Goal: Information Seeking & Learning: Learn about a topic

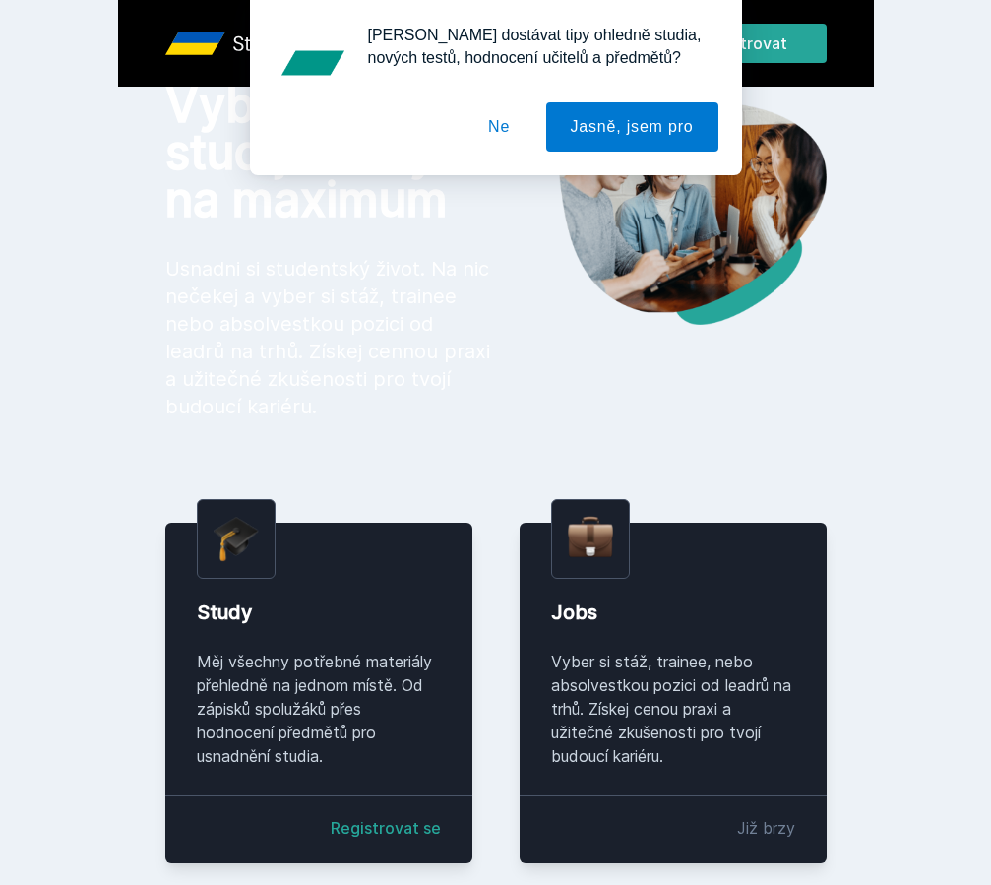
scroll to position [69, 0]
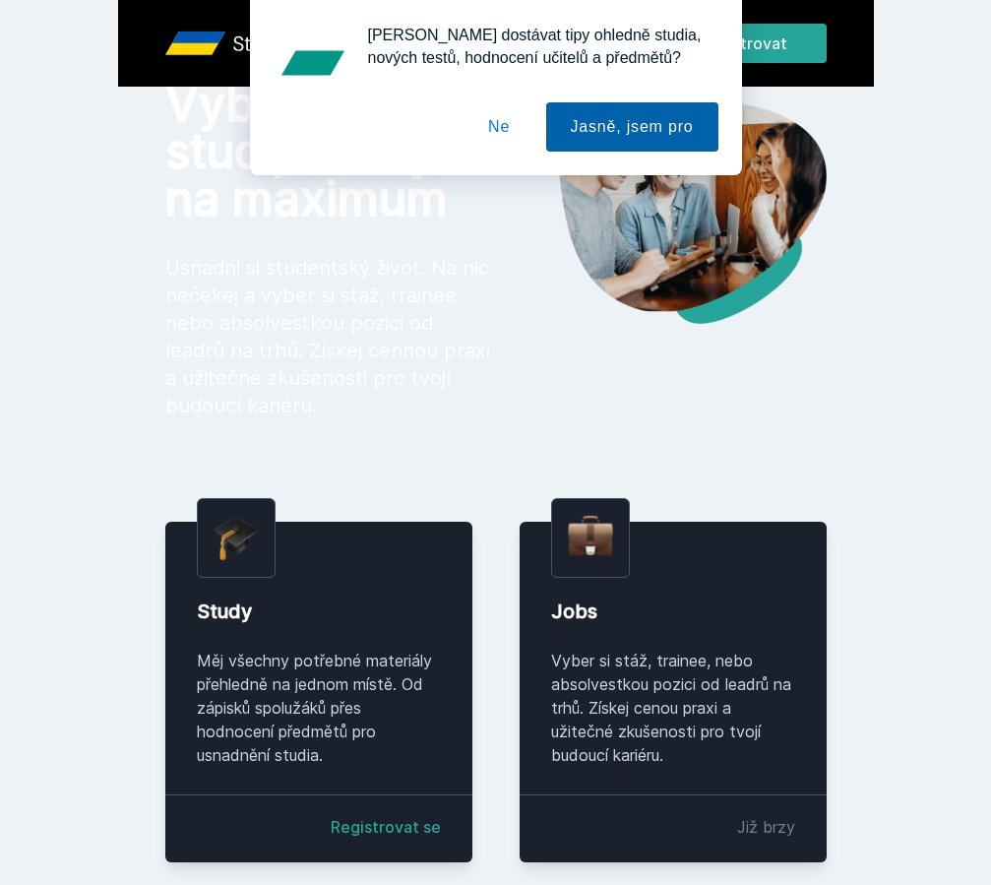
click at [600, 126] on button "Jasně, jsem pro" at bounding box center [632, 126] width 172 height 49
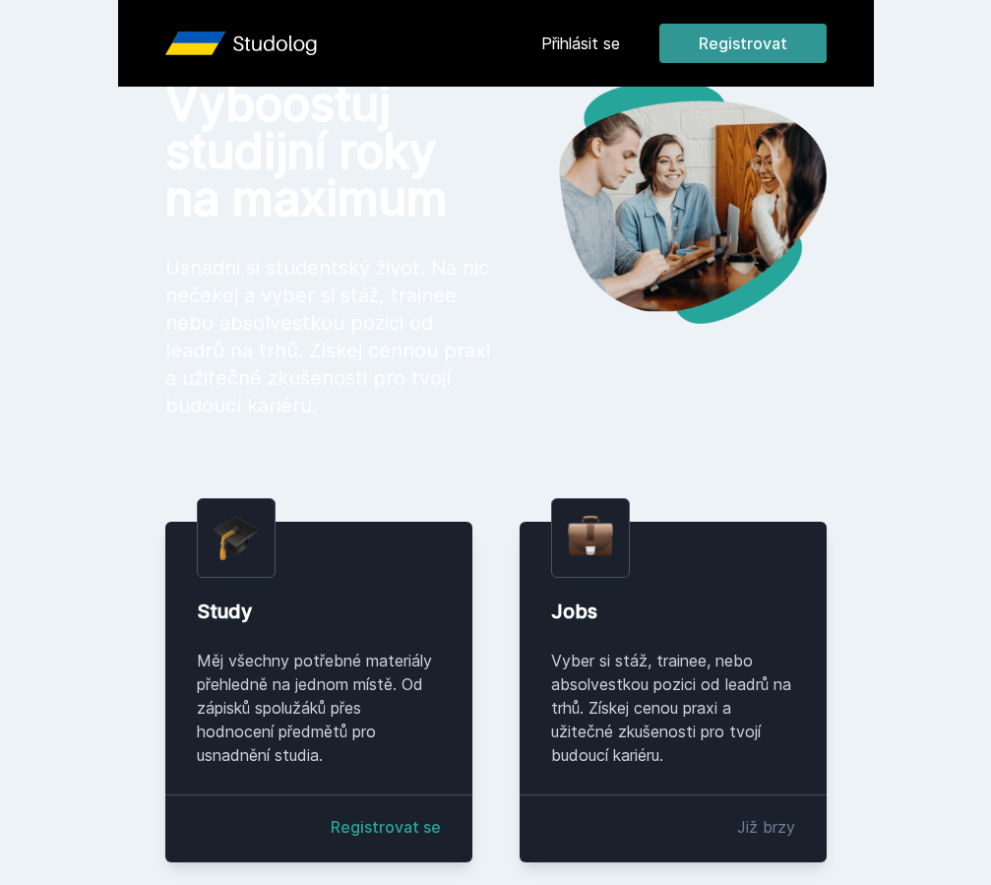
click at [725, 36] on button "Registrovat" at bounding box center [743, 43] width 167 height 39
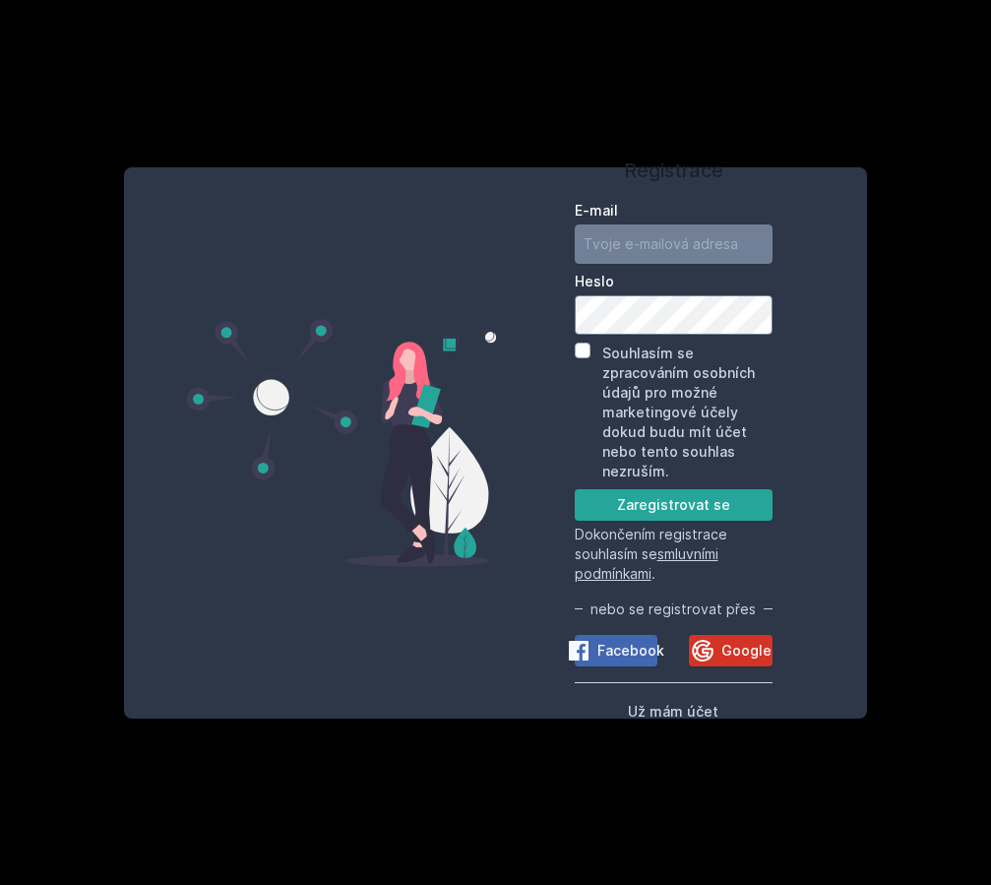
click at [730, 645] on span "Google" at bounding box center [747, 651] width 50 height 20
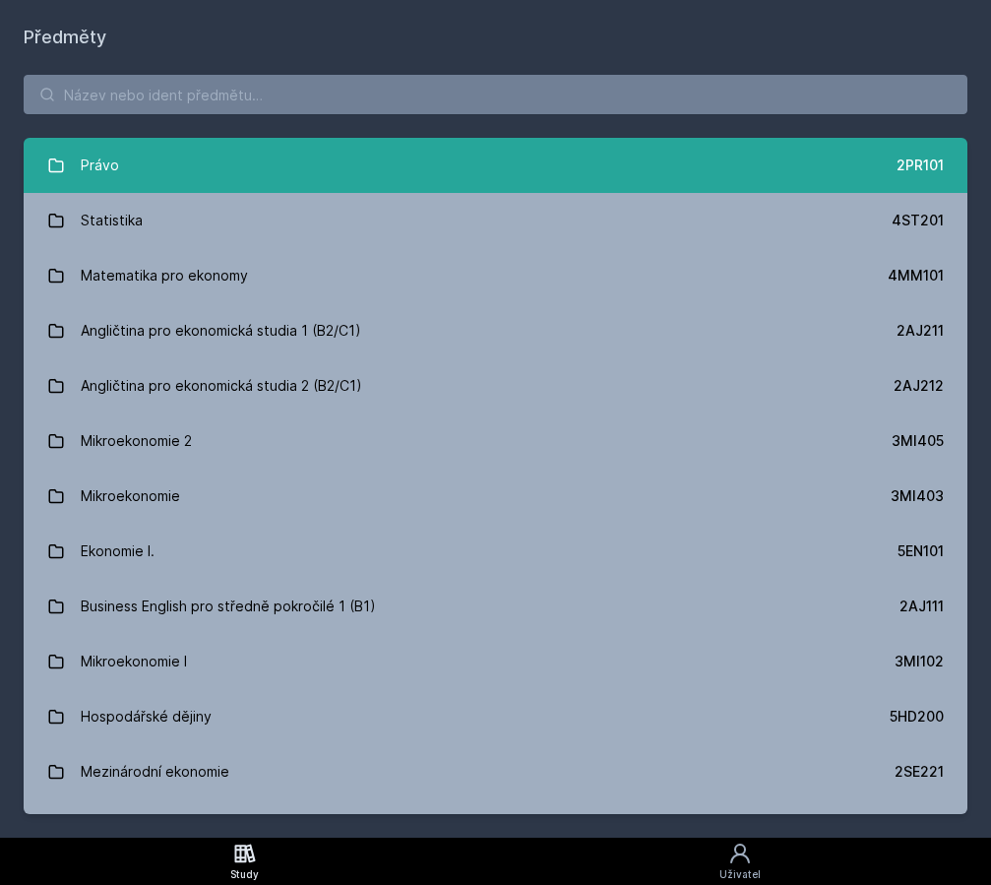
click at [496, 160] on link "Právo 2PR101" at bounding box center [496, 165] width 944 height 55
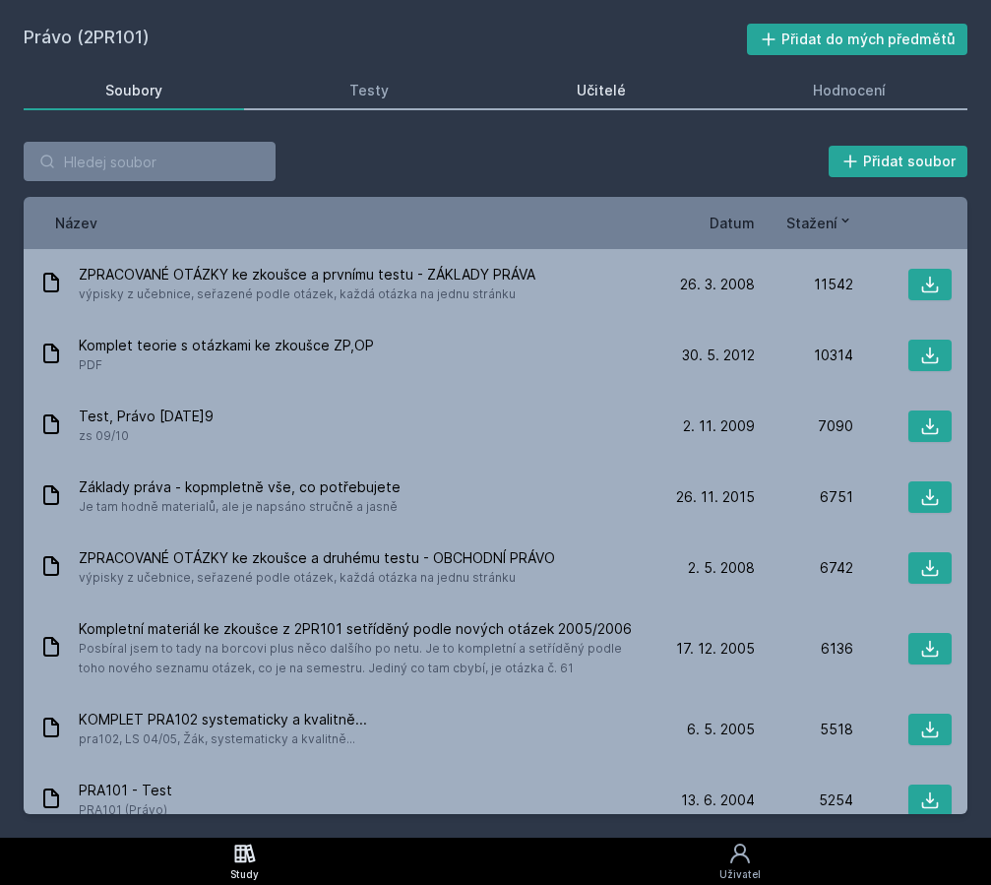
click at [591, 99] on div "Učitelé" at bounding box center [601, 91] width 49 height 20
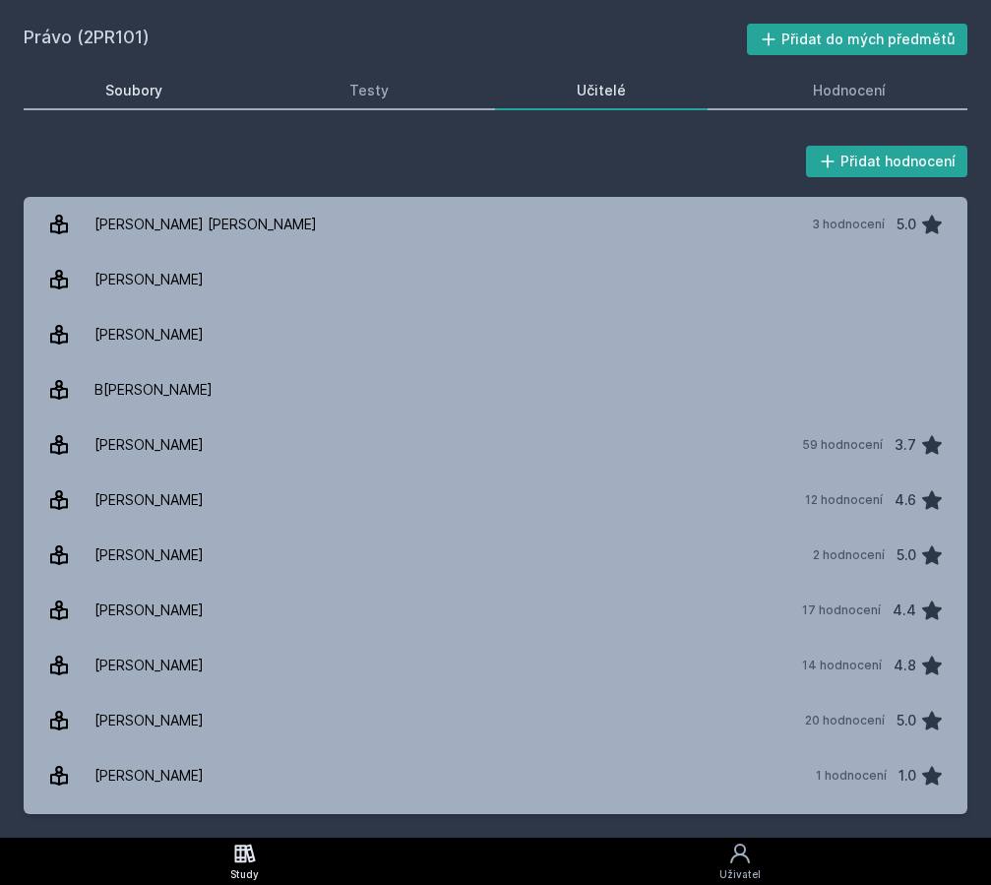
click at [164, 100] on link "Soubory" at bounding box center [134, 90] width 221 height 39
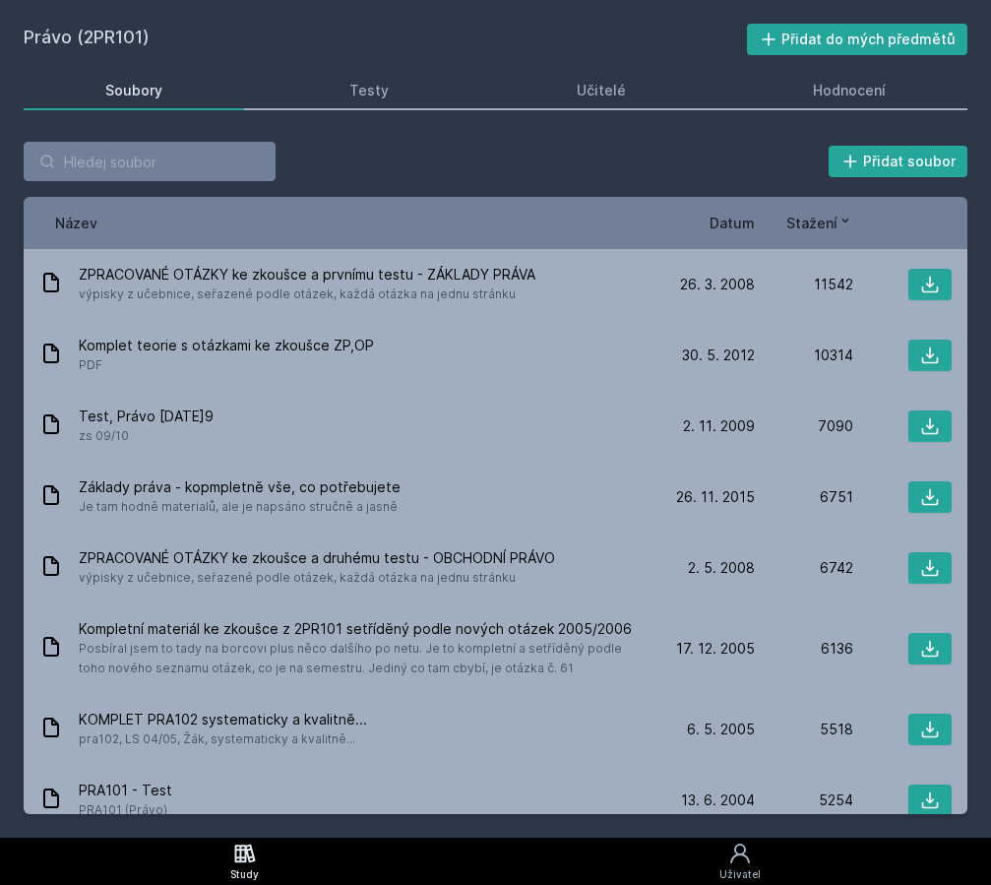
click at [732, 221] on span "Datum" at bounding box center [732, 223] width 45 height 21
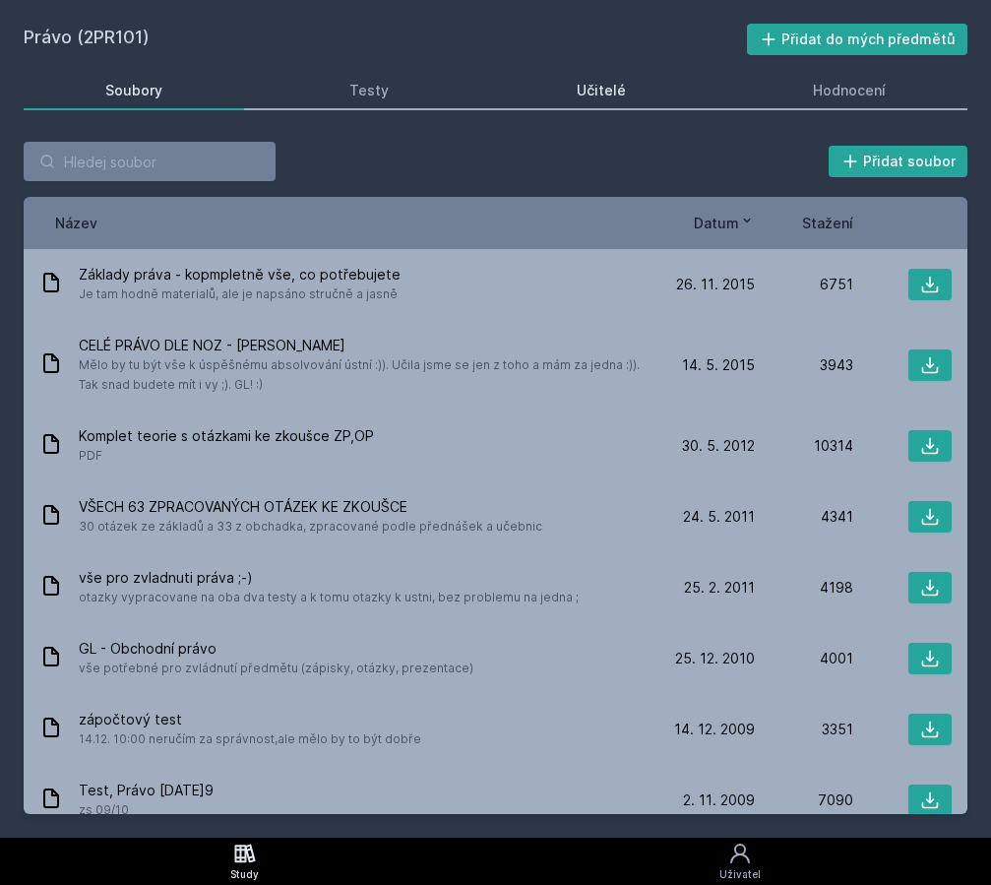
click at [607, 89] on div "Učitelé" at bounding box center [601, 91] width 49 height 20
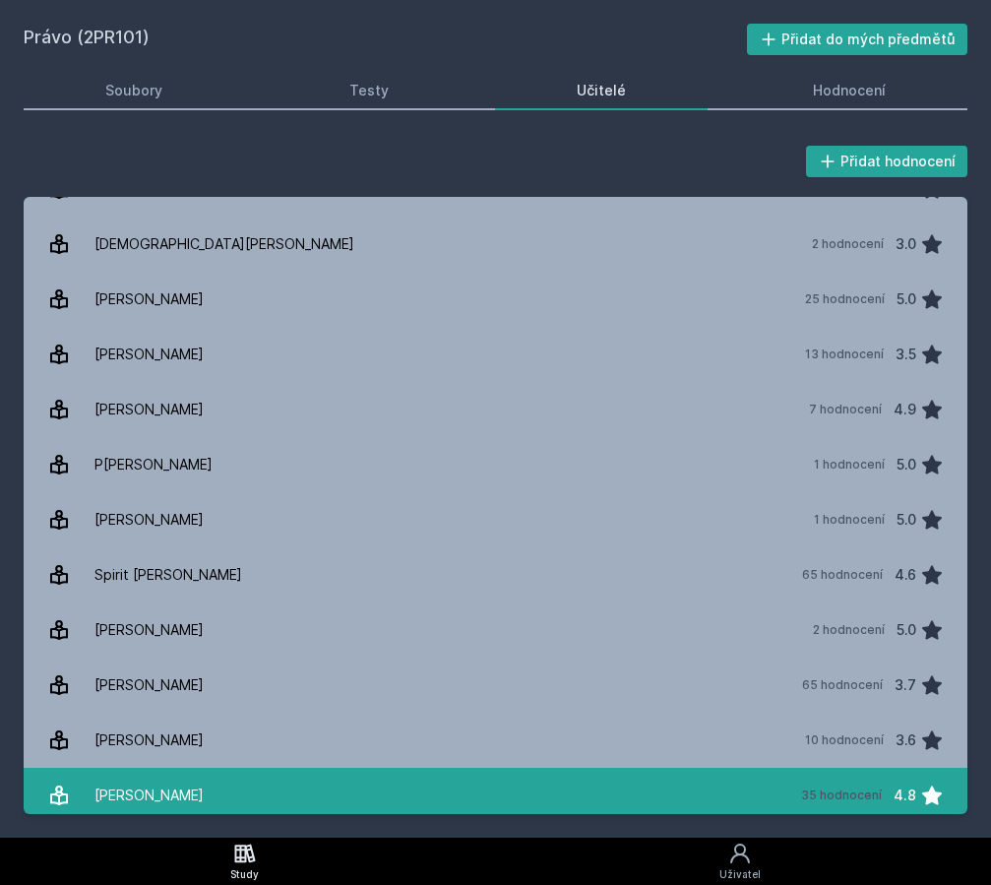
scroll to position [1185, 0]
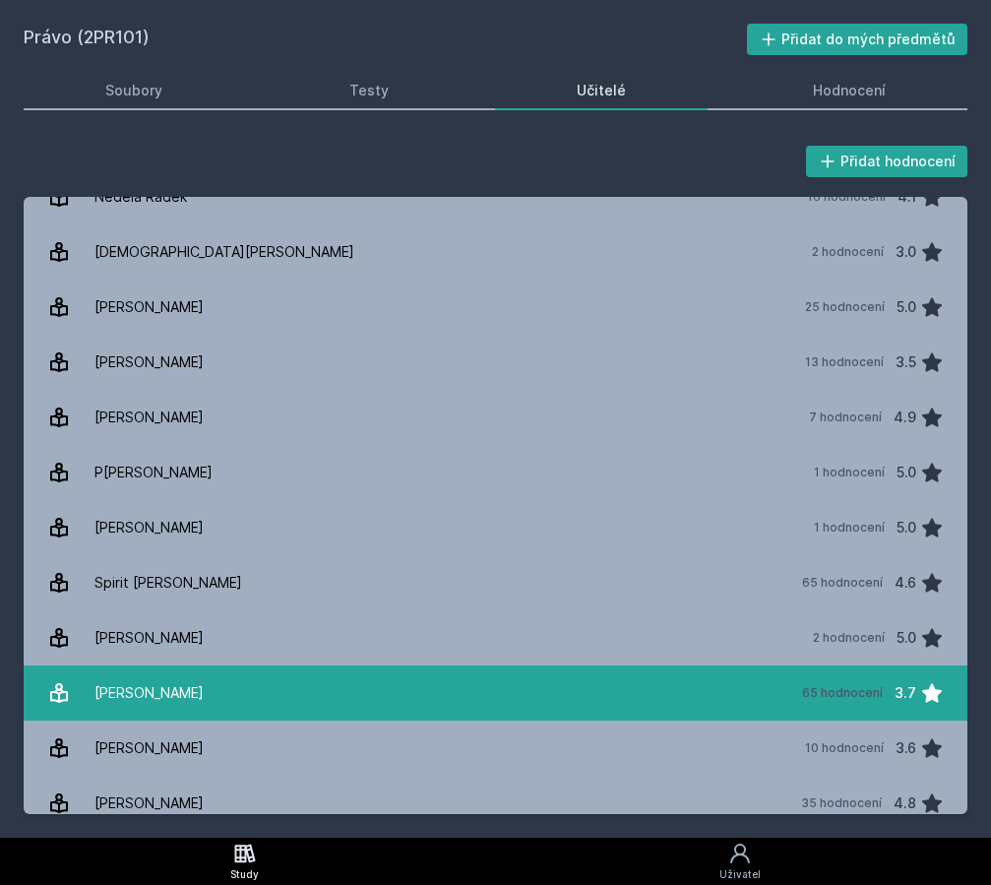
click at [721, 686] on link "[PERSON_NAME] 65 hodnocení 3.7" at bounding box center [496, 692] width 944 height 55
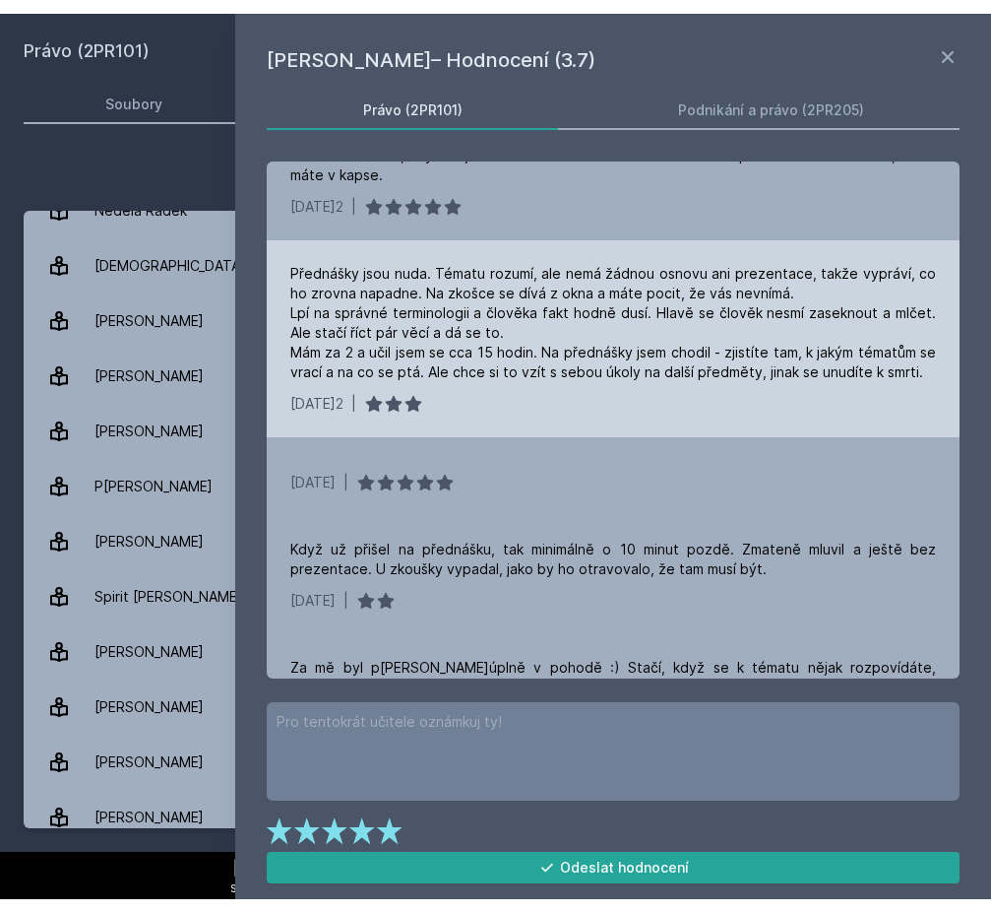
scroll to position [1206, 0]
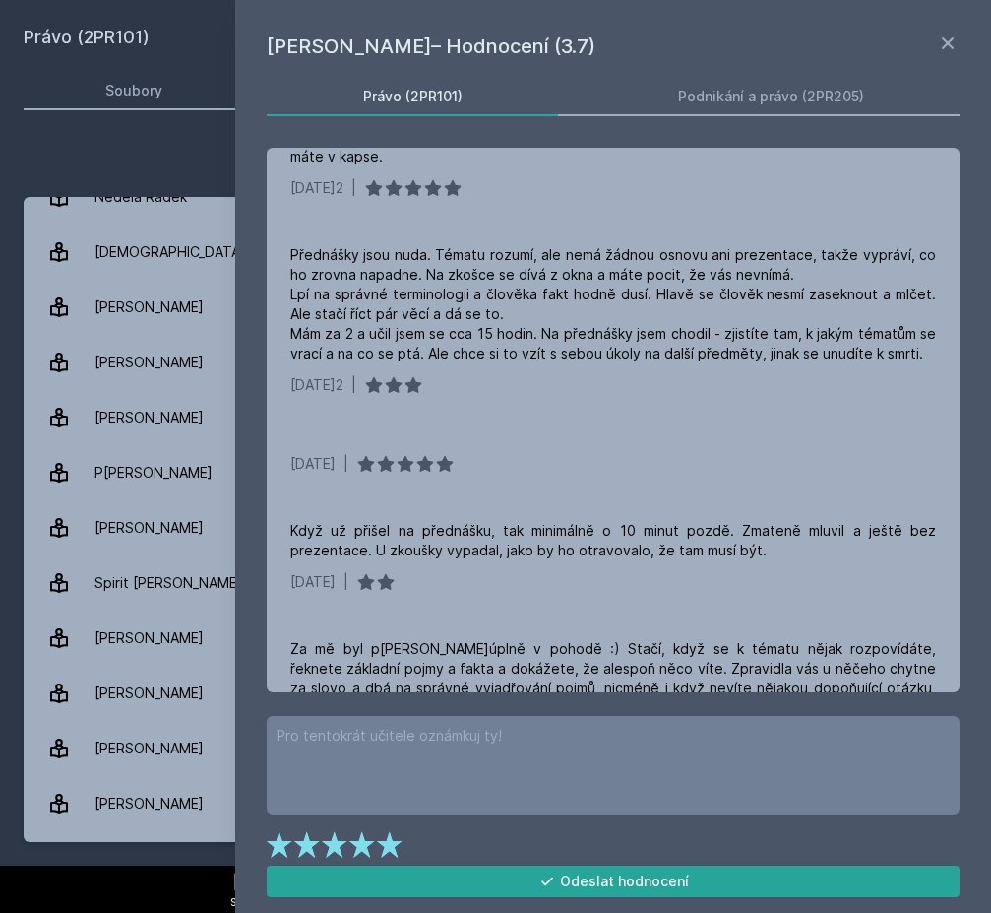
click at [134, 135] on div "Přidat hodnocení [PERSON_NAME]– Hodnocení (3.7) Právo (2PR101) Podnikání a práv…" at bounding box center [495, 491] width 991 height 747
click at [204, 206] on link "Neděla Radek 16 hodnocení 4.1" at bounding box center [496, 196] width 944 height 55
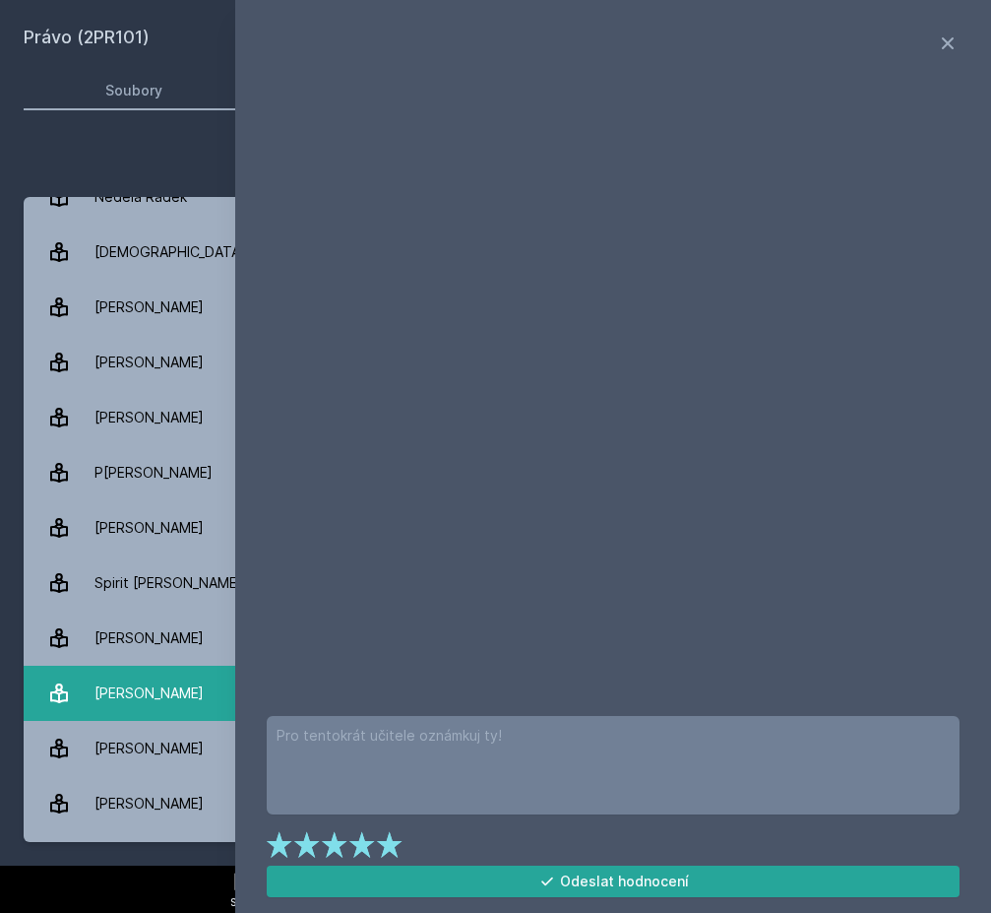
click at [172, 682] on div "[PERSON_NAME]" at bounding box center [149, 692] width 109 height 39
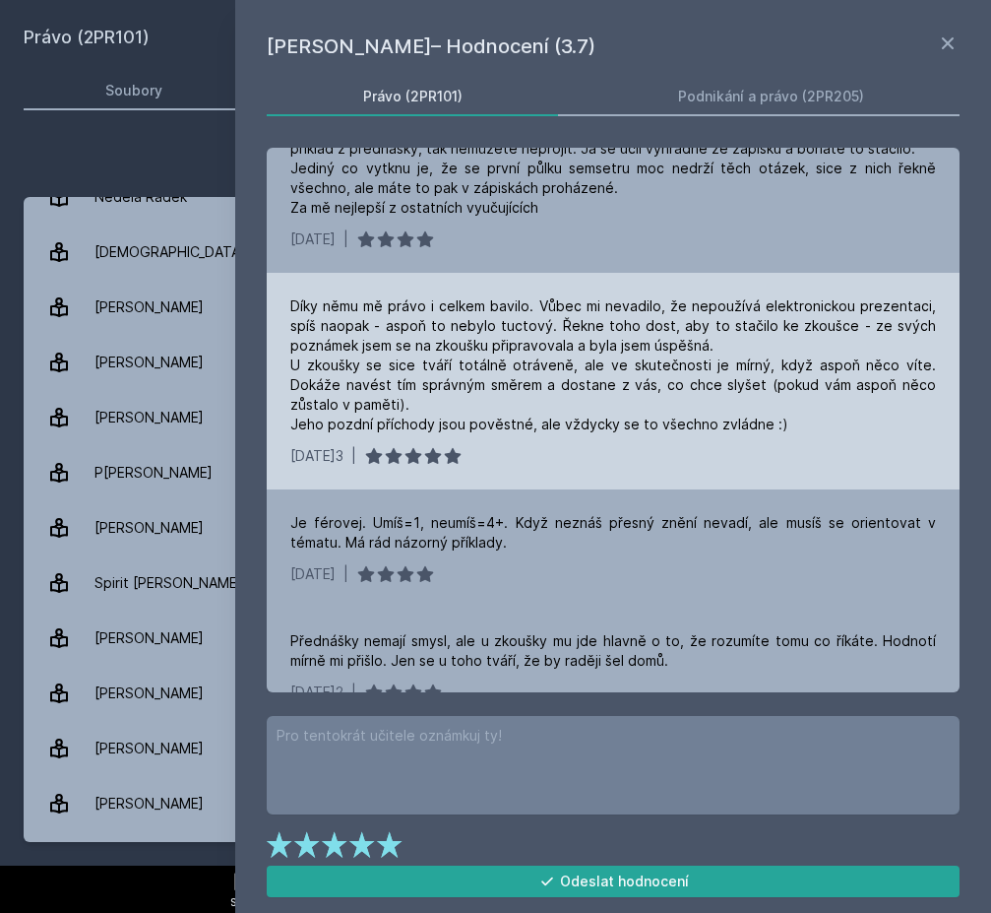
scroll to position [272, 0]
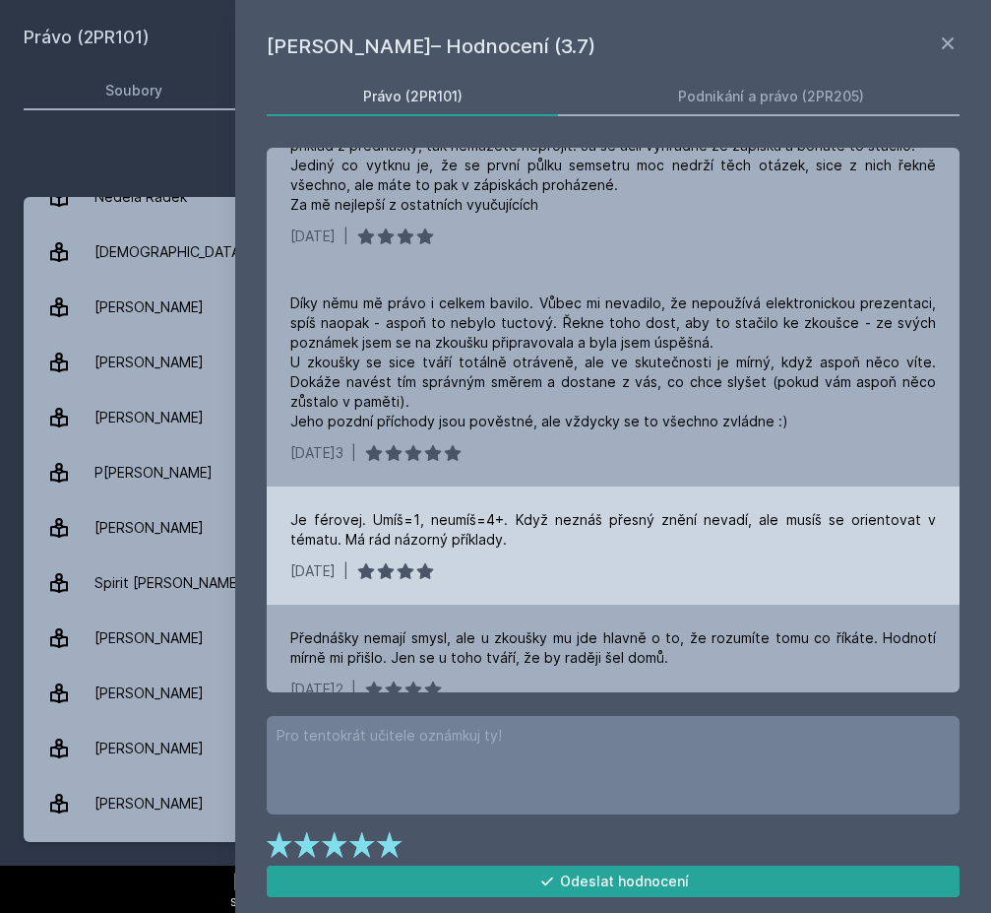
click at [519, 566] on div "[DATE] |" at bounding box center [613, 571] width 646 height 20
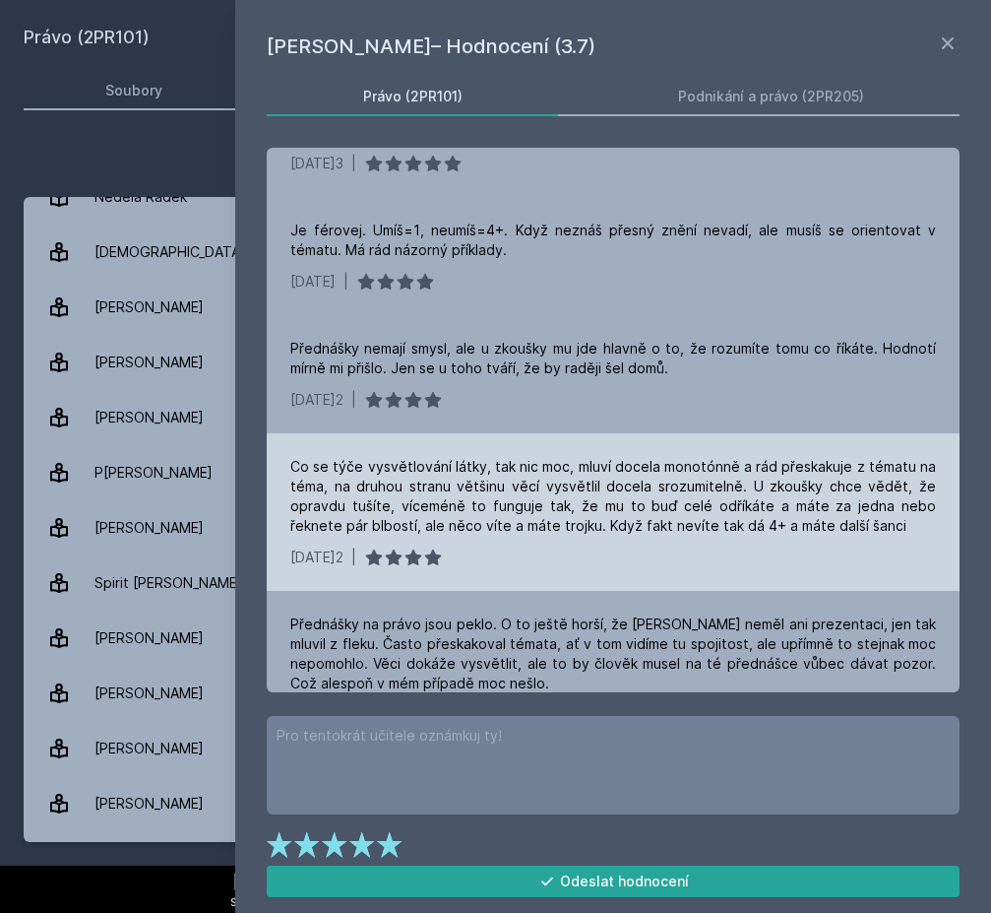
scroll to position [584, 0]
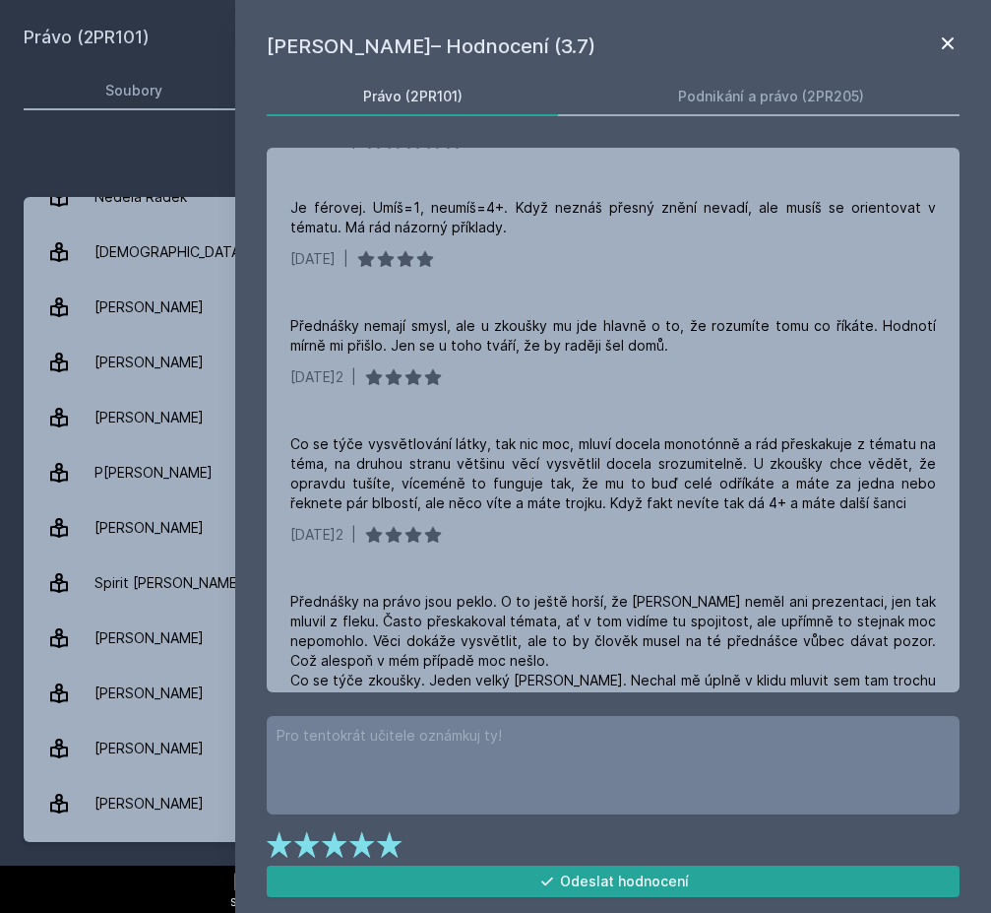
click at [946, 42] on icon at bounding box center [948, 43] width 12 height 12
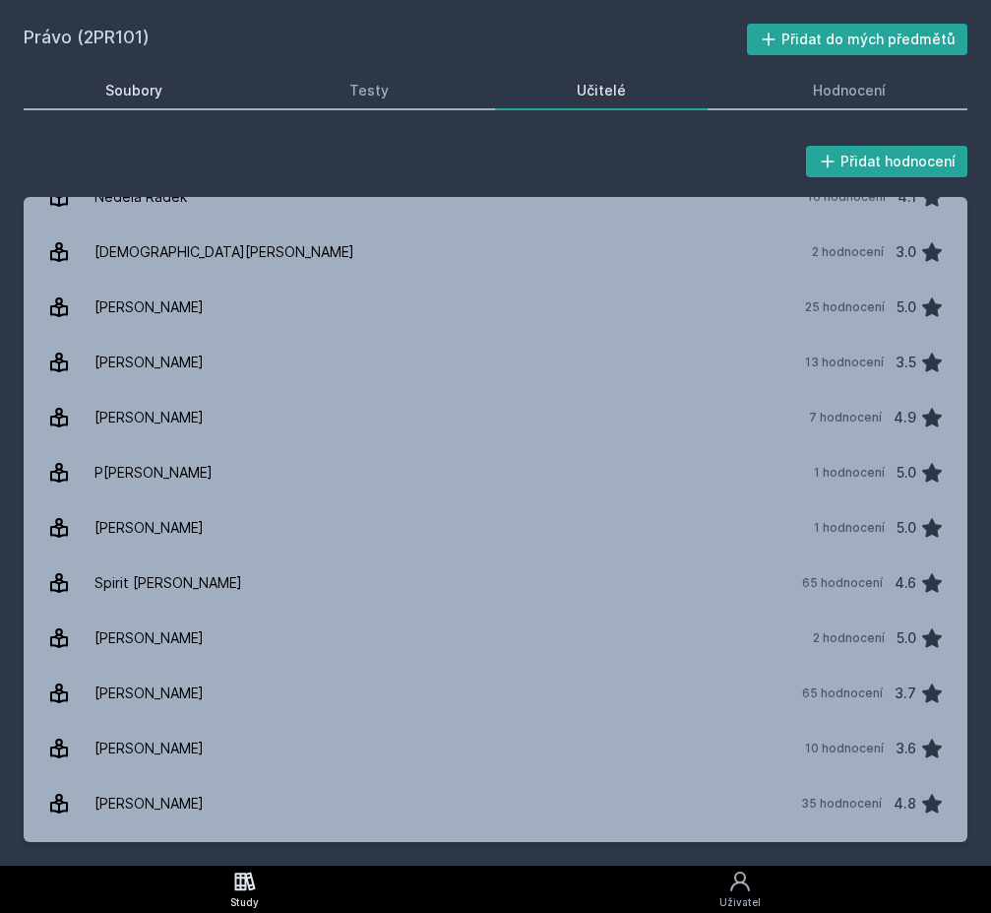
click at [180, 94] on link "Soubory" at bounding box center [134, 90] width 221 height 39
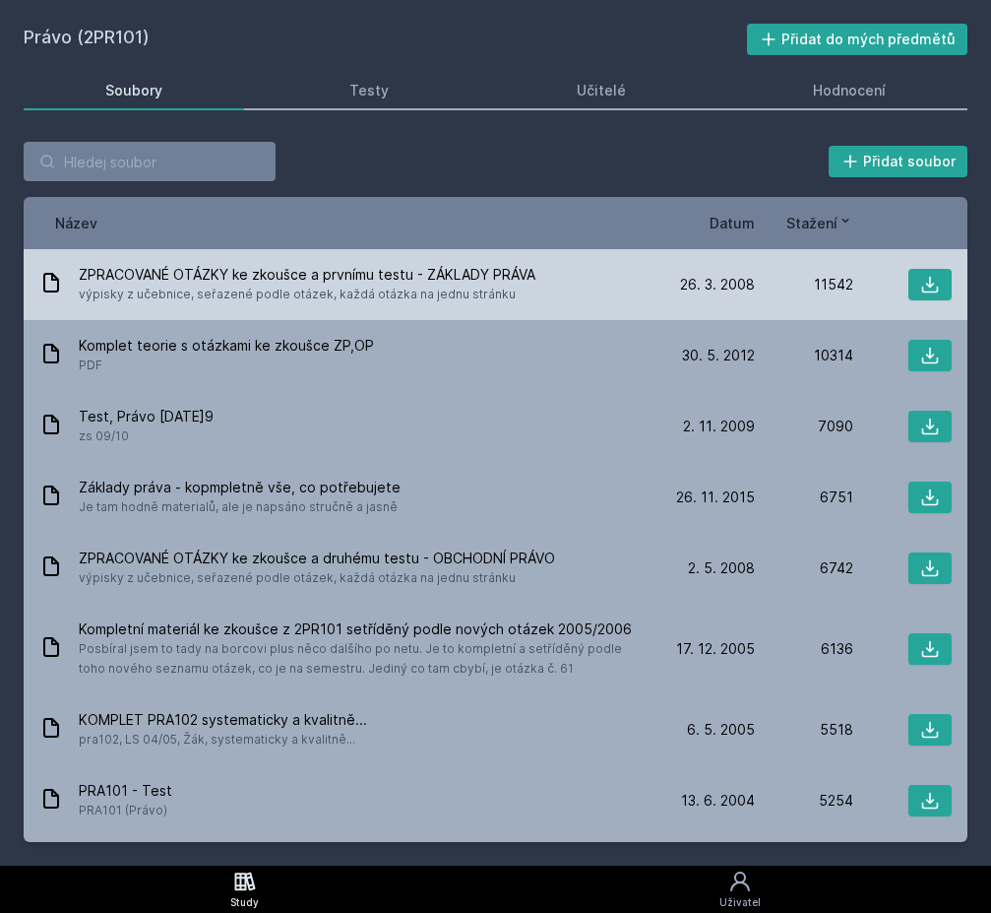
click at [600, 295] on div "ZPRACOVANÉ OTÁZKY ke zkoušce a prvnímu testu - ZÁKLADY PRÁVA výpisky z učebnice…" at bounding box center [347, 284] width 617 height 39
click at [915, 288] on button at bounding box center [930, 285] width 43 height 32
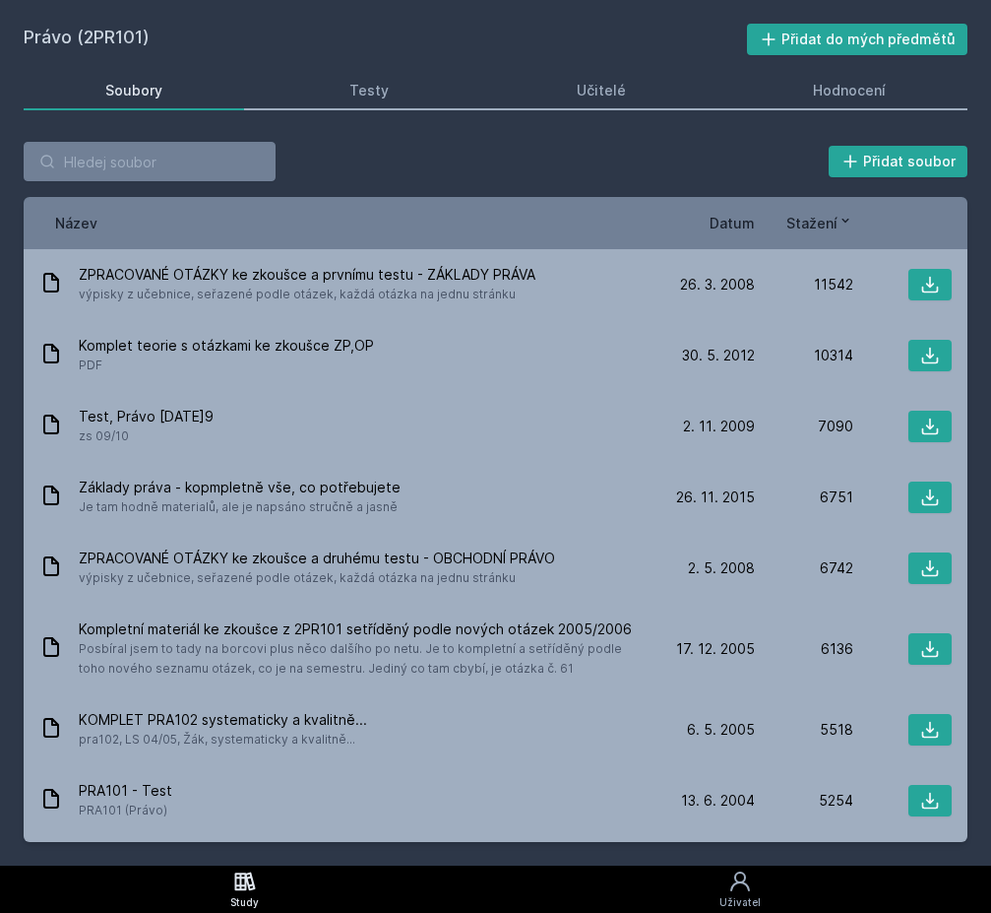
click at [829, 223] on span "Stažení" at bounding box center [812, 223] width 51 height 21
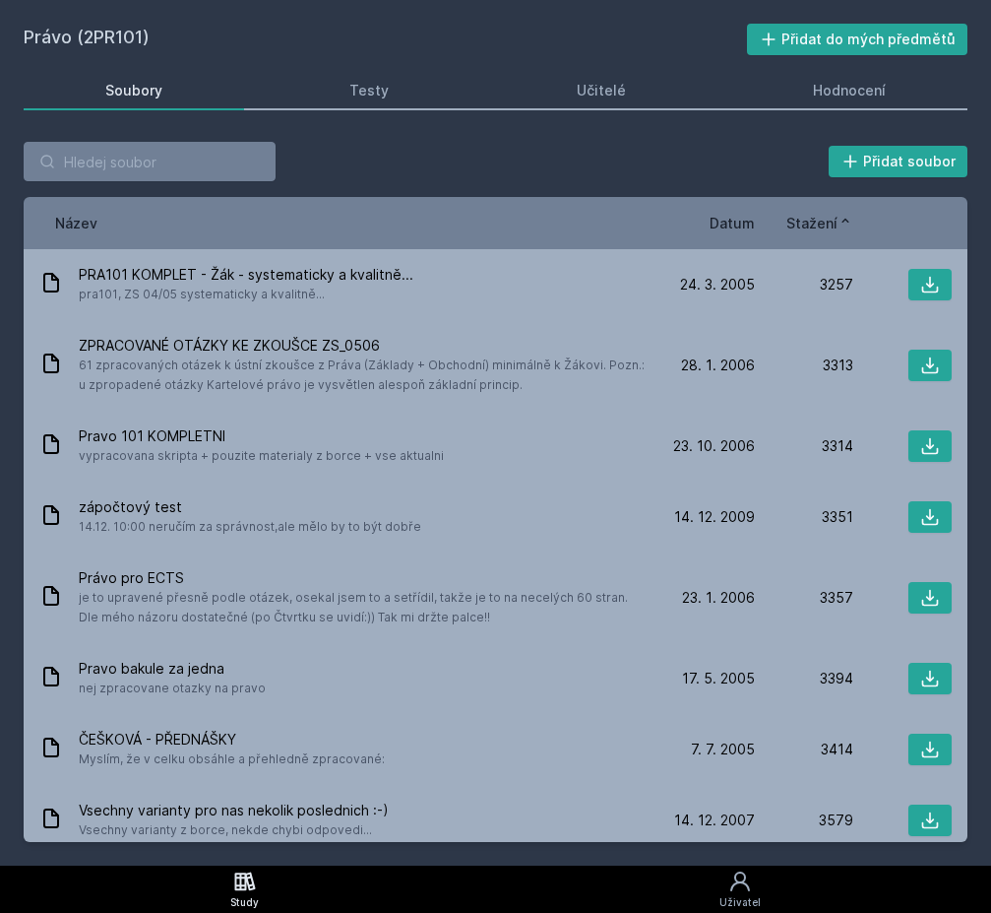
click at [829, 223] on span "Stažení" at bounding box center [812, 223] width 51 height 21
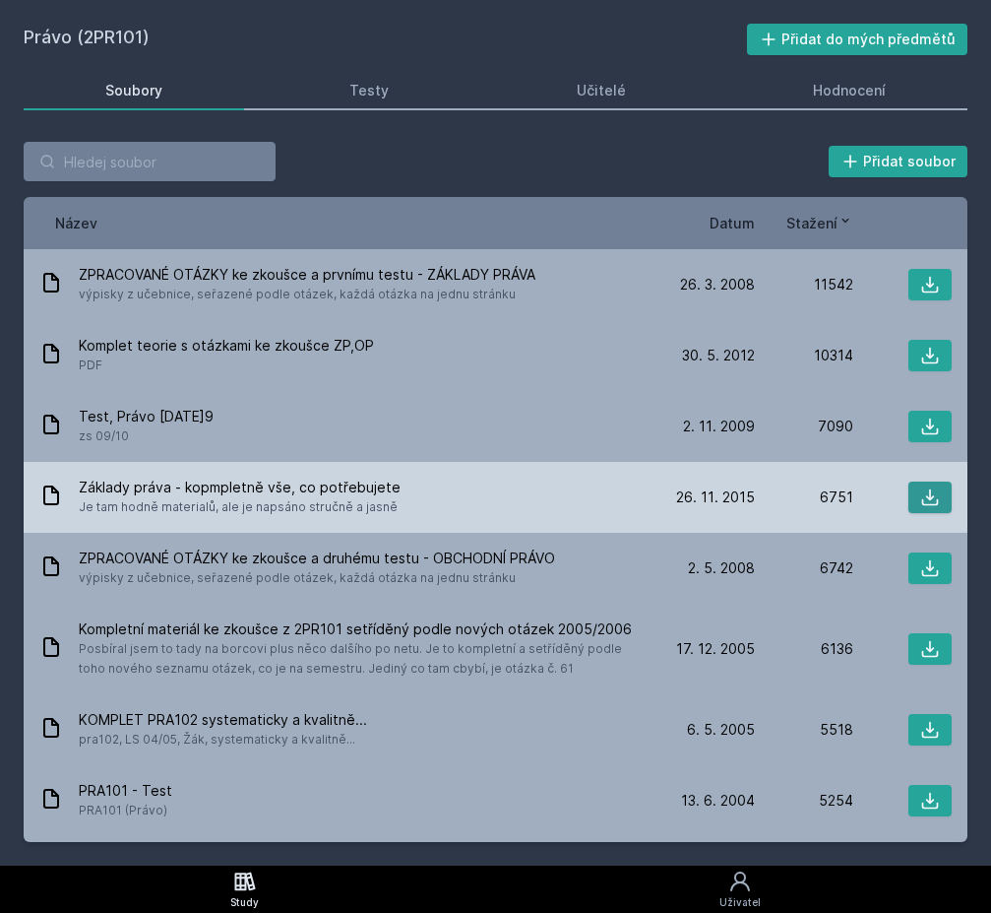
click at [926, 504] on icon at bounding box center [930, 497] width 17 height 17
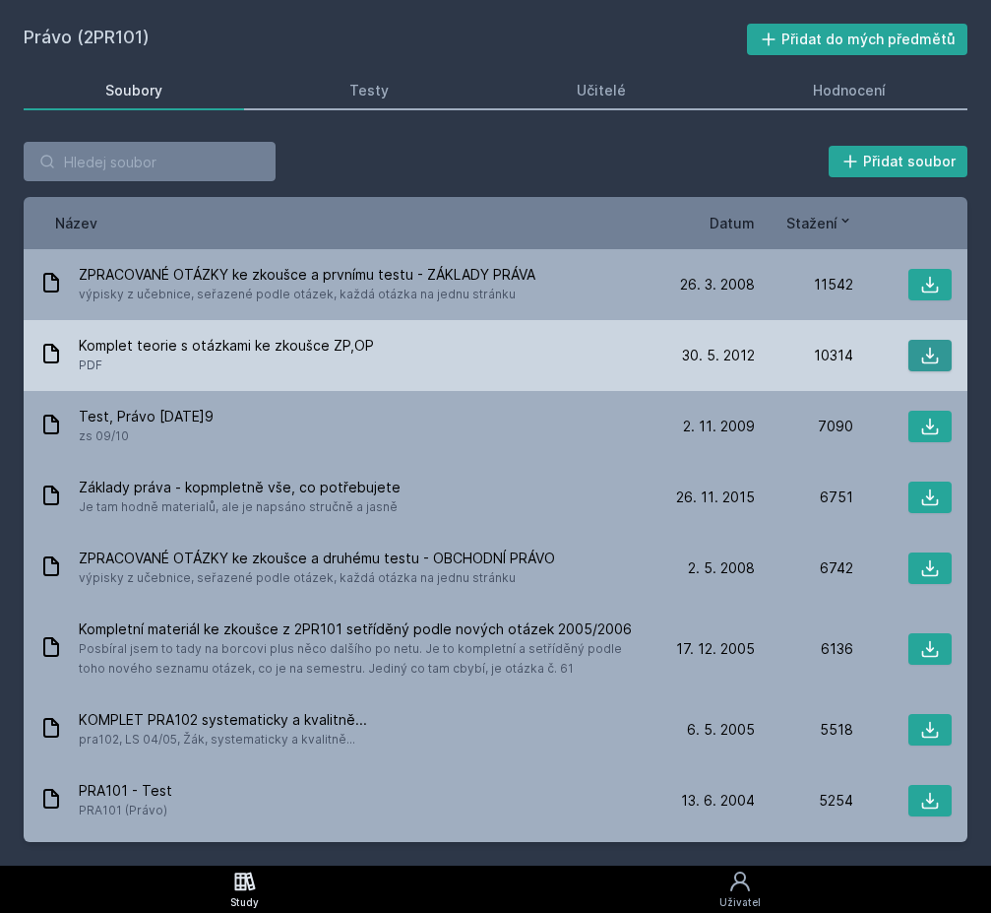
click at [932, 359] on icon at bounding box center [930, 356] width 20 height 20
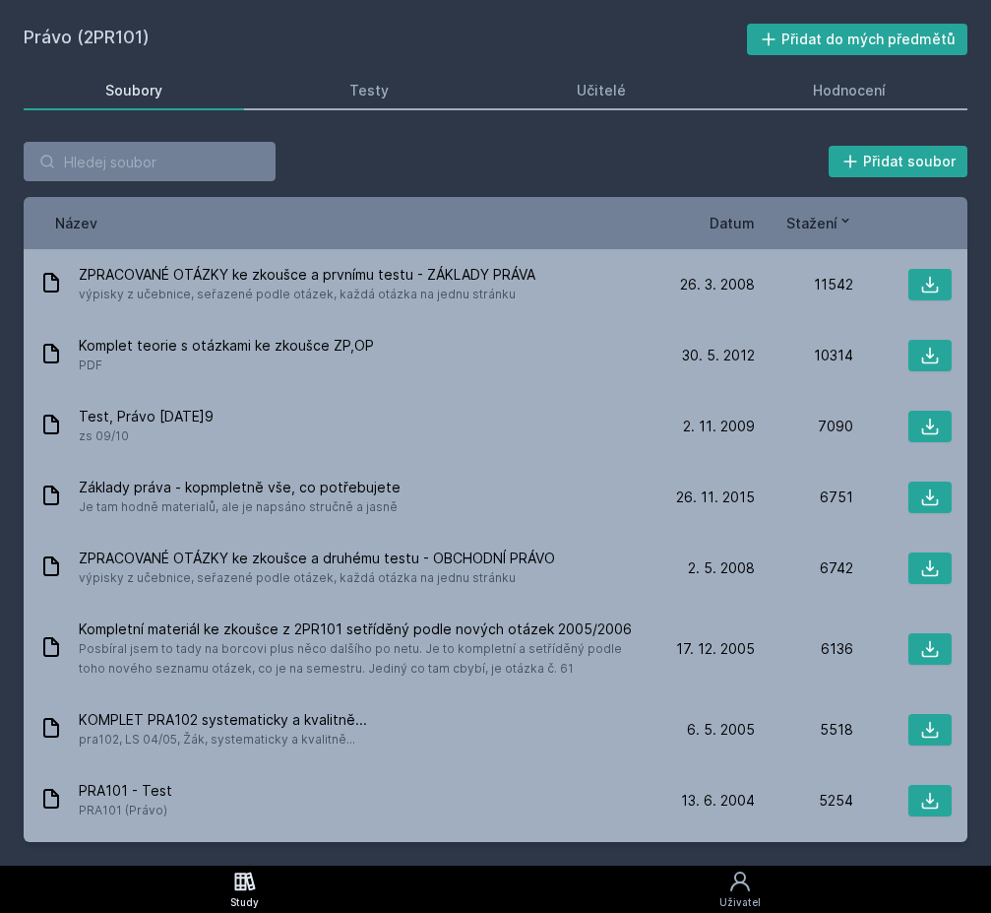
click at [382, 182] on div "Přidat soubor Řazení: Název Datum Stažení Název Datum Stažení ZPRACOVANÉ OTÁZKY…" at bounding box center [496, 492] width 944 height 700
click at [380, 113] on div "Právo (2PR101) Přidat do mých předmětů [GEOGRAPHIC_DATA] Testy Učitelé Hodnocen…" at bounding box center [496, 433] width 944 height 818
click at [380, 102] on link "Testy" at bounding box center [369, 90] width 203 height 39
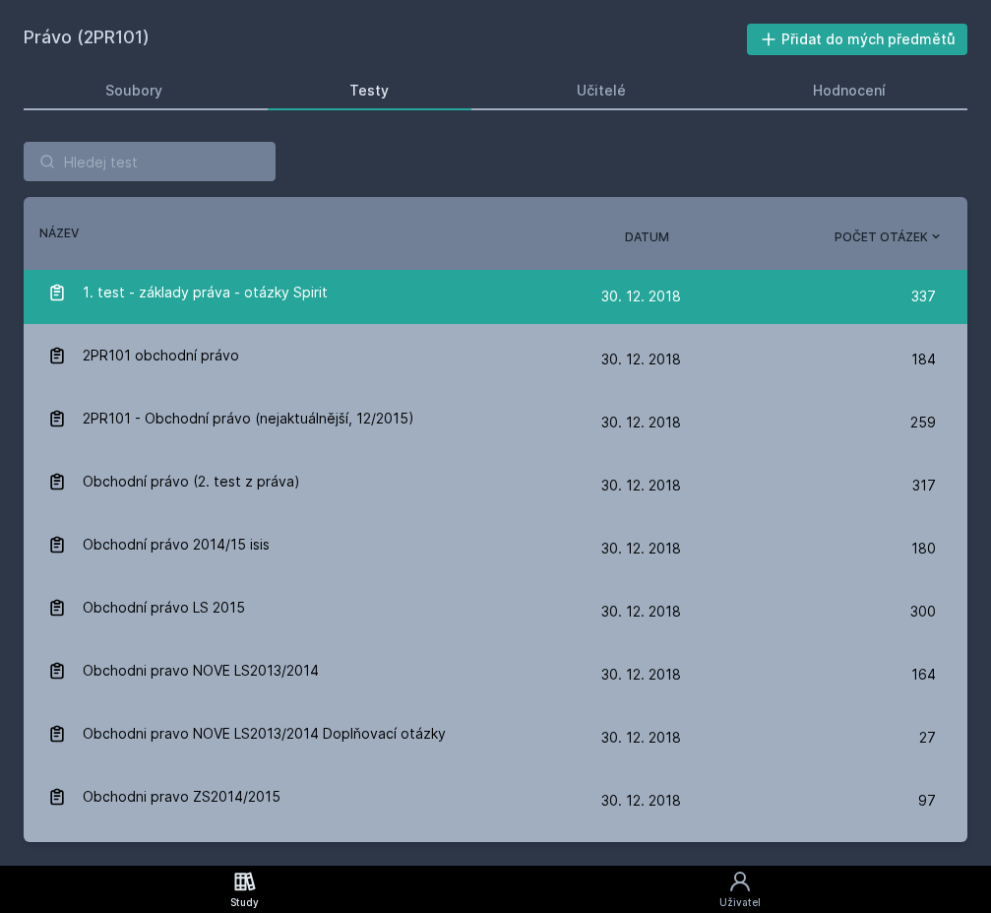
scroll to position [77, 0]
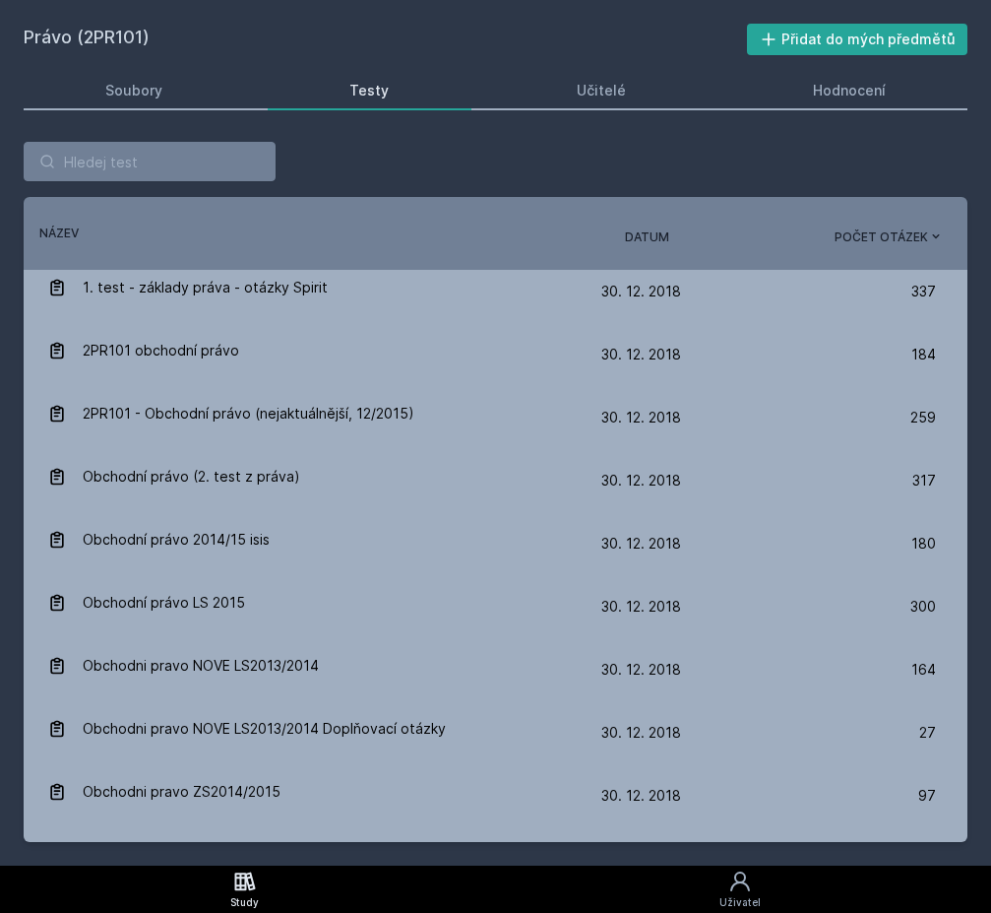
click at [625, 235] on span "Datum" at bounding box center [647, 237] width 44 height 18
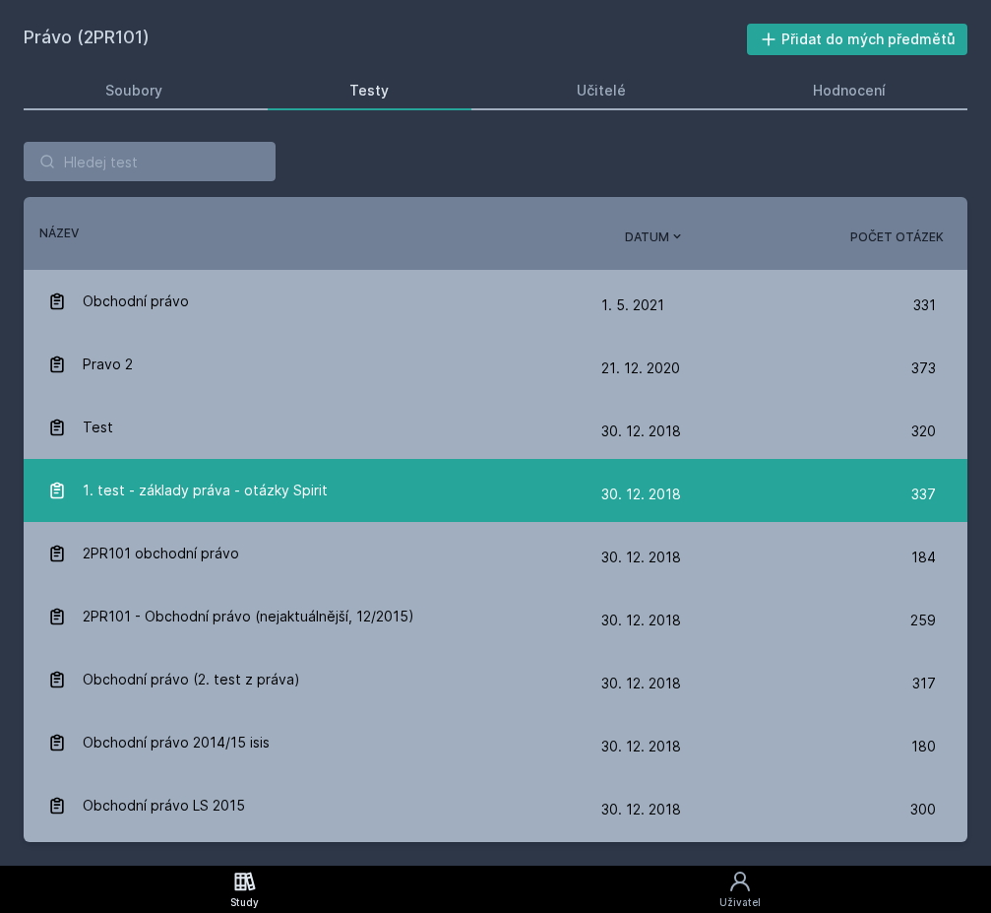
scroll to position [0, 0]
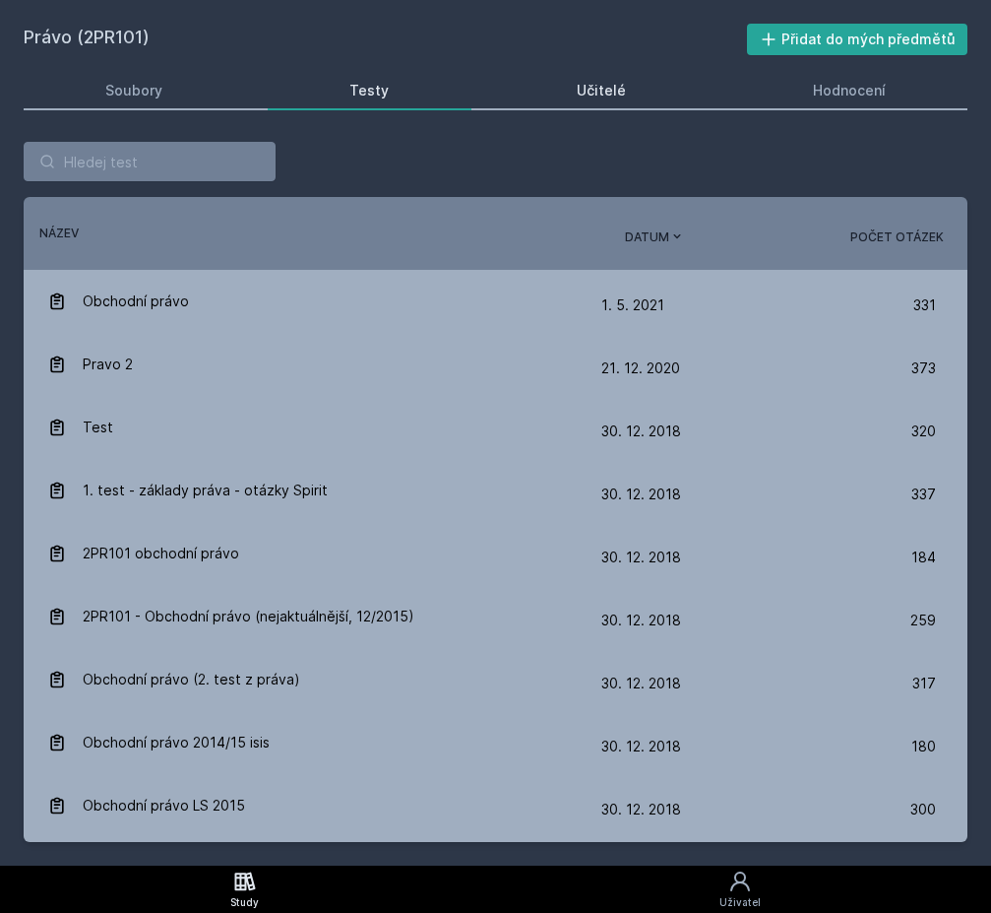
click at [608, 86] on div "Učitelé" at bounding box center [601, 91] width 49 height 20
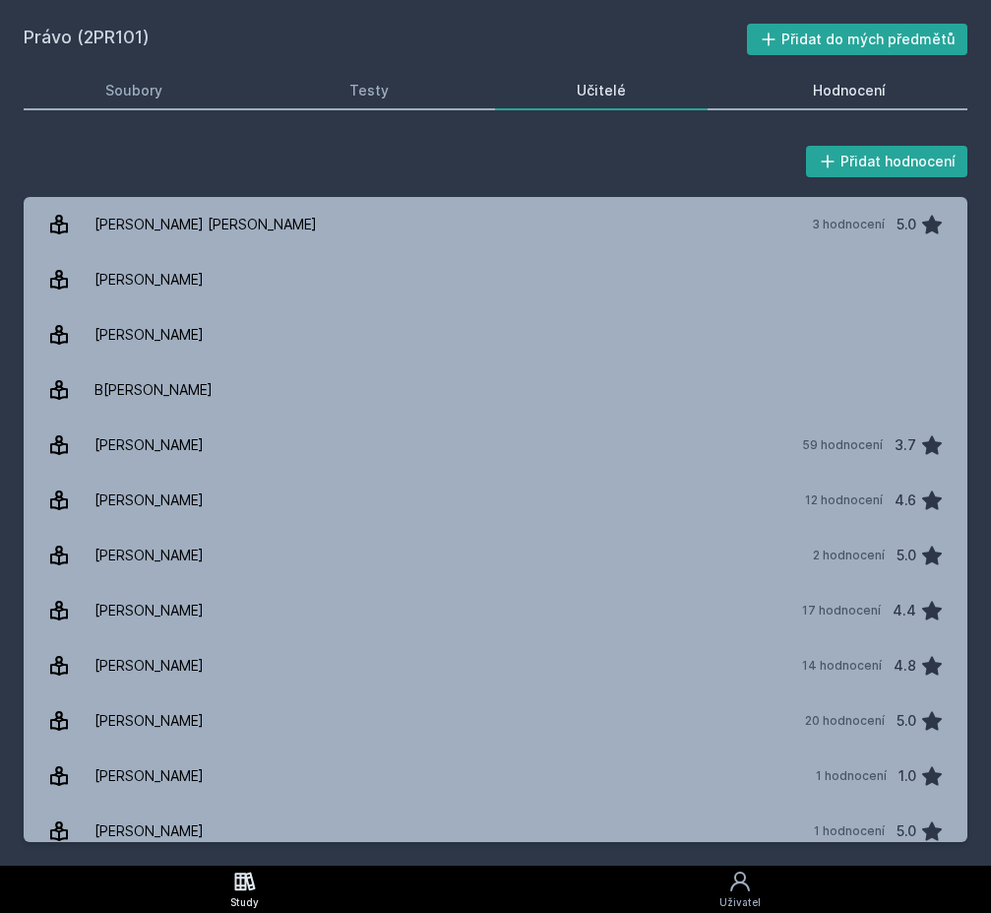
click at [806, 96] on link "Hodnocení" at bounding box center [849, 90] width 236 height 39
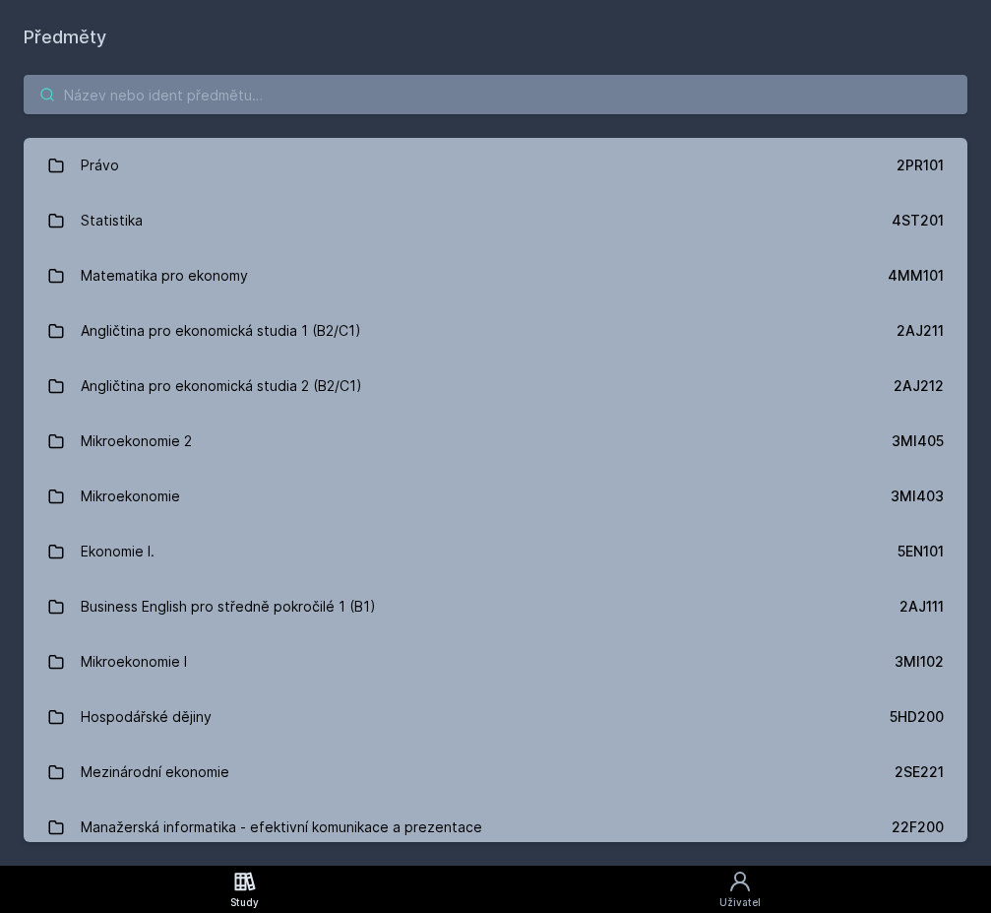
click at [216, 101] on input "search" at bounding box center [496, 94] width 944 height 39
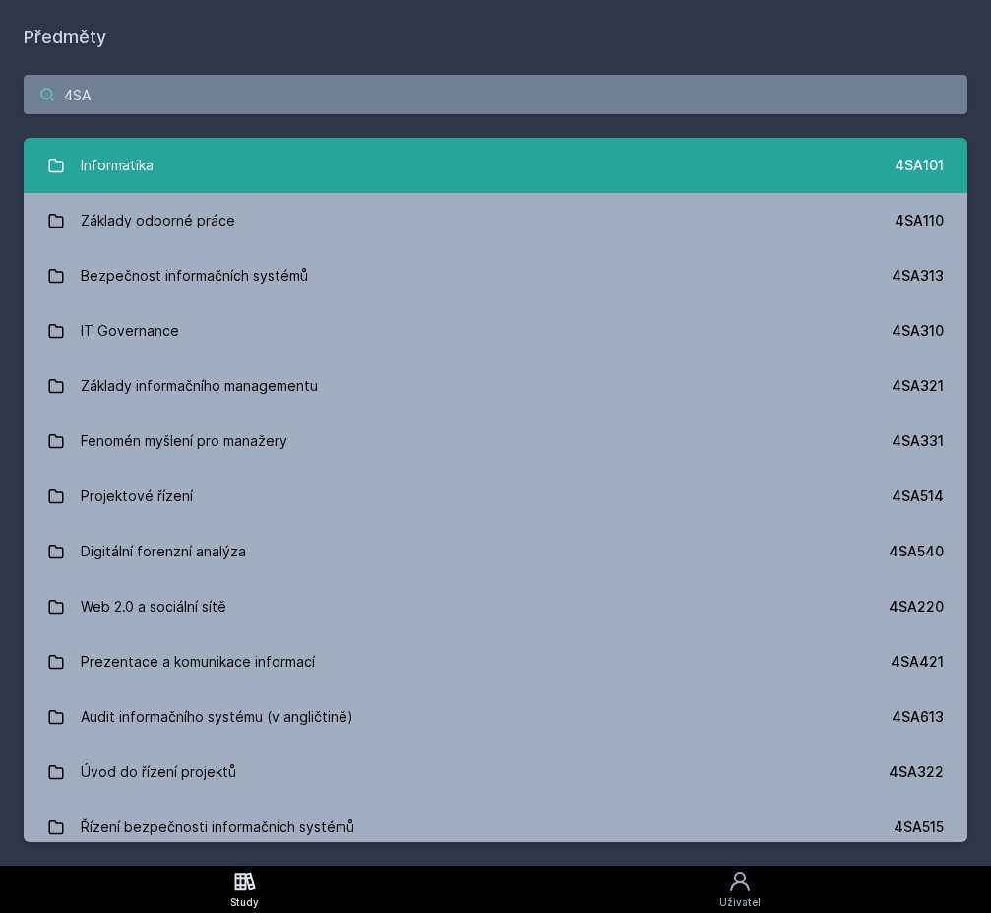
type input "4SA"
click at [368, 156] on link "Informatika 4SA101" at bounding box center [496, 165] width 944 height 55
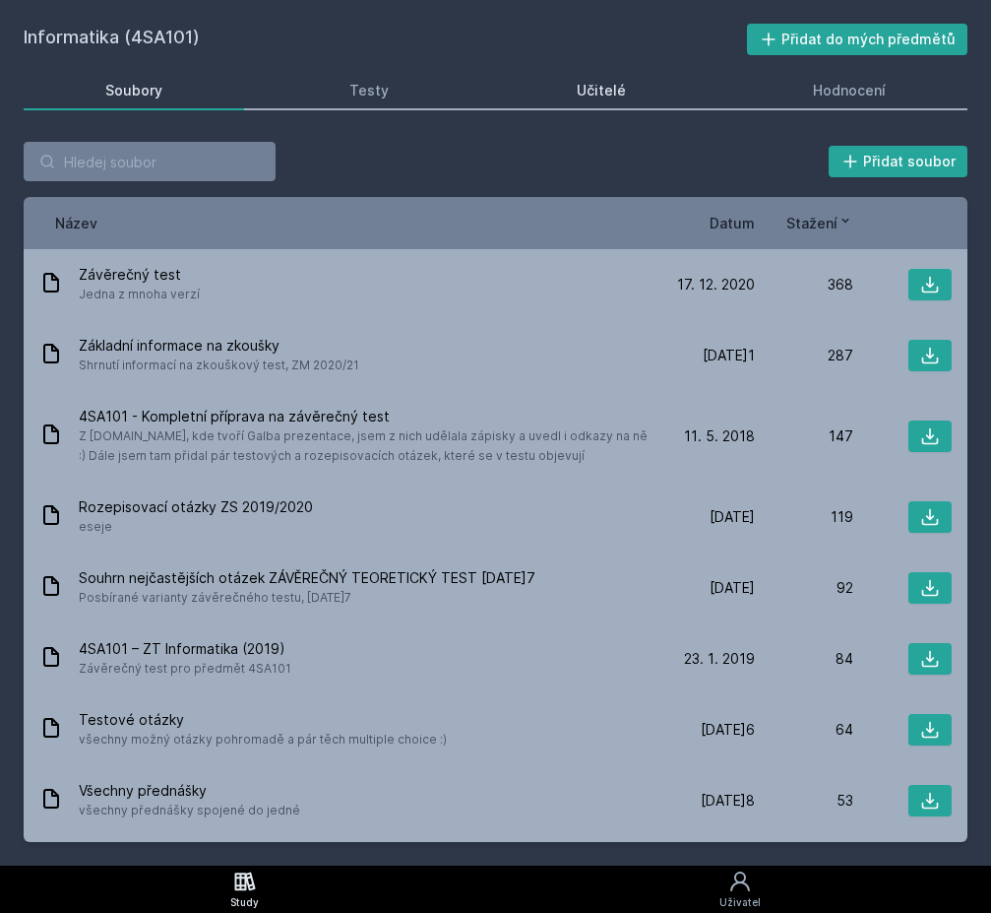
click at [612, 90] on div "Učitelé" at bounding box center [601, 91] width 49 height 20
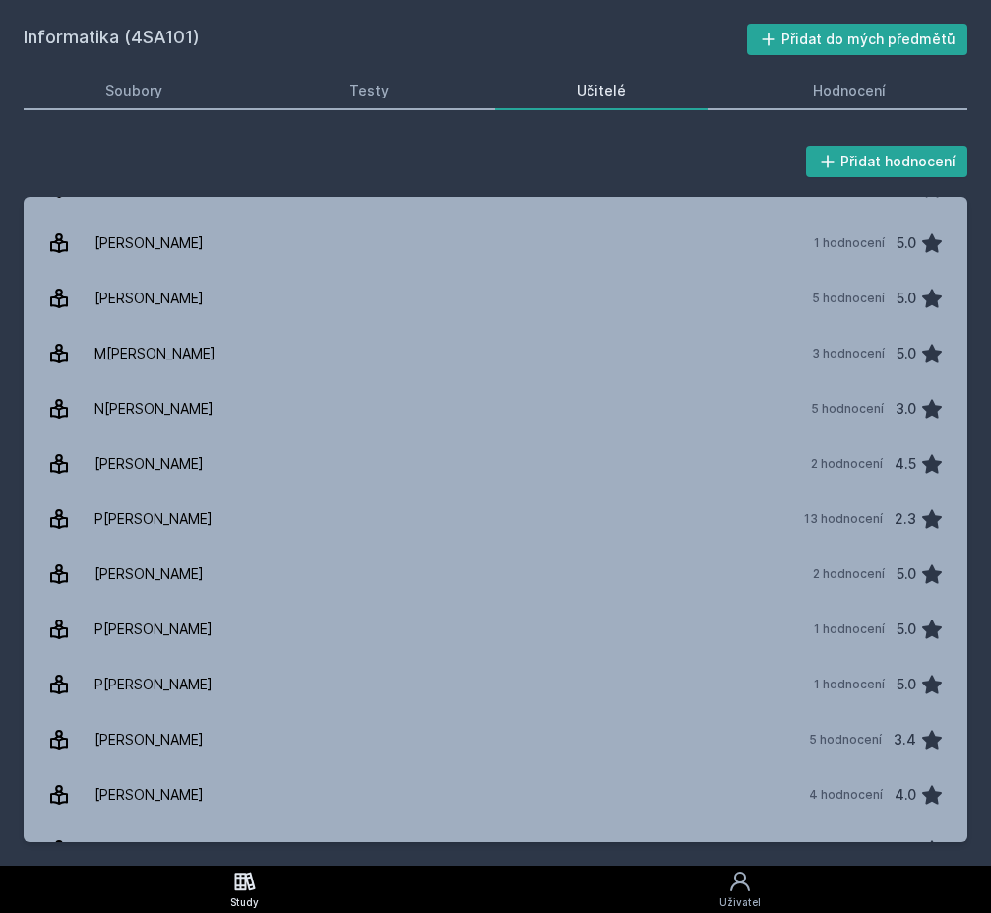
scroll to position [534, 0]
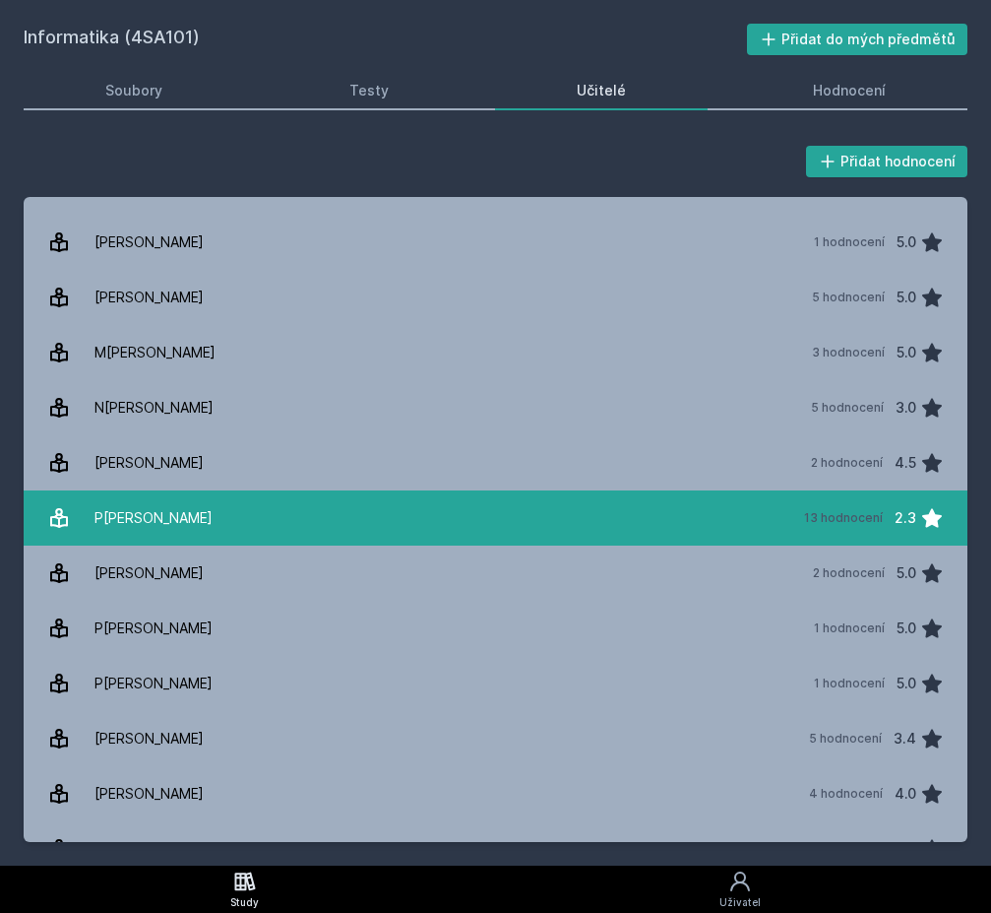
click at [276, 507] on link "Pavlíček Antonín 13 hodnocení 2.3" at bounding box center [496, 517] width 944 height 55
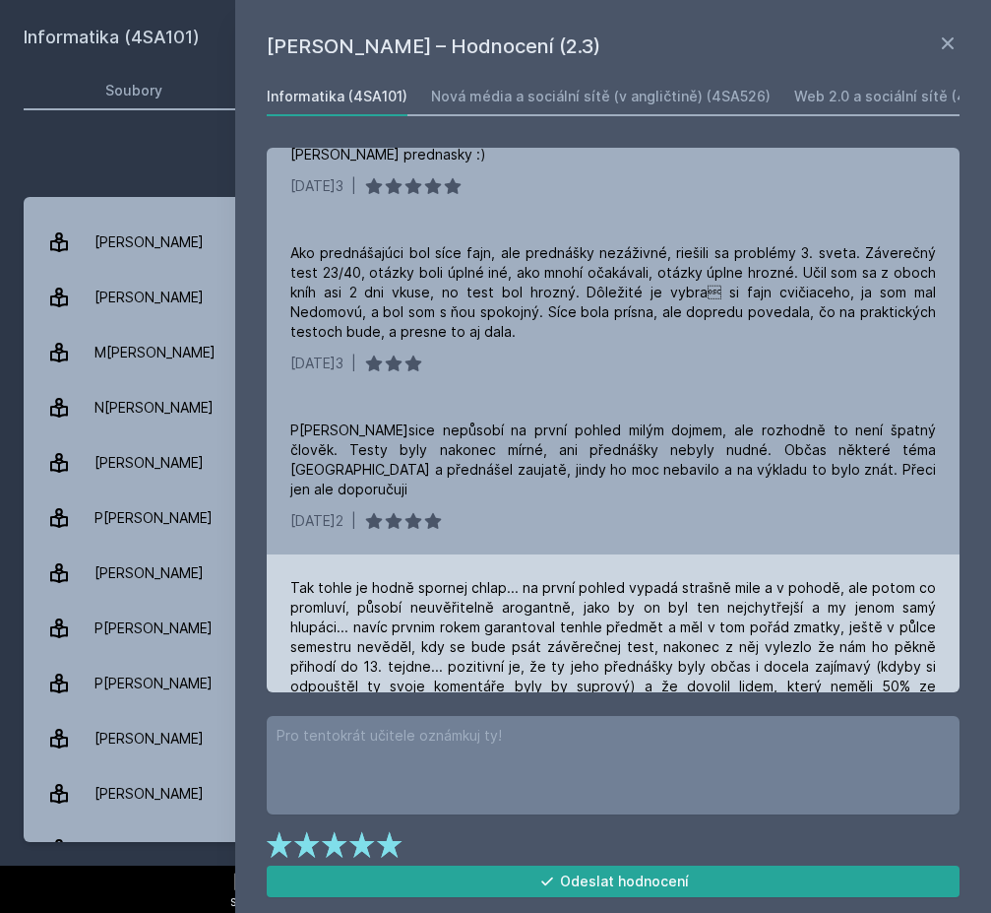
scroll to position [1337, 0]
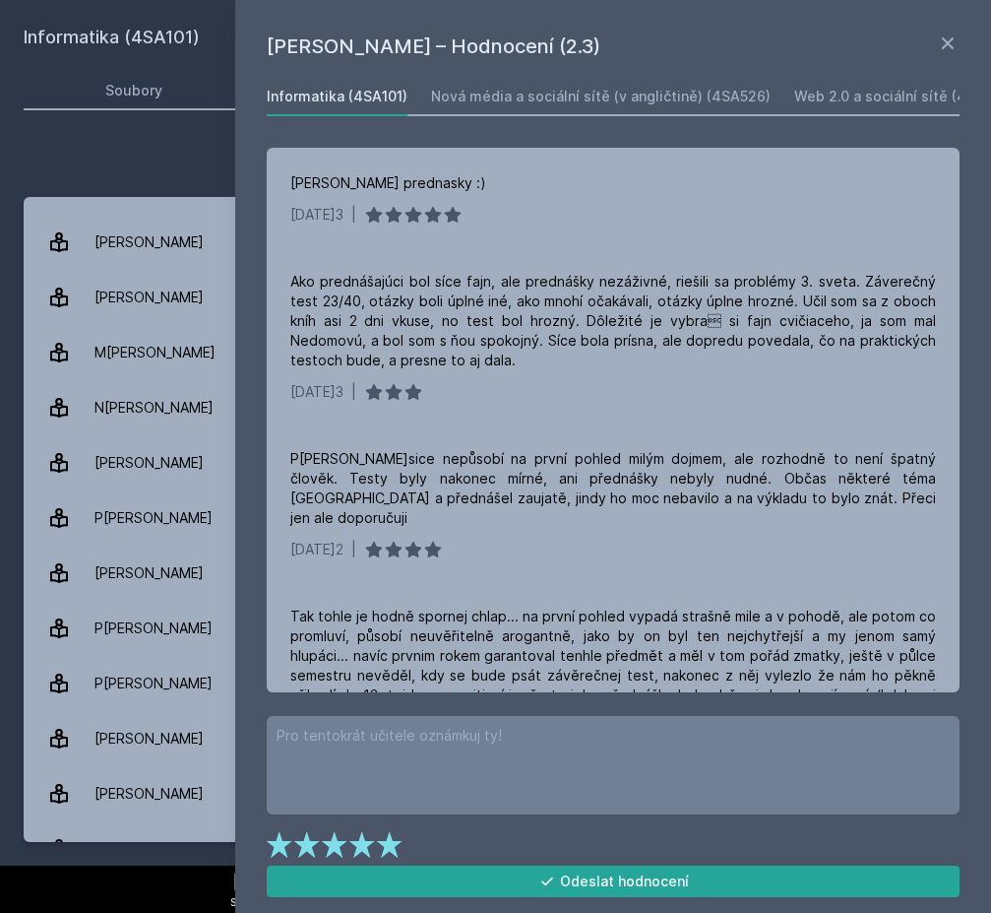
click at [186, 185] on div "Přidat hodnocení Antonín Pavlíček – Hodnocení (2.3) Informatika (4SA101) Nová m…" at bounding box center [496, 492] width 944 height 700
click at [180, 158] on div "Přidat hodnocení" at bounding box center [496, 161] width 944 height 39
click at [957, 47] on icon at bounding box center [948, 44] width 24 height 24
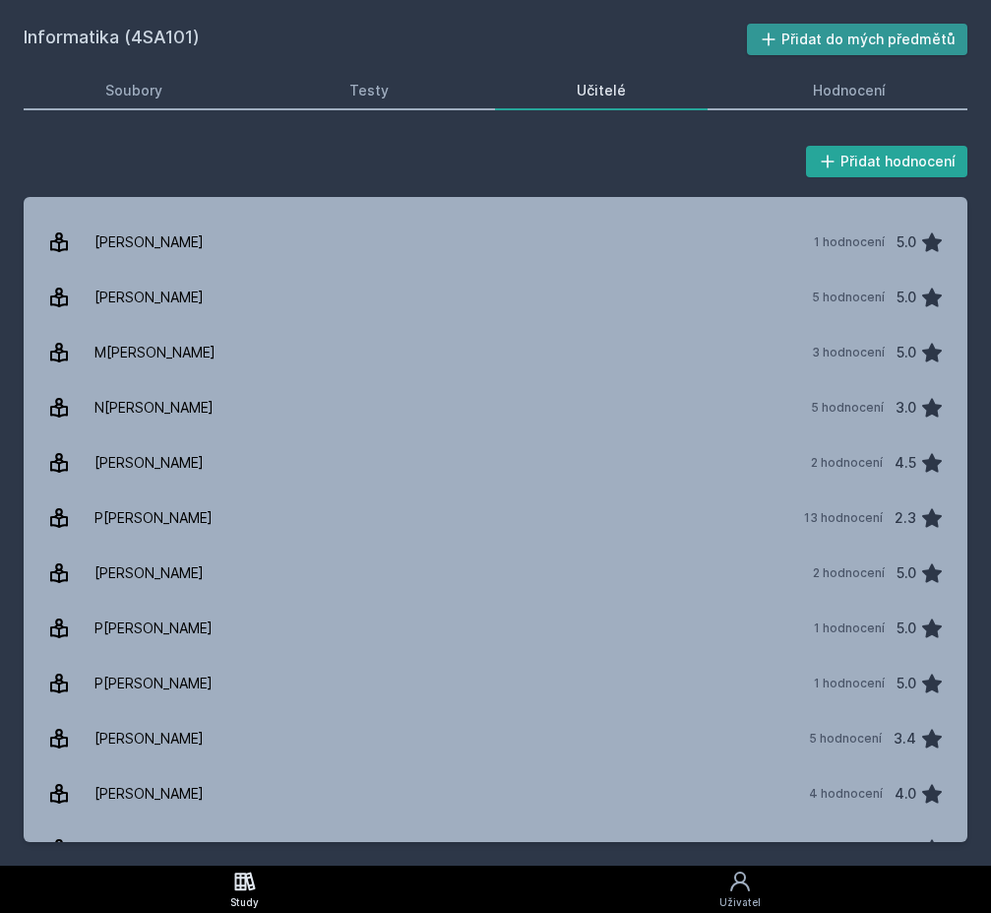
click at [821, 44] on button "Přidat do mých předmětů" at bounding box center [857, 40] width 221 height 32
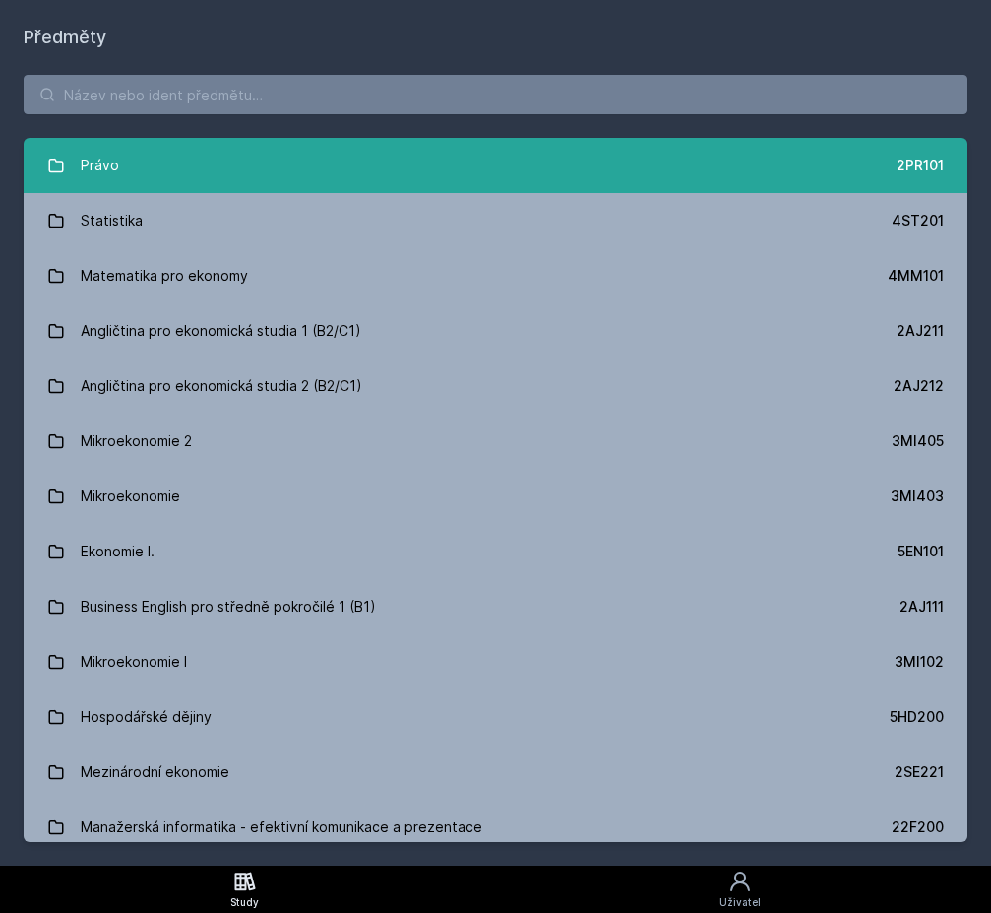
click at [705, 166] on link "Právo 2PR101" at bounding box center [496, 165] width 944 height 55
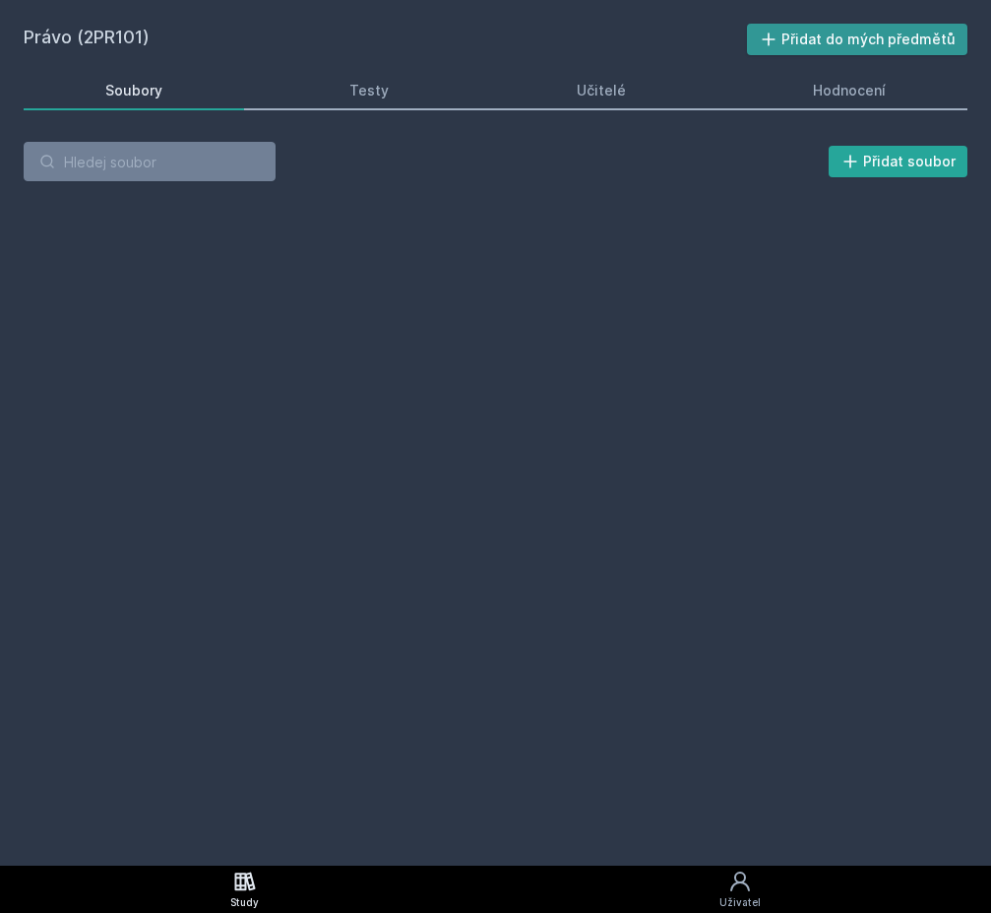
click at [855, 31] on button "Přidat do mých předmětů" at bounding box center [857, 40] width 221 height 32
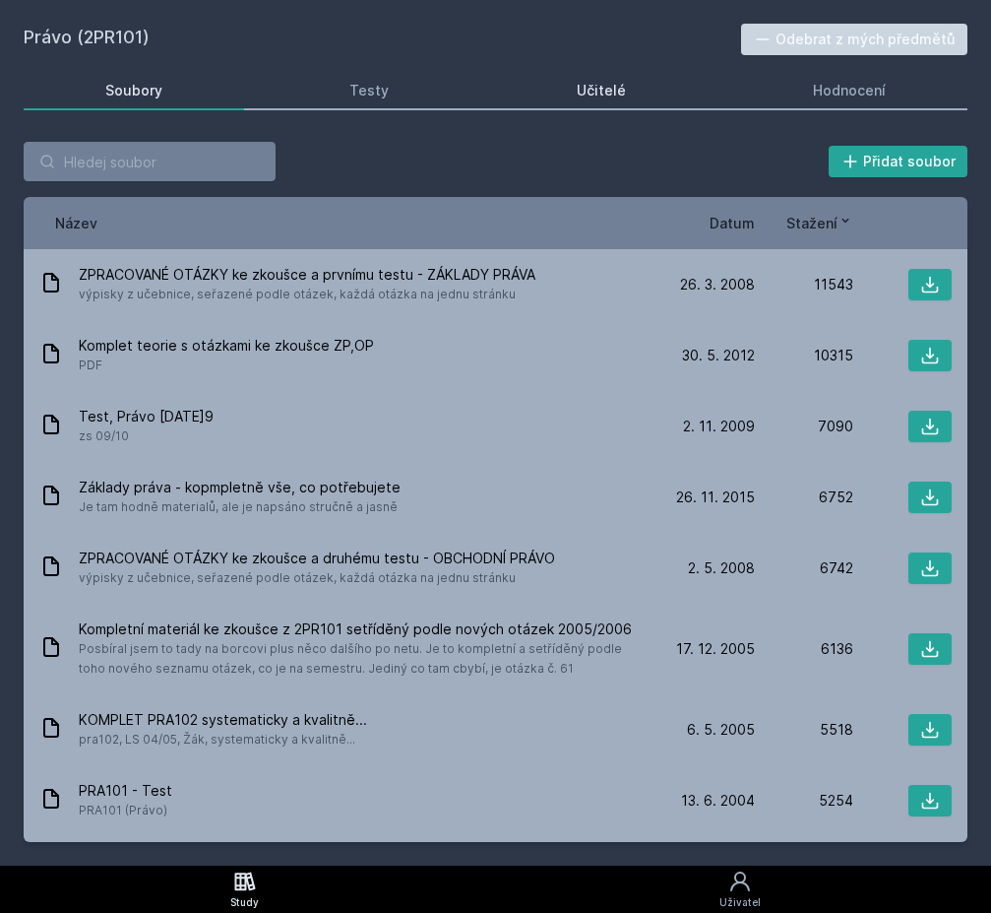
click at [591, 92] on div "Učitelé" at bounding box center [601, 91] width 49 height 20
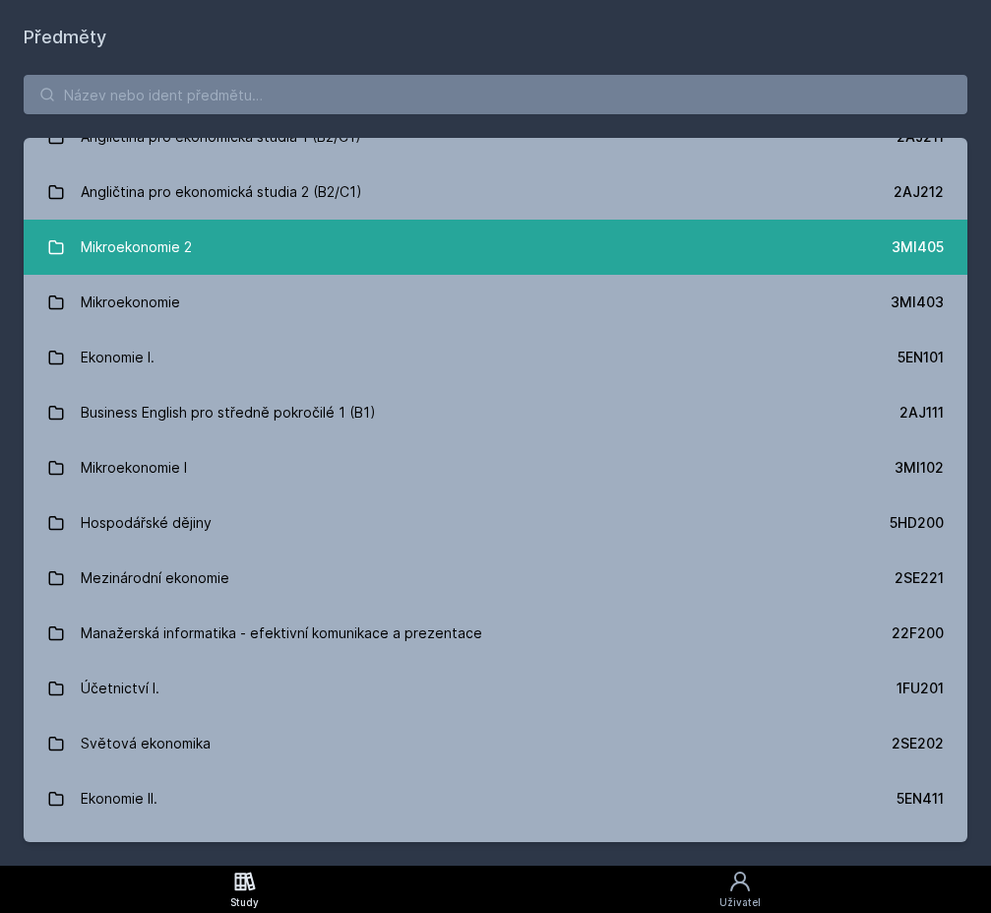
scroll to position [201, 0]
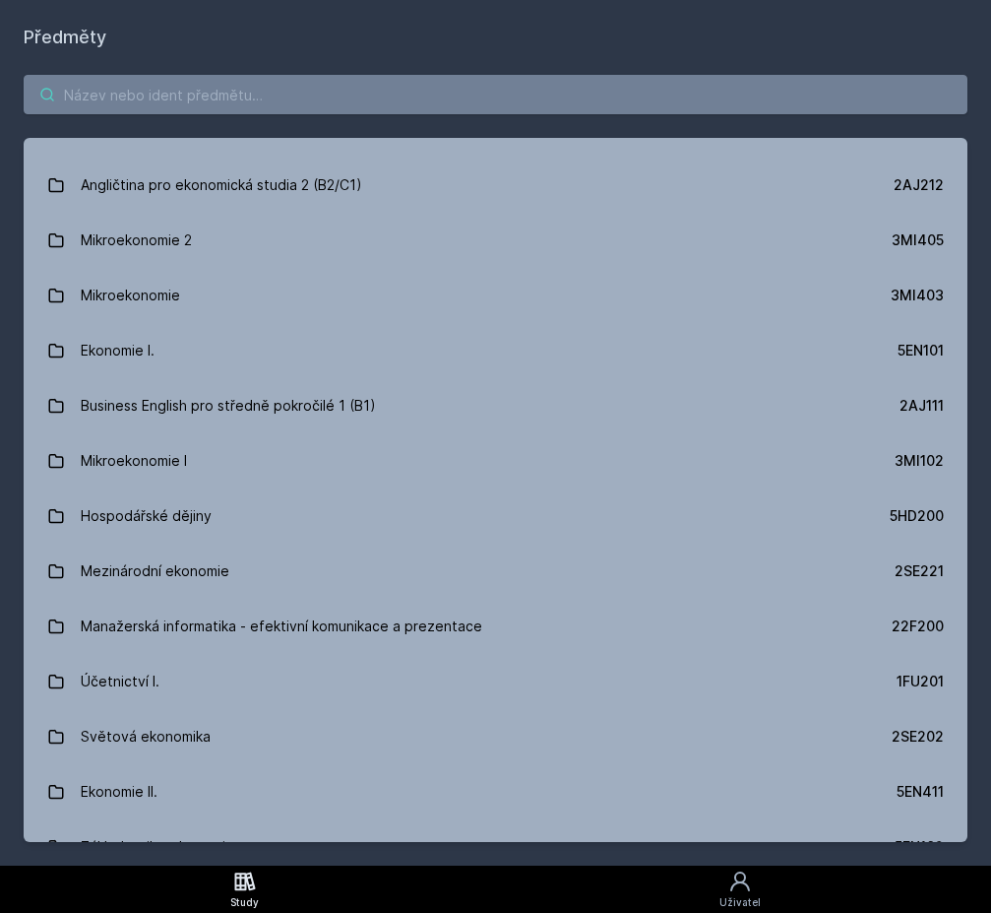
click at [496, 103] on input "search" at bounding box center [496, 94] width 944 height 39
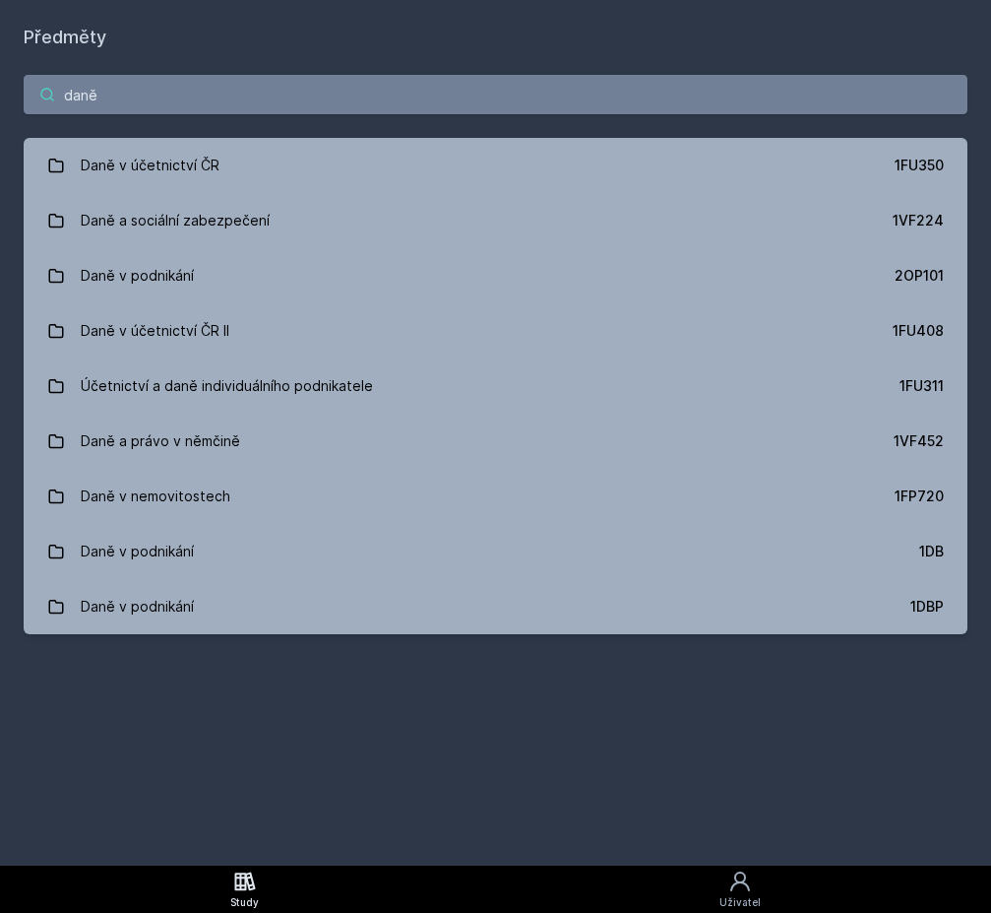
scroll to position [0, 0]
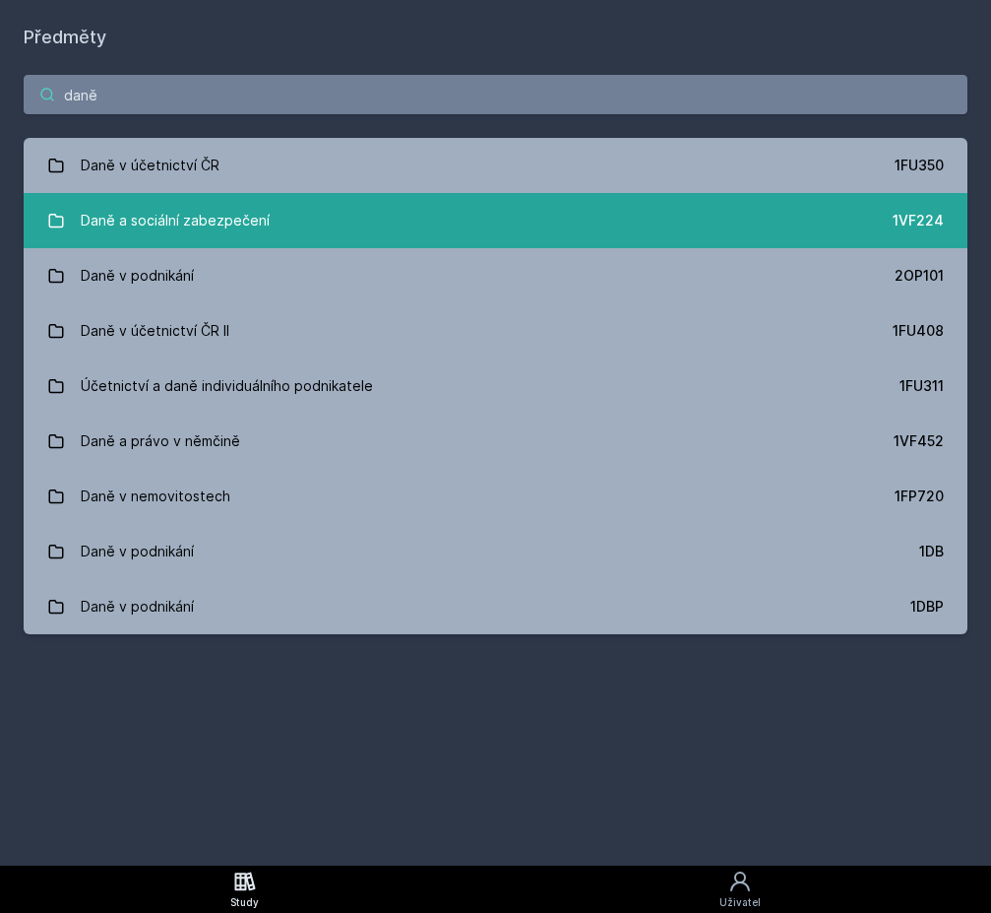
type input "daně"
click at [441, 232] on link "Daně a sociální zabezpečení 1VF224" at bounding box center [496, 220] width 944 height 55
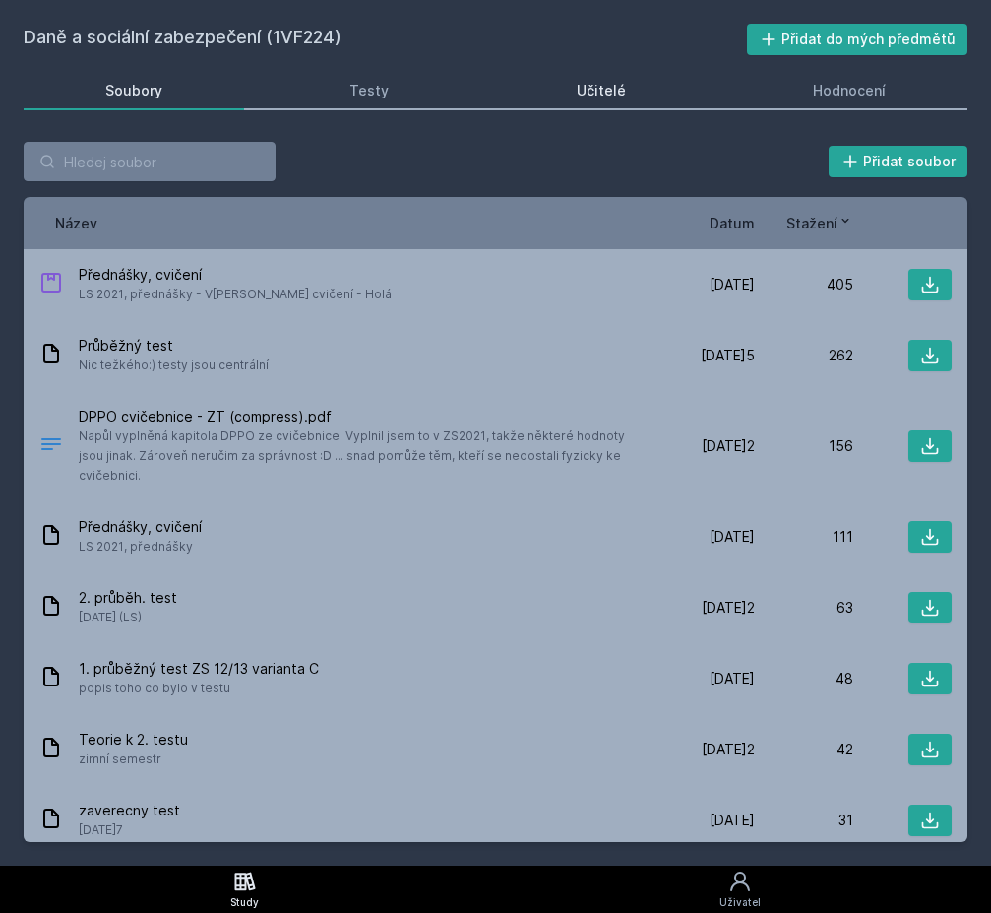
click at [575, 93] on link "Učitelé" at bounding box center [601, 90] width 213 height 39
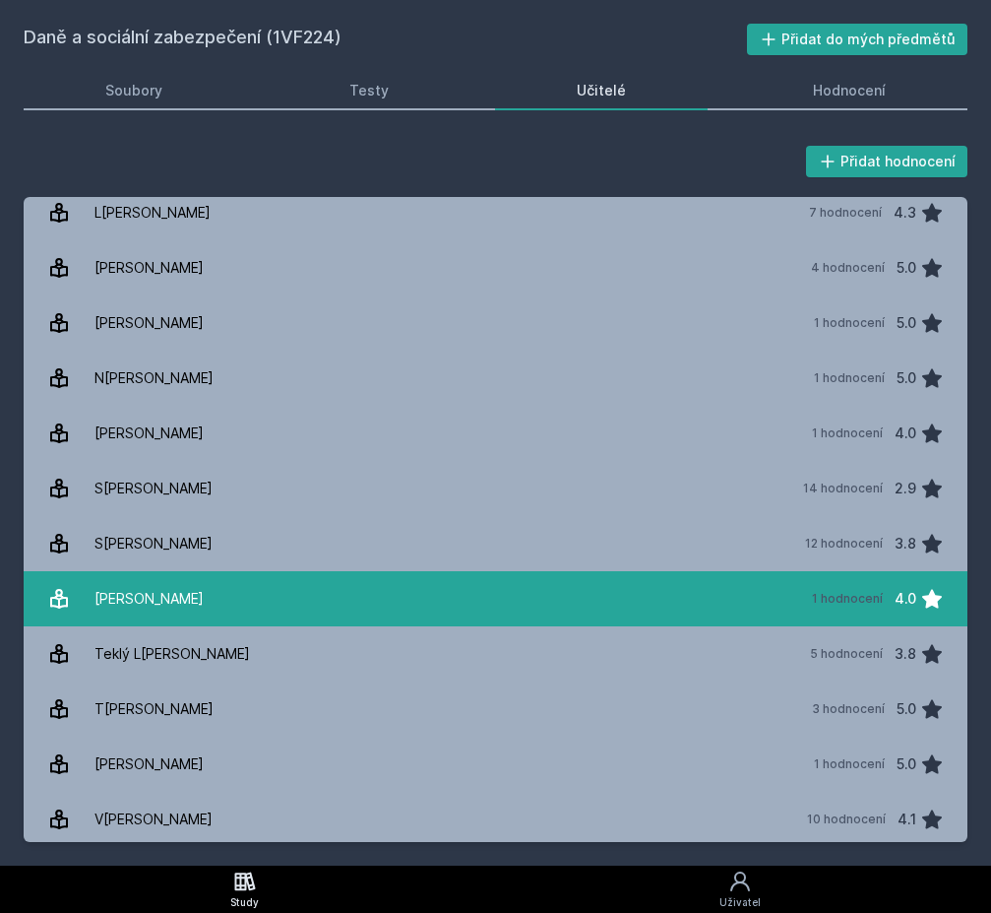
scroll to position [786, 0]
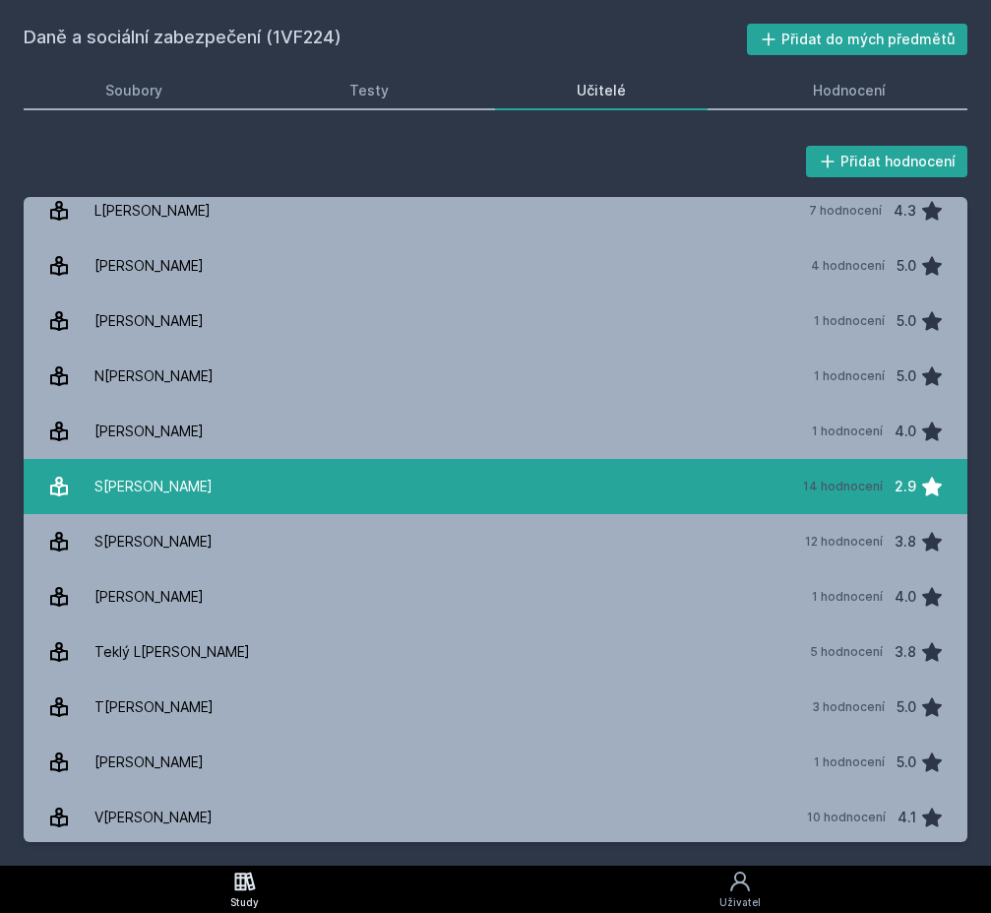
click at [368, 472] on link "Slintáková Barbora 14 hodnocení 2.9" at bounding box center [496, 486] width 944 height 55
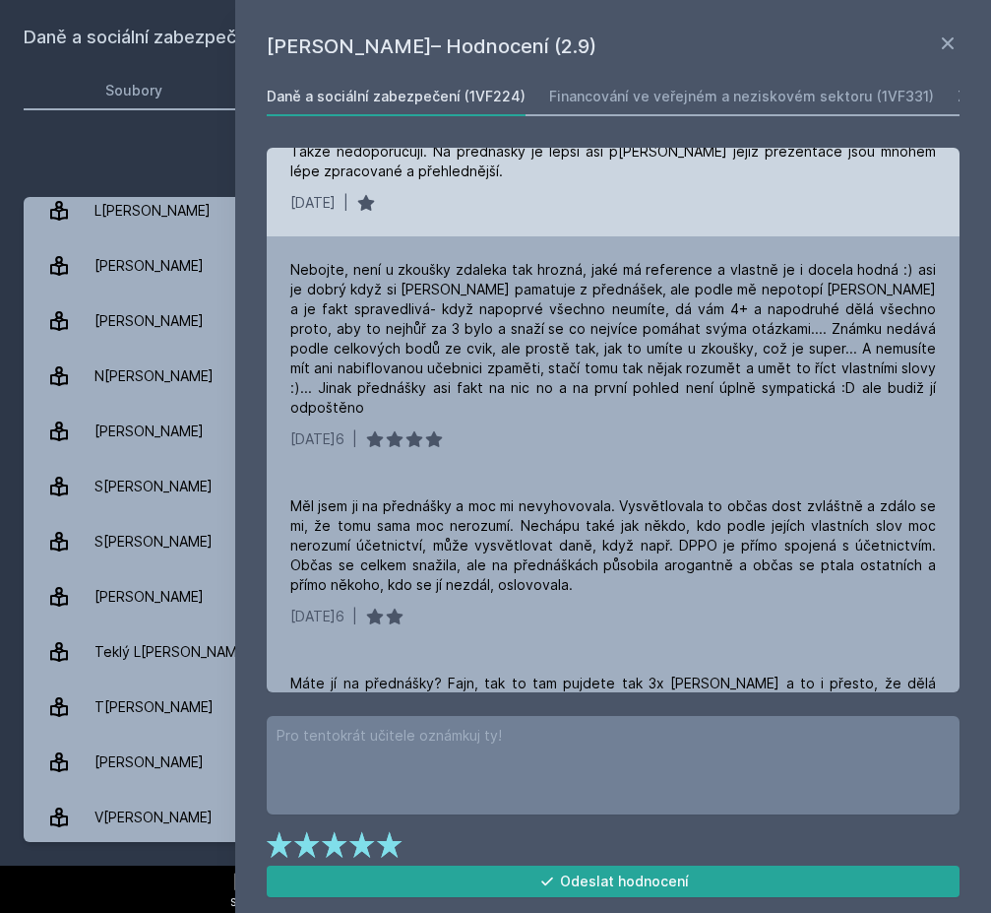
scroll to position [568, 0]
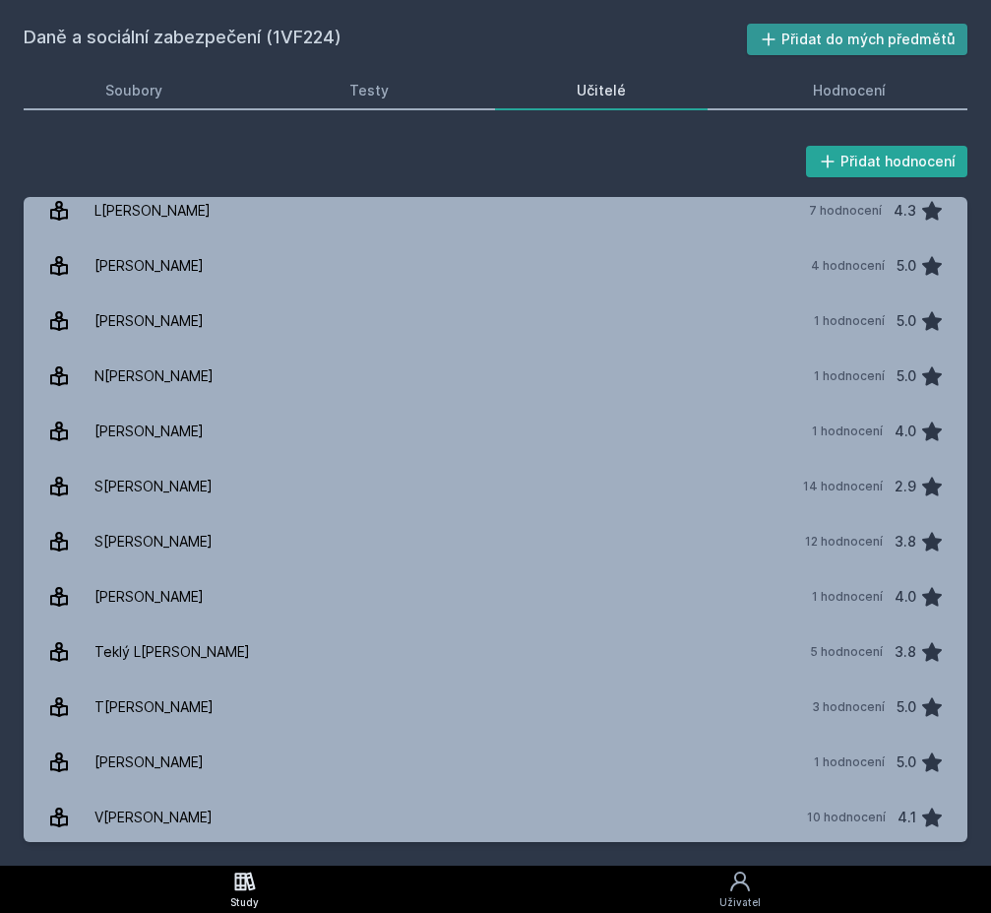
click at [826, 47] on button "Přidat do mých předmětů" at bounding box center [857, 40] width 221 height 32
click at [180, 95] on link "Soubory" at bounding box center [134, 90] width 221 height 39
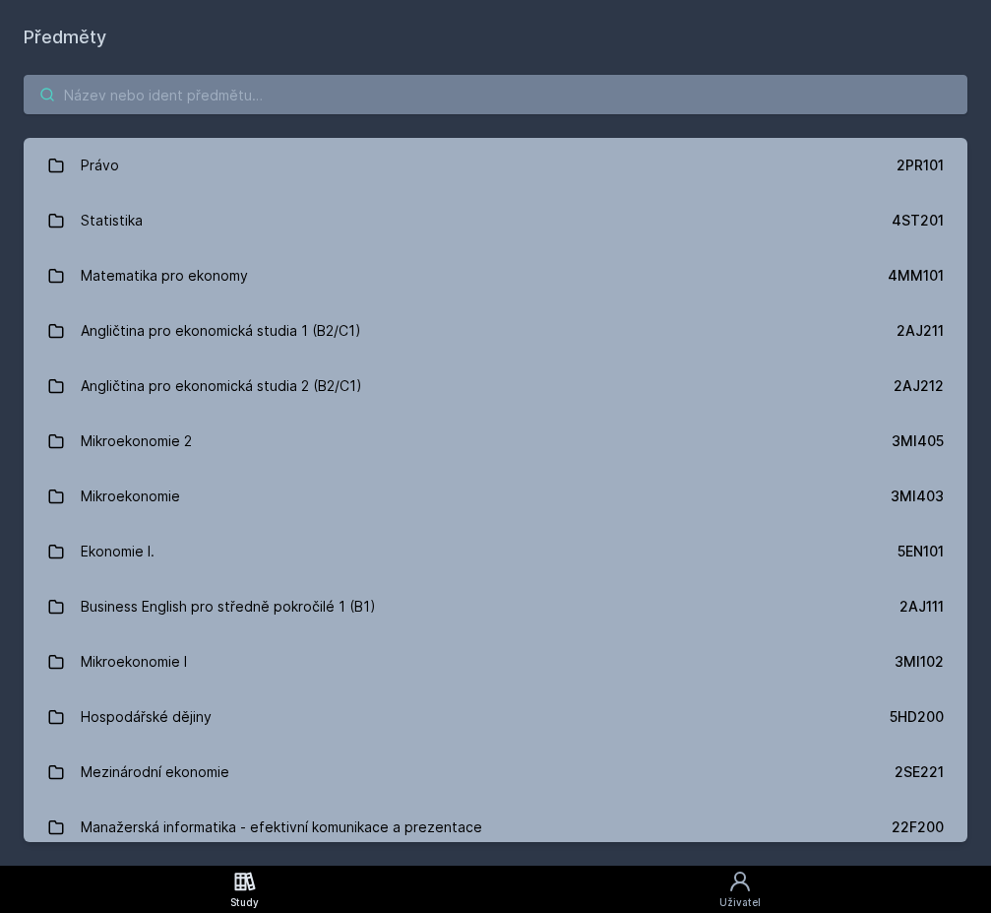
click at [493, 93] on input "search" at bounding box center [496, 94] width 944 height 39
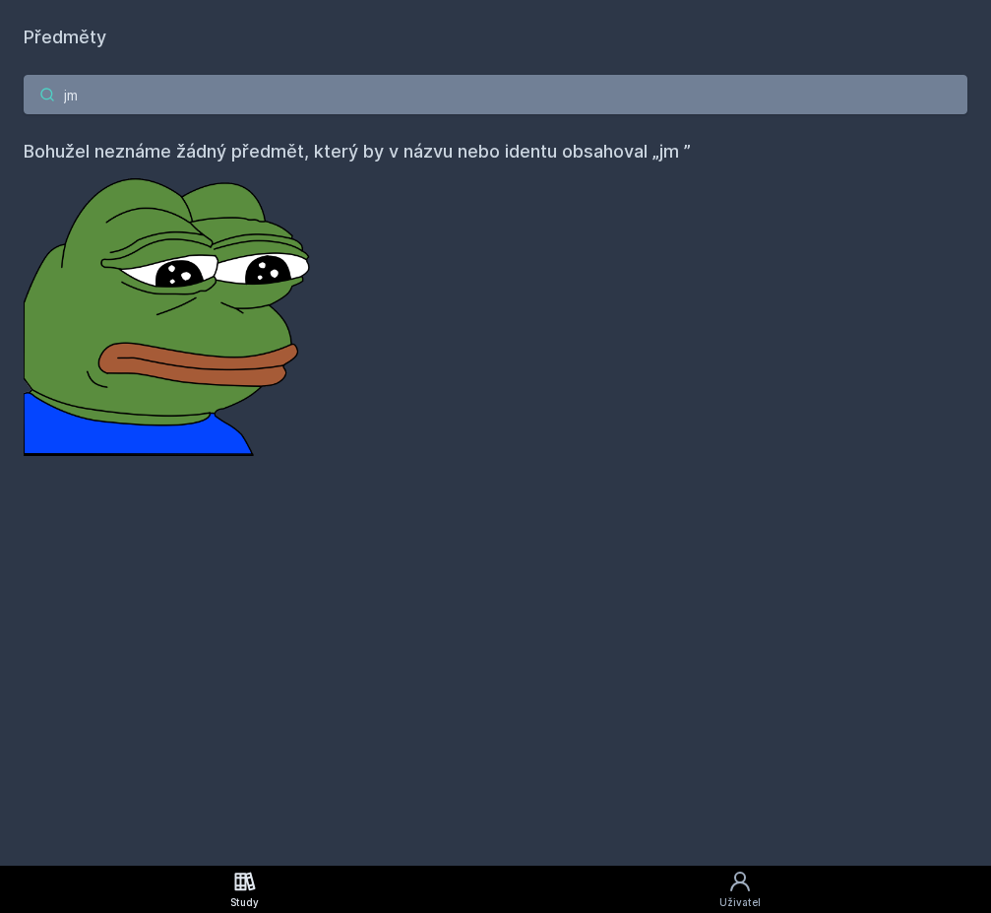
type input "j"
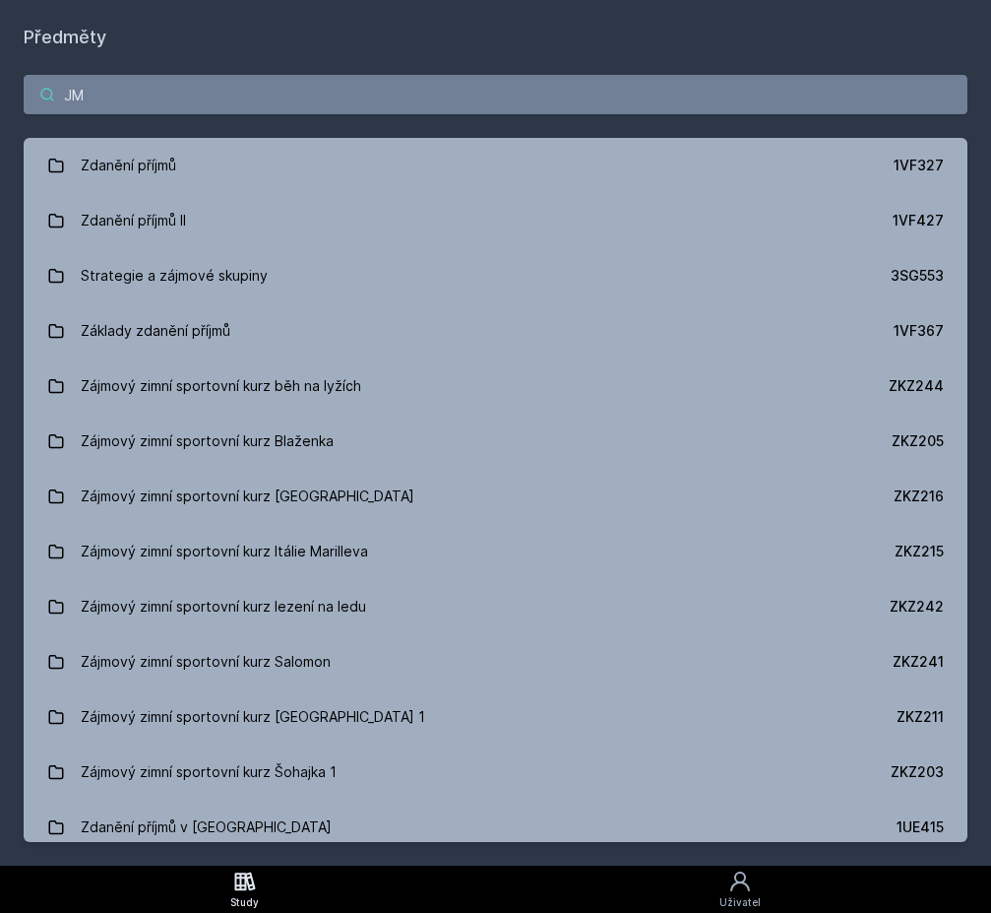
type input "J"
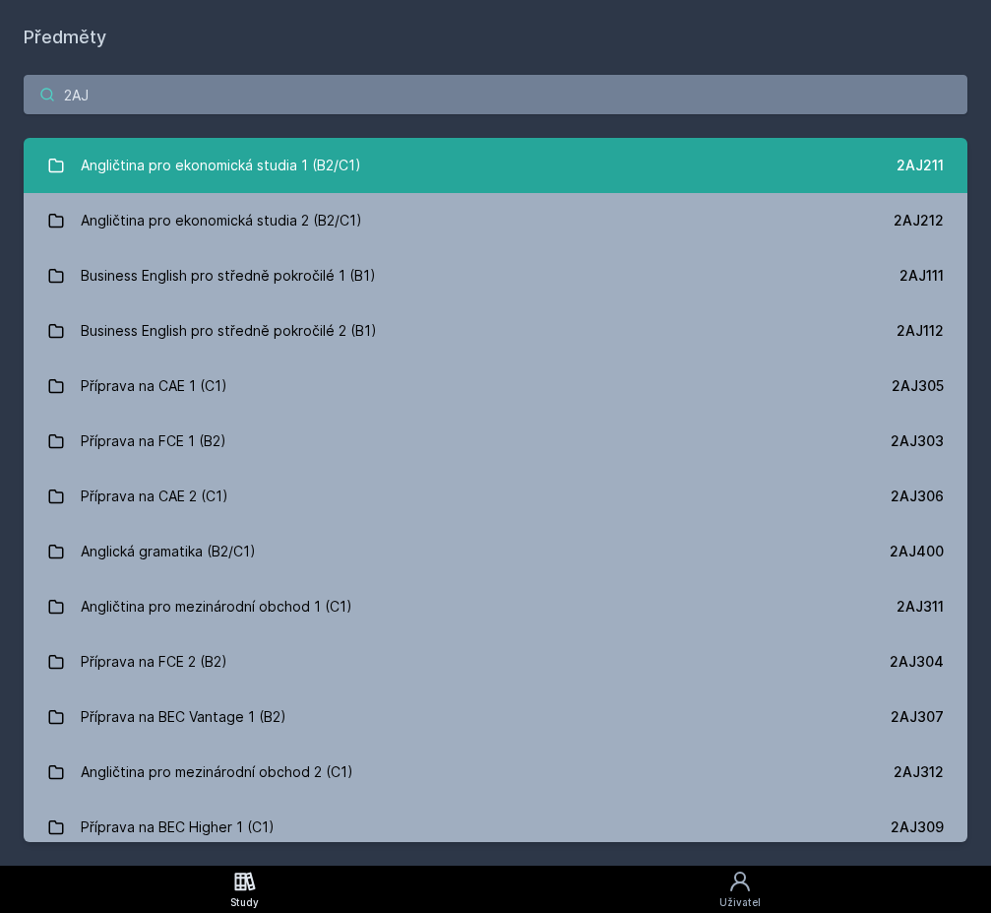
type input "2AJ"
click at [646, 163] on link "Angličtina pro ekonomická studia 1 (B2/C1) 2AJ211" at bounding box center [496, 165] width 944 height 55
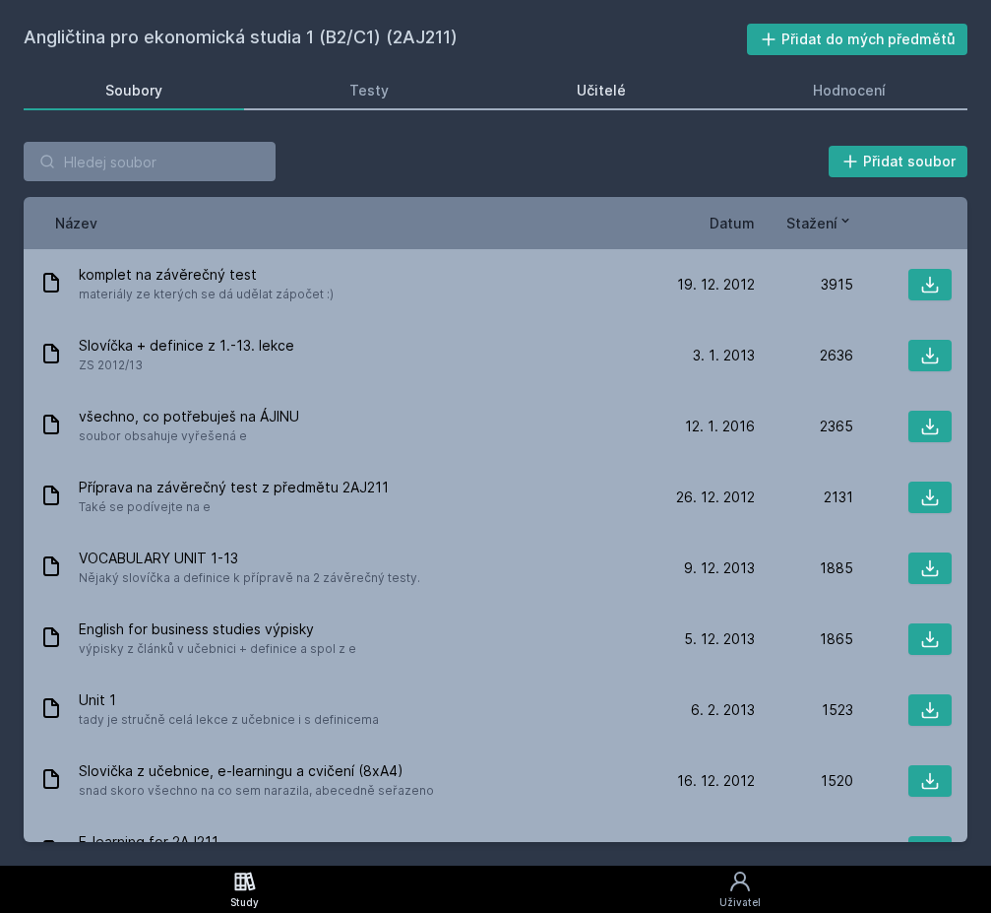
click at [628, 99] on link "Učitelé" at bounding box center [601, 90] width 213 height 39
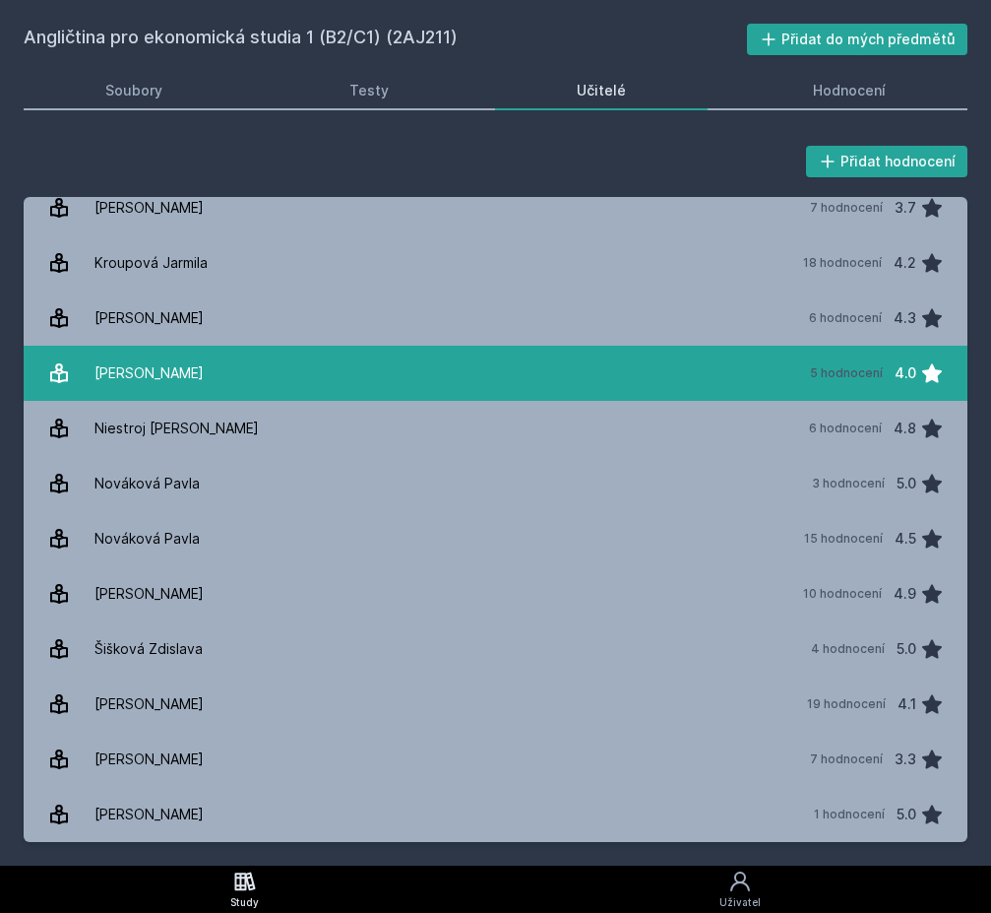
scroll to position [347, 0]
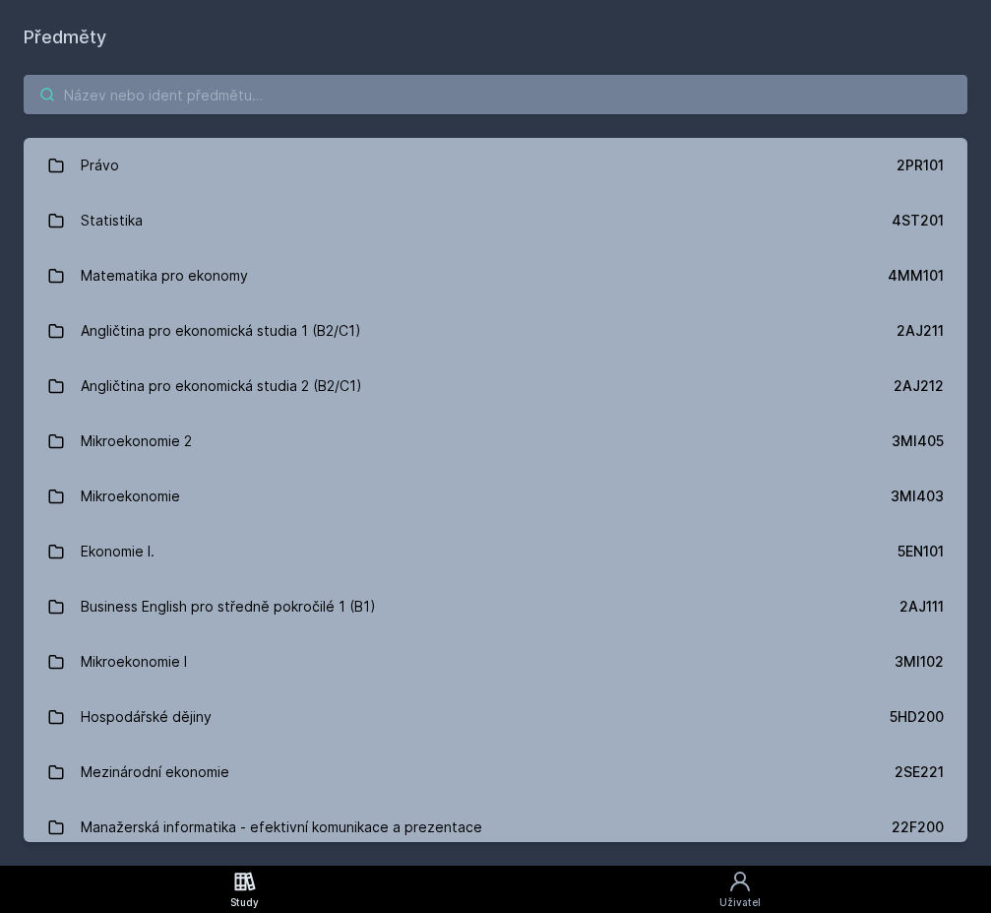
click at [513, 101] on input "search" at bounding box center [496, 94] width 944 height 39
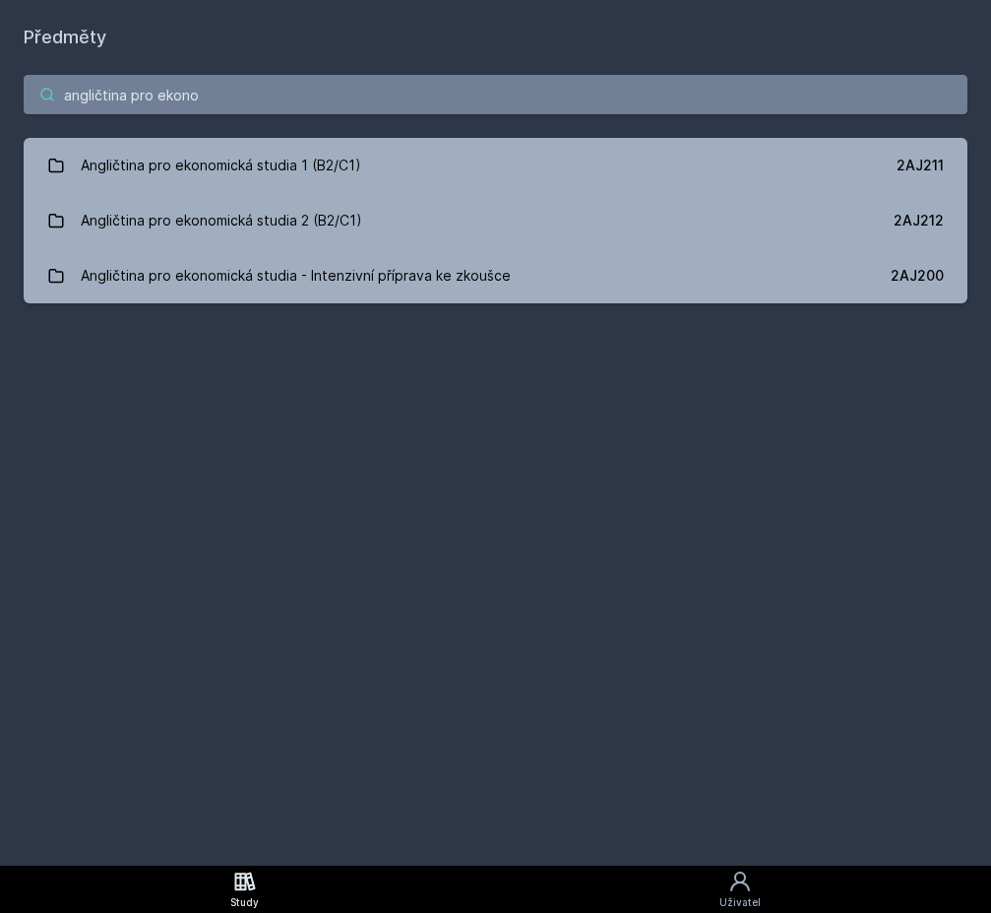
type input "angličtina pro ekonom"
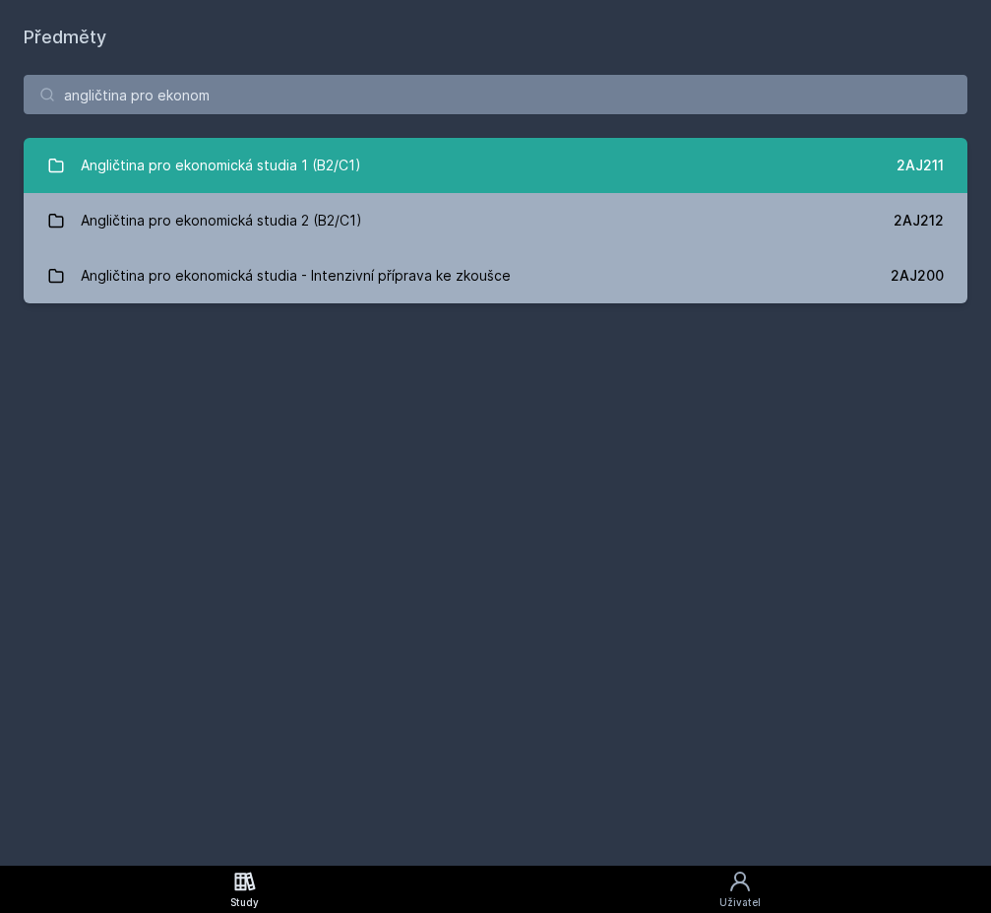
drag, startPoint x: 513, startPoint y: 101, endPoint x: 261, endPoint y: 166, distance: 260.2
click at [261, 166] on div "Angličtina pro ekonomická studia 1 (B2/C1)" at bounding box center [221, 165] width 281 height 39
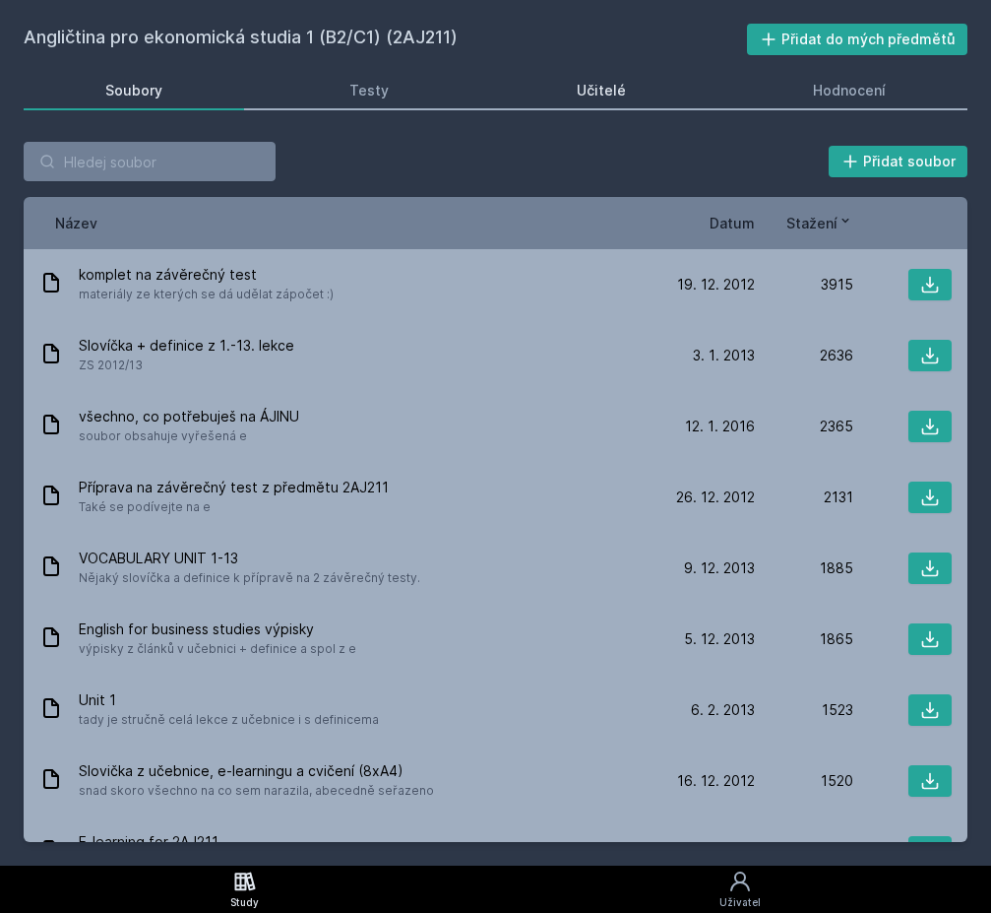
click at [566, 99] on link "Učitelé" at bounding box center [601, 90] width 213 height 39
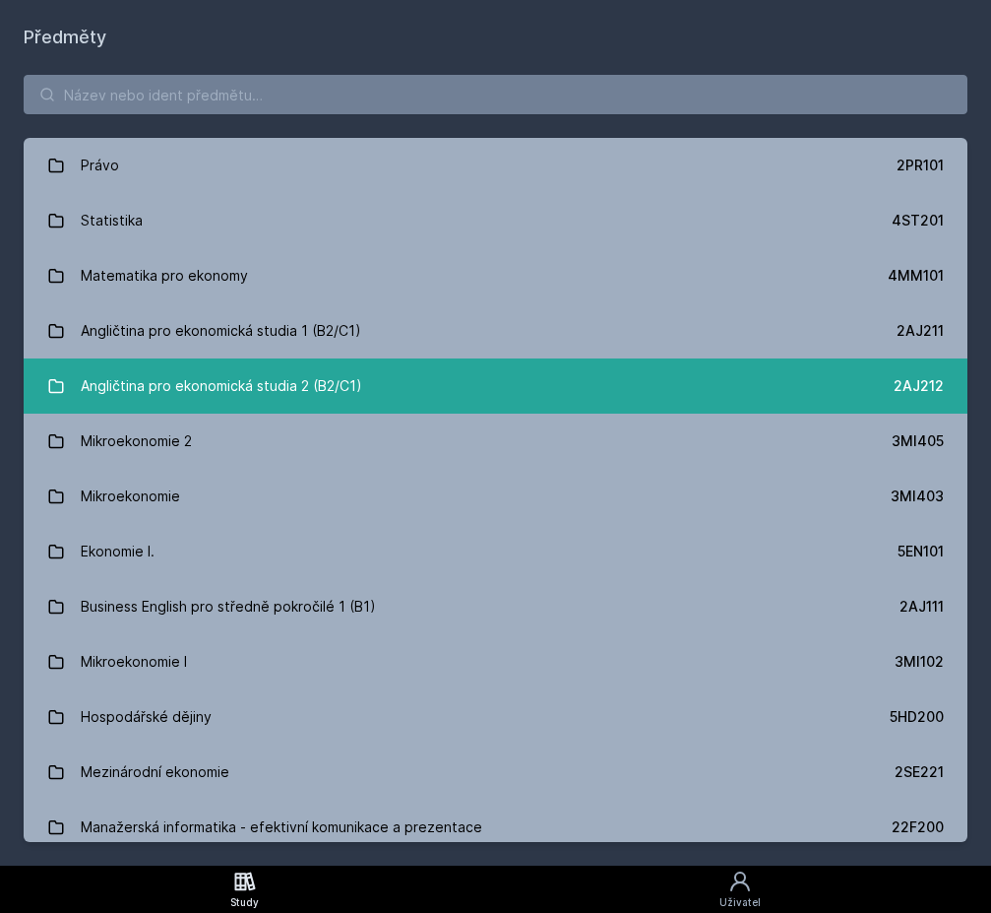
click at [405, 387] on link "Angličtina pro ekonomická studia 2 (B2/C1) 2AJ212" at bounding box center [496, 385] width 944 height 55
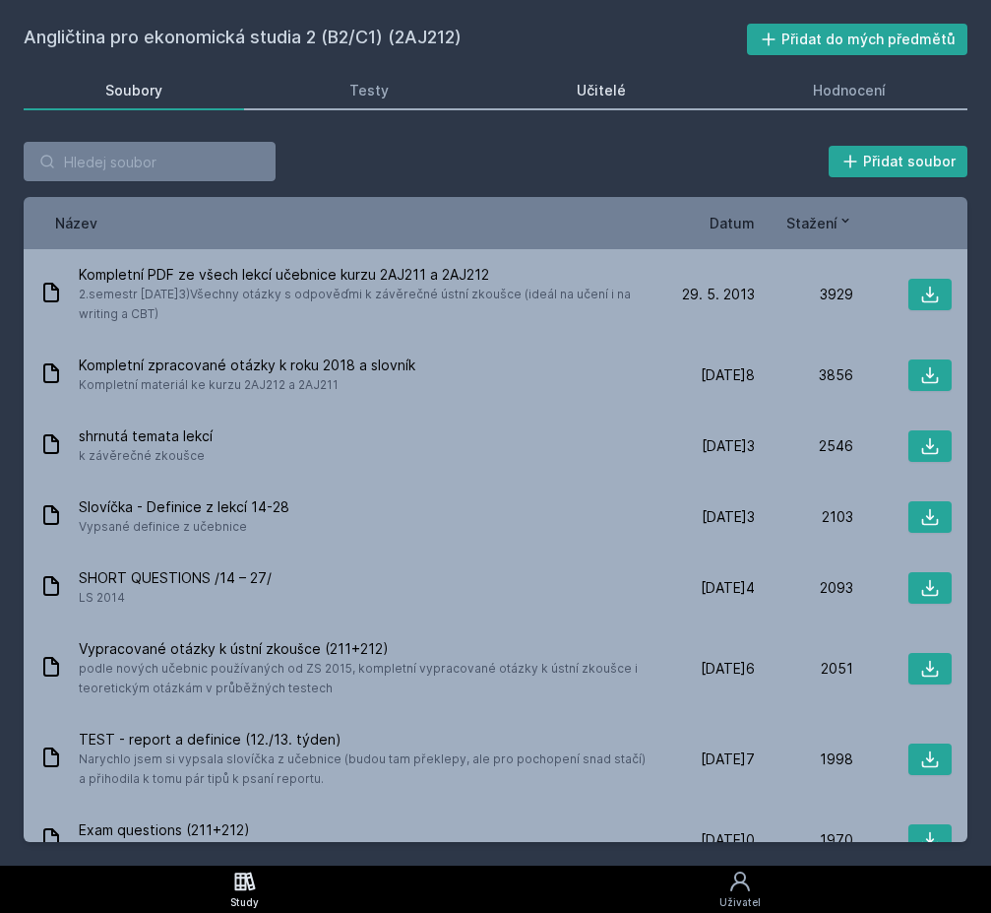
click at [593, 87] on div "Učitelé" at bounding box center [601, 91] width 49 height 20
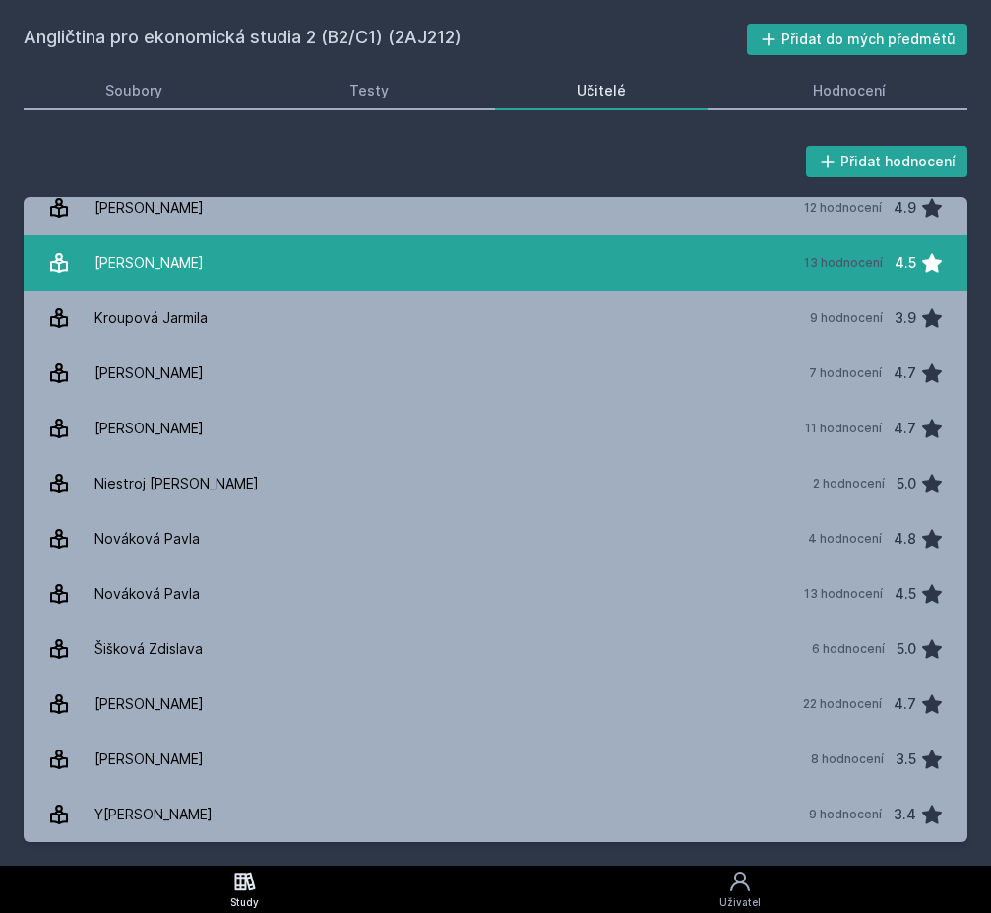
scroll to position [237, 0]
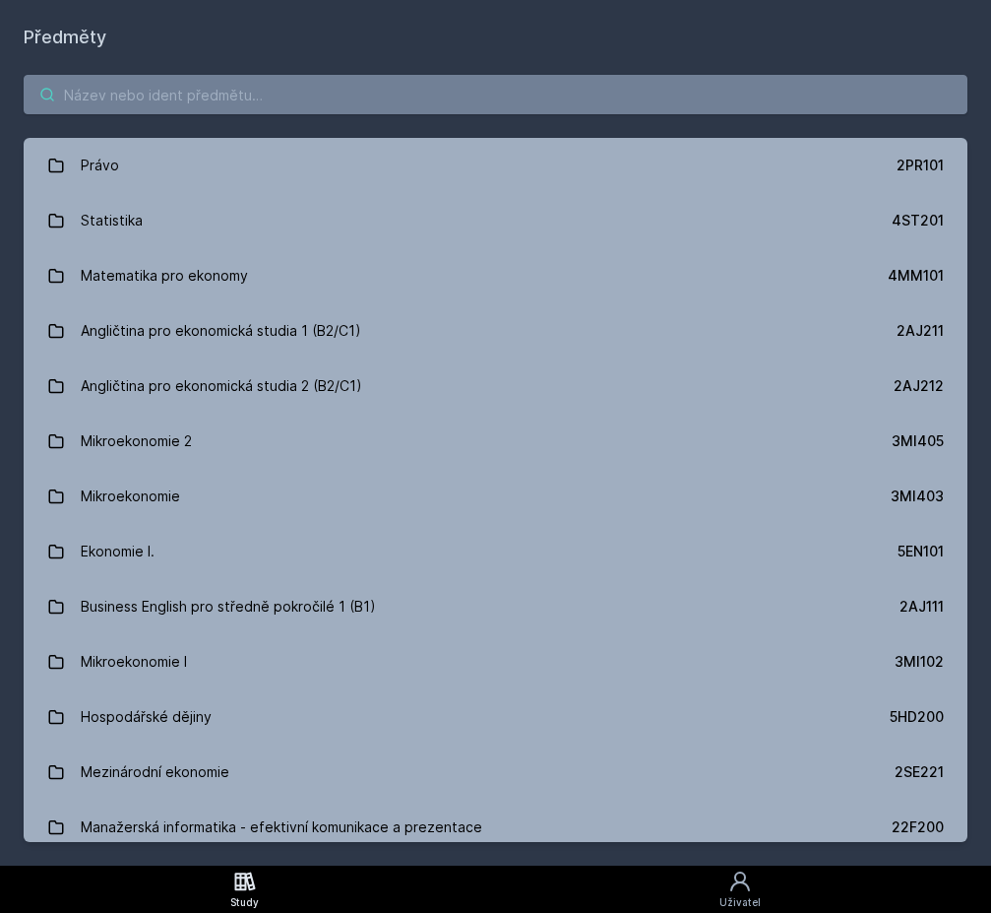
click at [378, 109] on input "search" at bounding box center [496, 94] width 944 height 39
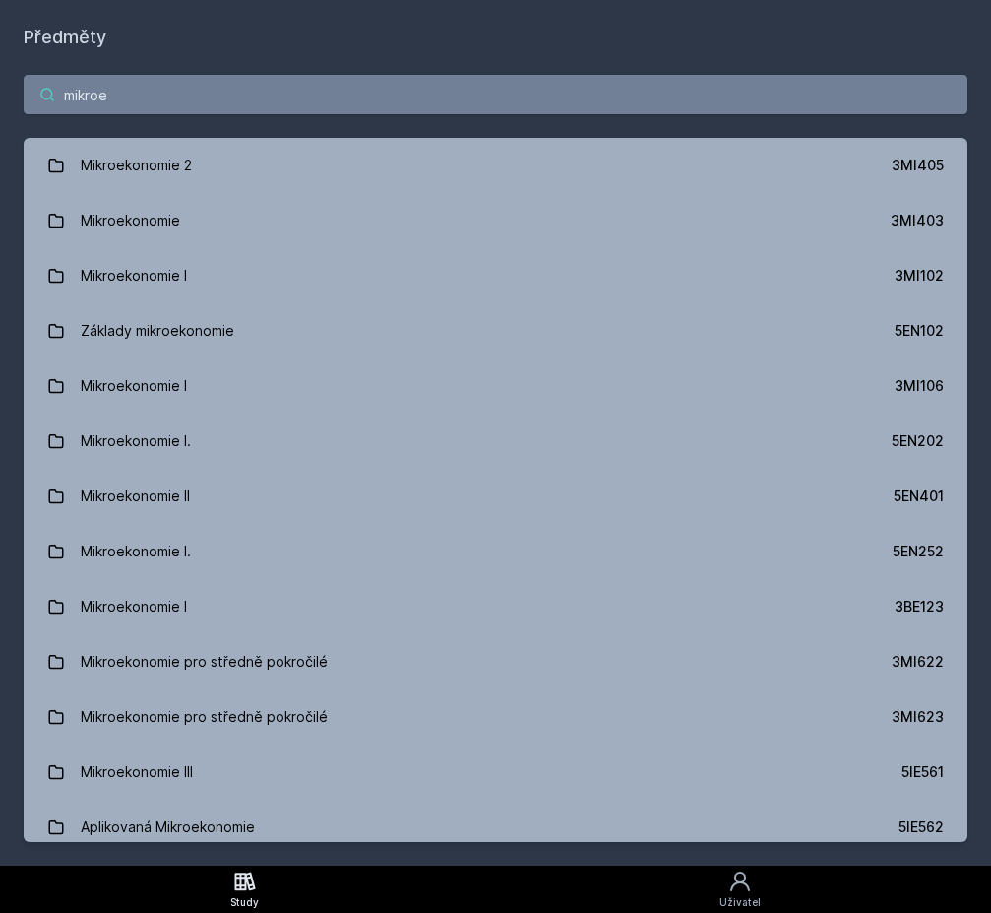
type input "mikro"
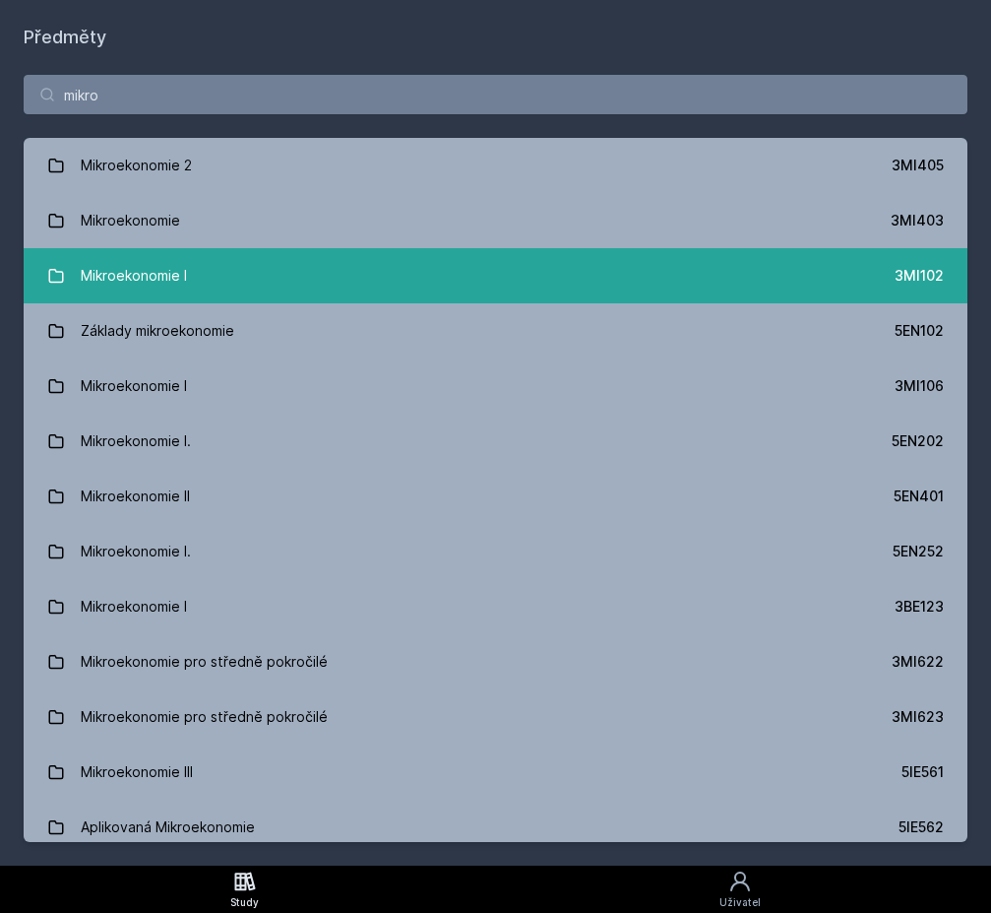
drag, startPoint x: 378, startPoint y: 109, endPoint x: 367, endPoint y: 283, distance: 173.6
click at [367, 283] on link "Mikroekonomie I 3MI102" at bounding box center [496, 275] width 944 height 55
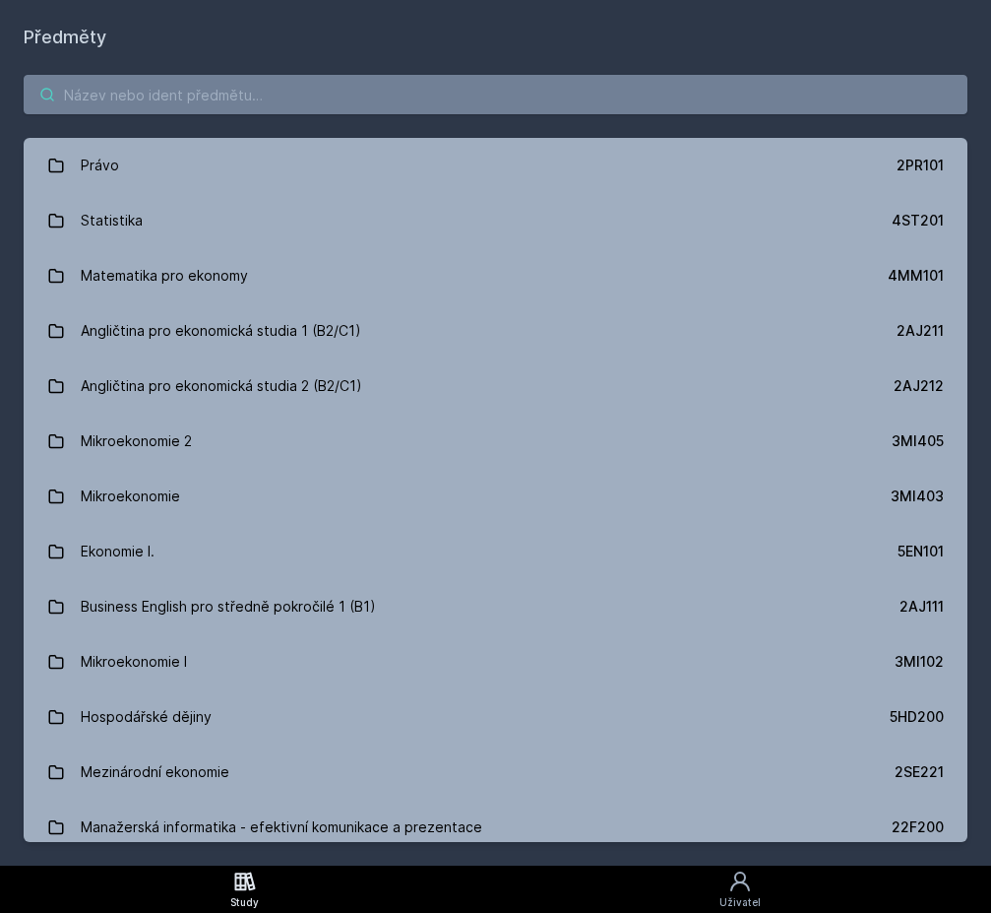
click at [466, 106] on input "search" at bounding box center [496, 94] width 944 height 39
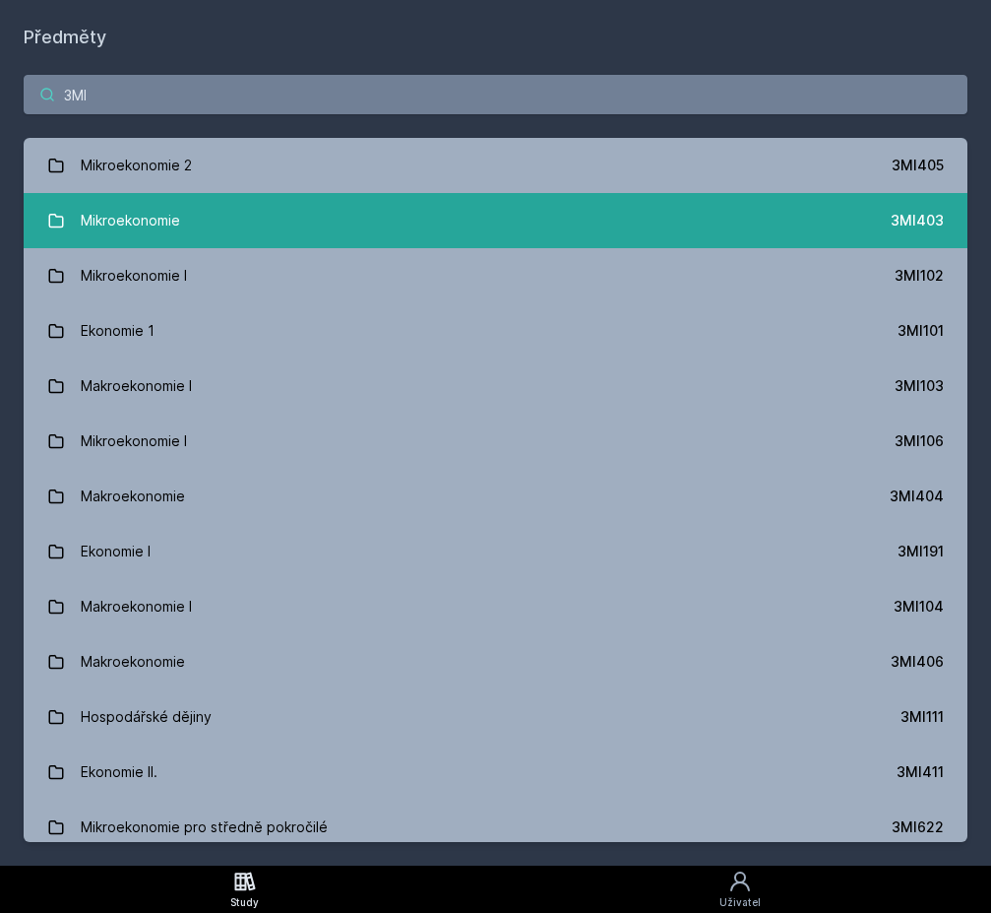
type input "3MI"
click at [432, 204] on link "Mikroekonomie 3MI403" at bounding box center [496, 220] width 944 height 55
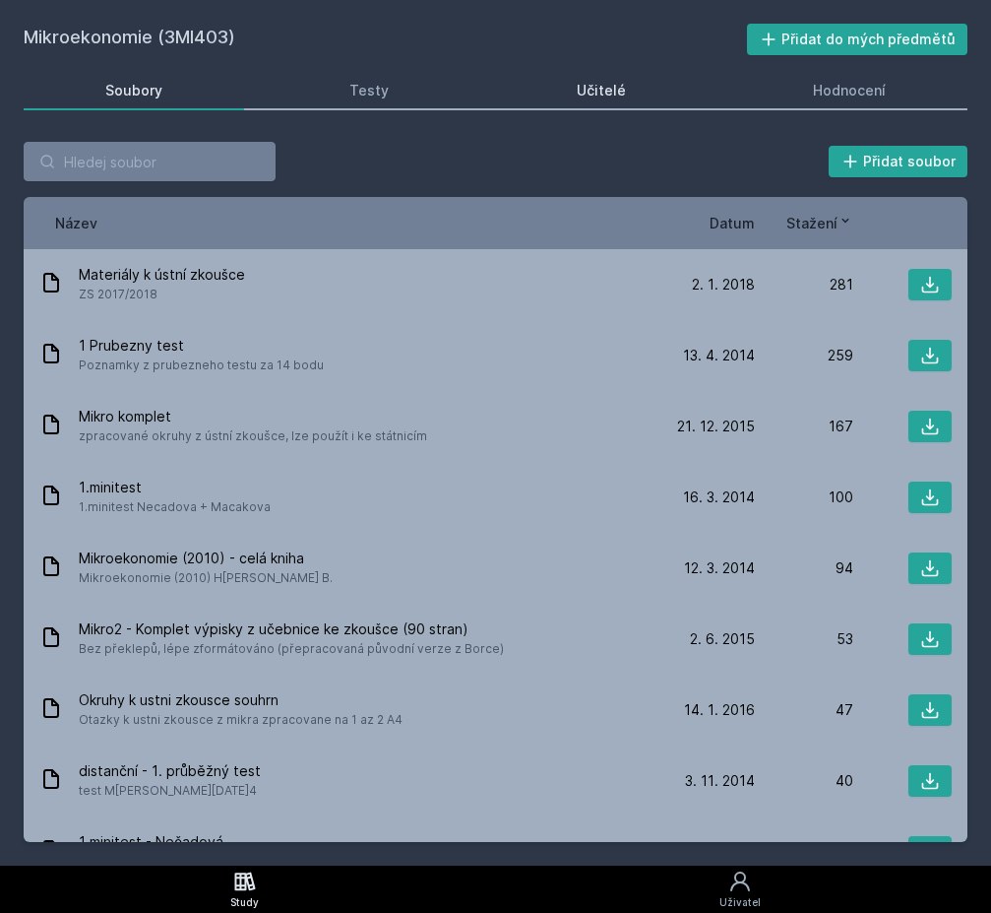
click at [591, 90] on div "Učitelé" at bounding box center [601, 91] width 49 height 20
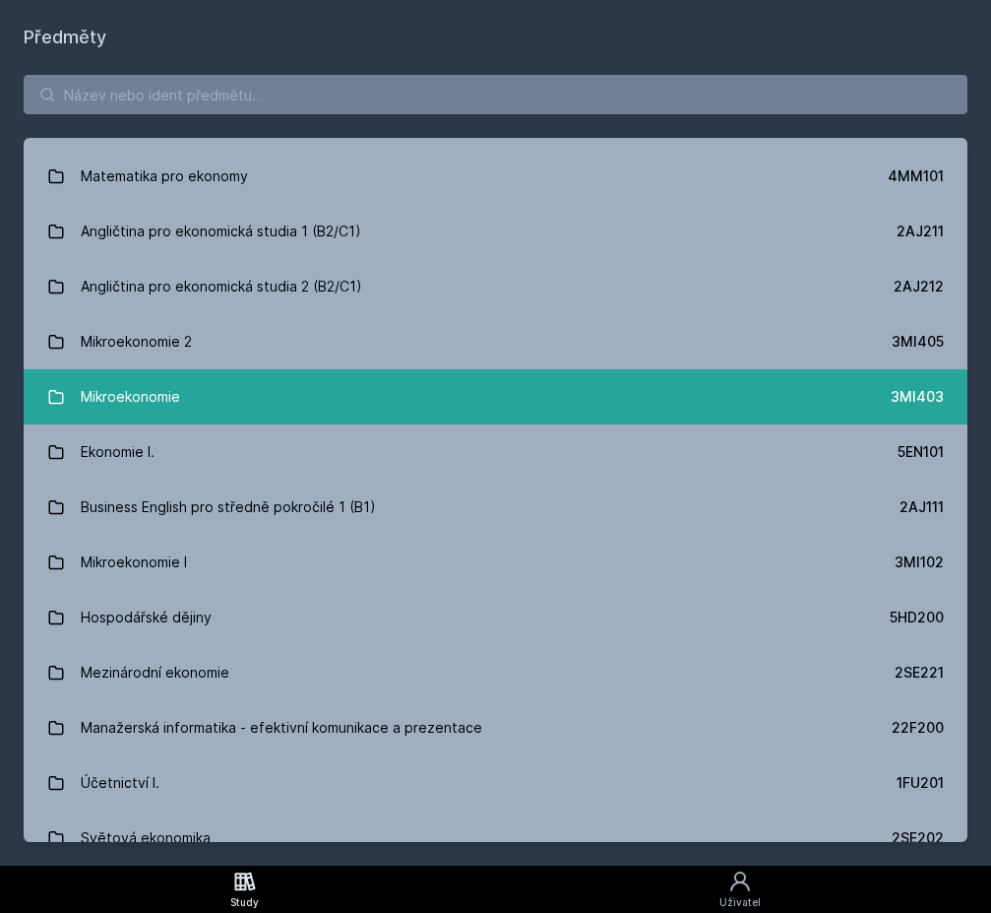
scroll to position [104, 0]
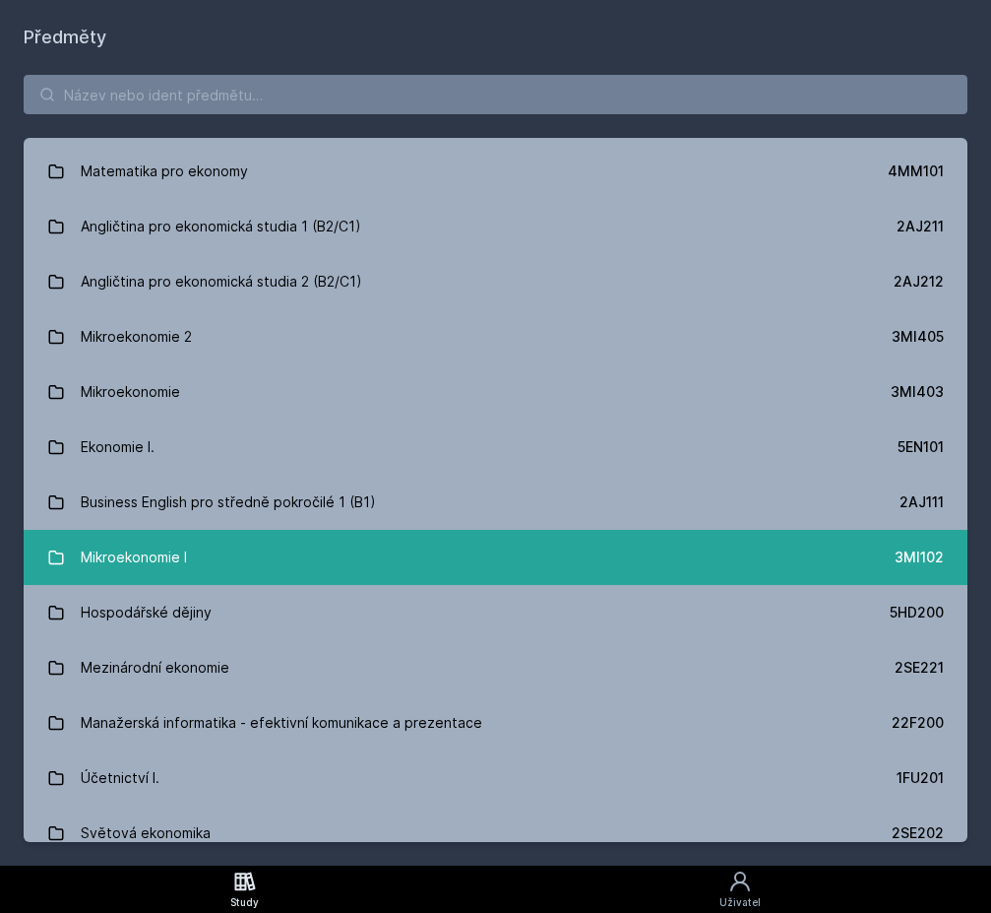
click at [368, 543] on link "Mikroekonomie I 3MI102" at bounding box center [496, 557] width 944 height 55
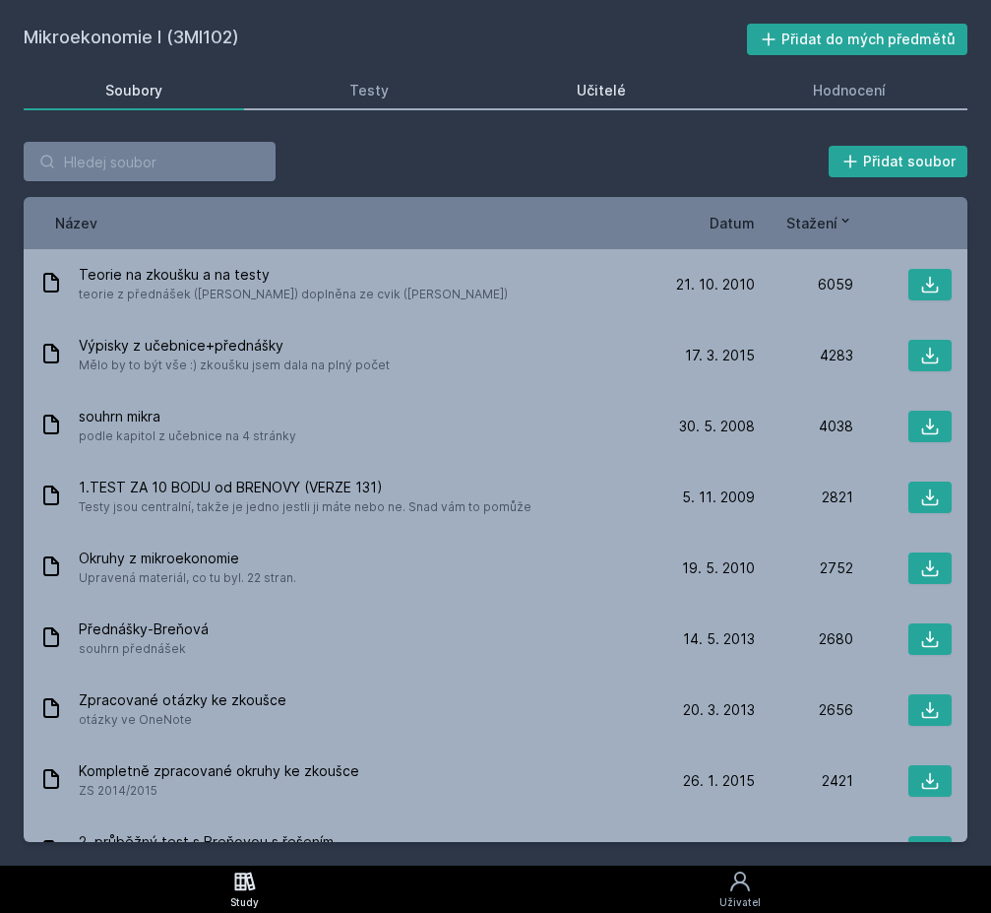
click at [565, 82] on link "Učitelé" at bounding box center [601, 90] width 213 height 39
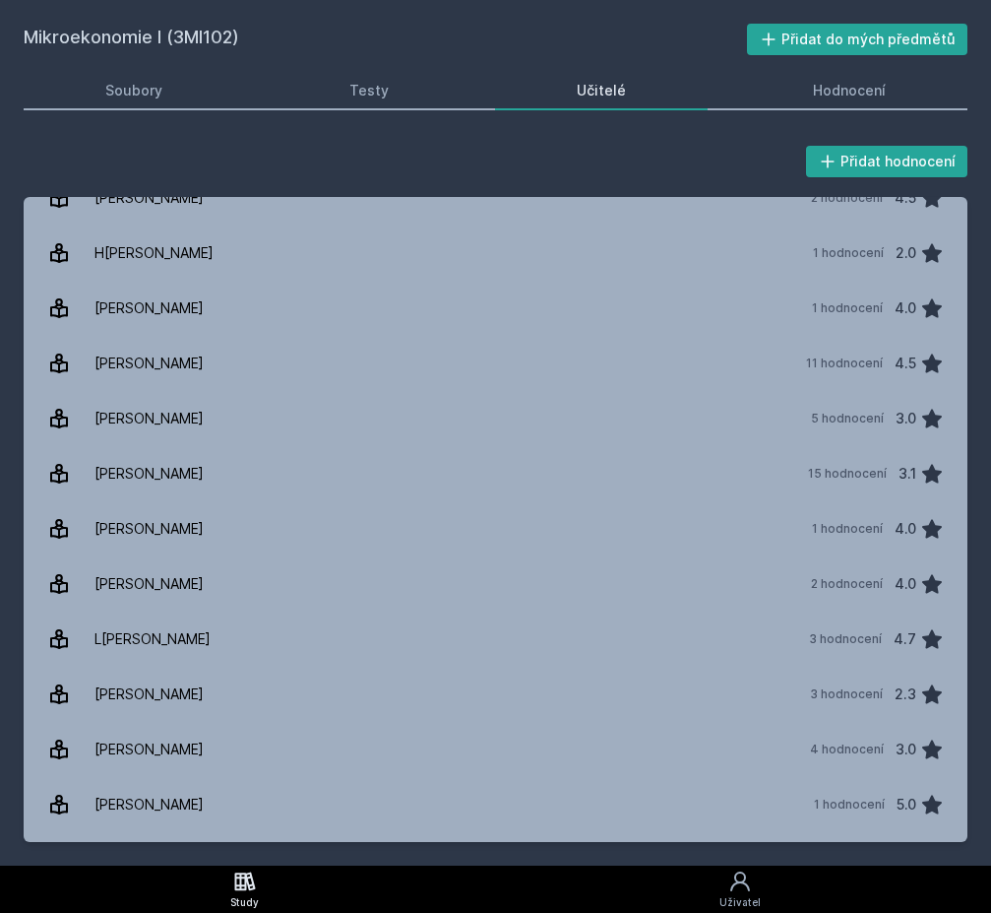
scroll to position [549, 0]
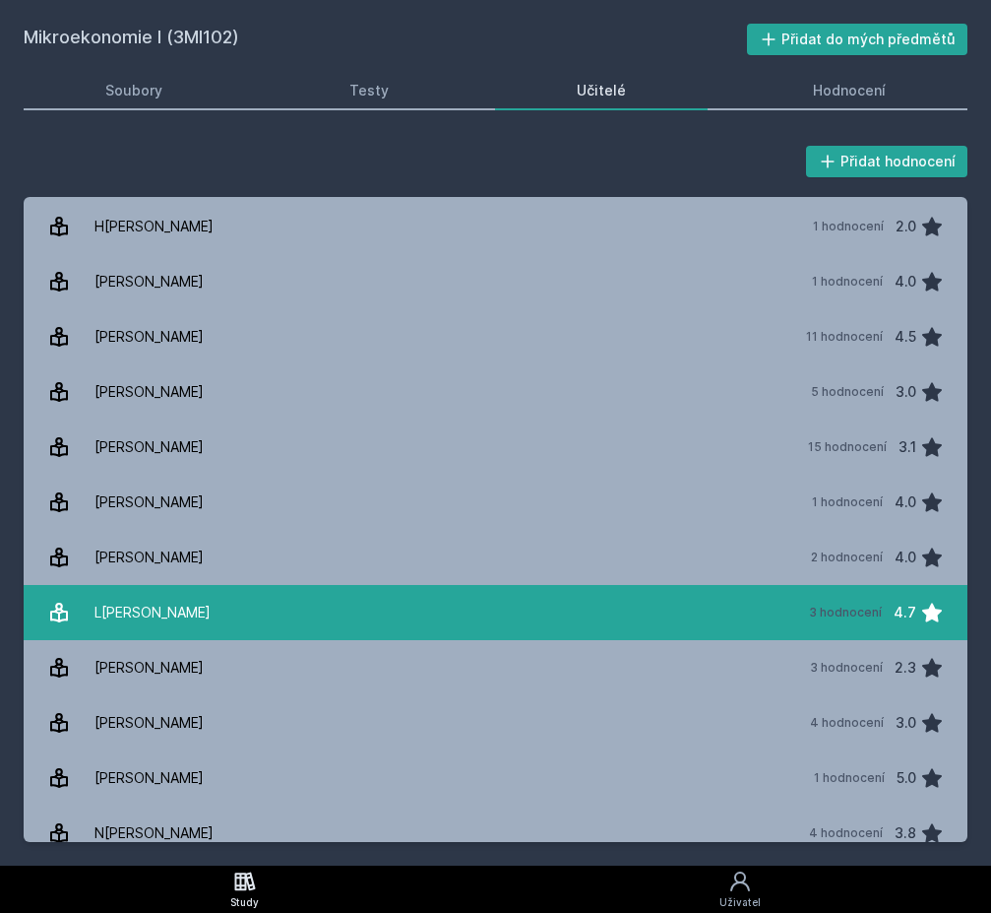
click at [423, 606] on link "Ligocká Marie 3 hodnocení 4.7" at bounding box center [496, 612] width 944 height 55
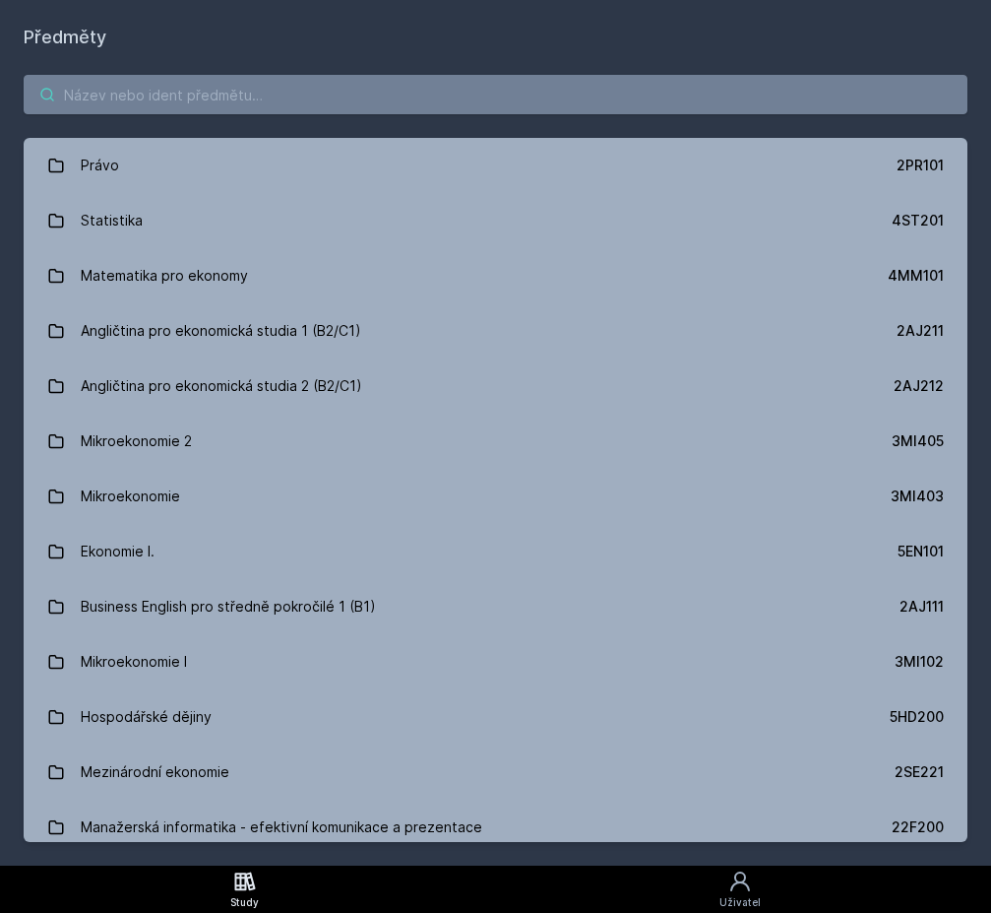
click at [492, 96] on input "search" at bounding box center [496, 94] width 944 height 39
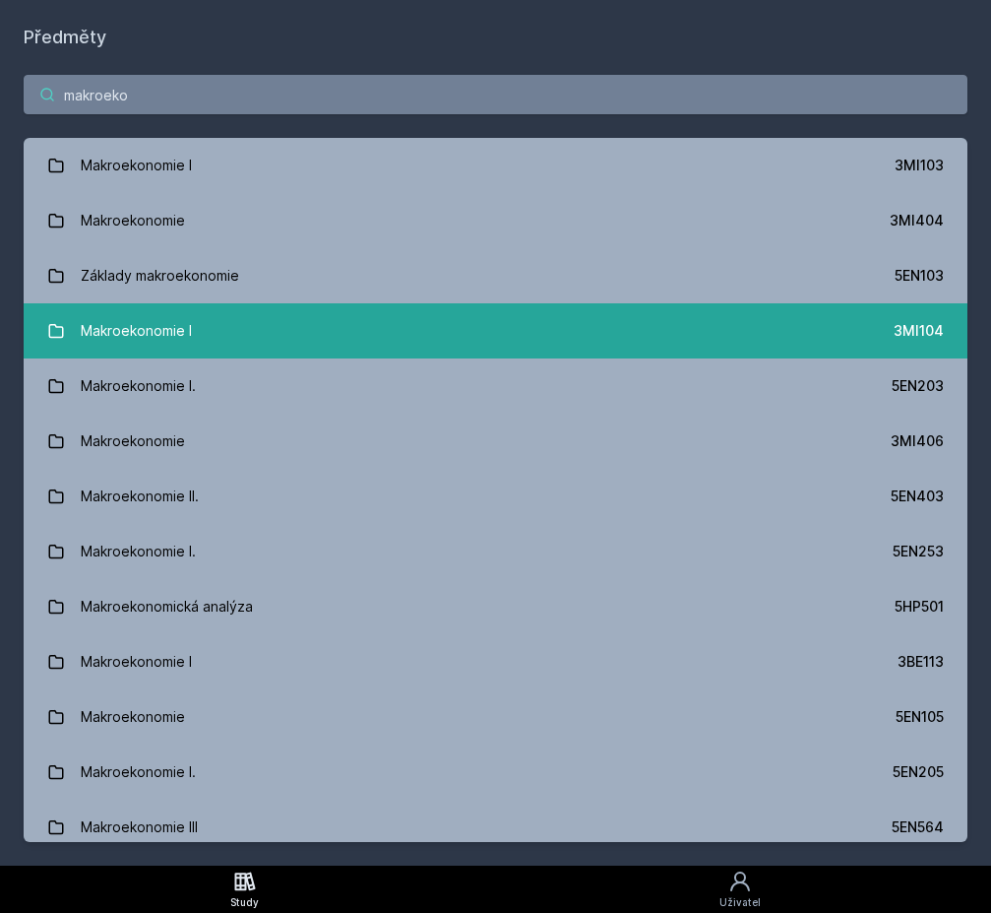
type input "makroeko"
click at [433, 324] on link "Makroekonomie I 3MI104" at bounding box center [496, 330] width 944 height 55
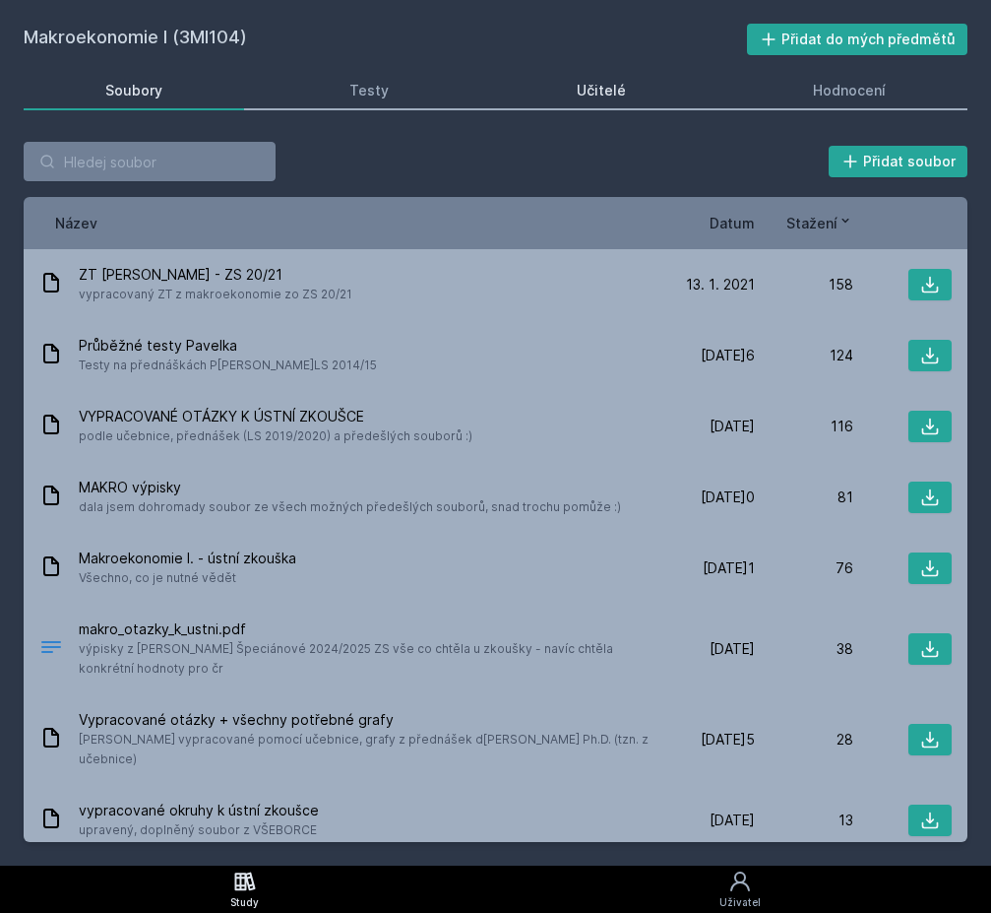
click at [599, 95] on div "Učitelé" at bounding box center [601, 91] width 49 height 20
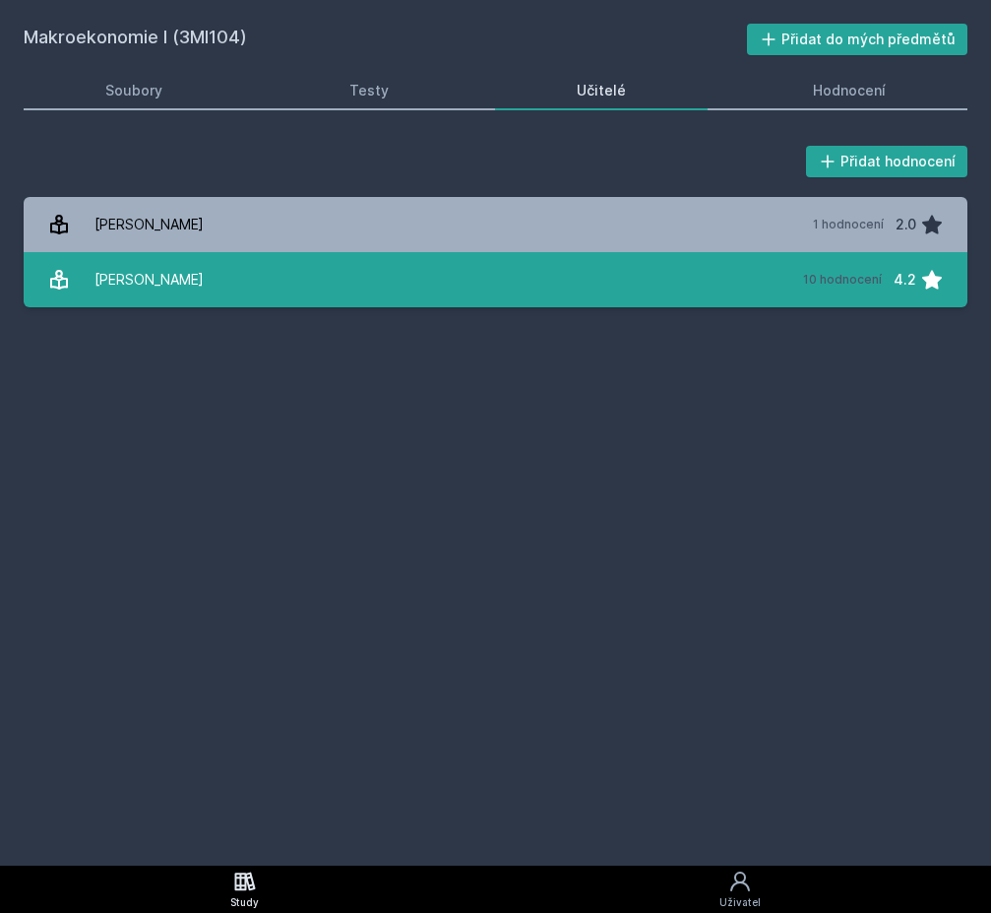
click at [555, 288] on link "Pavelka Tomáš 10 hodnocení 4.2" at bounding box center [496, 279] width 944 height 55
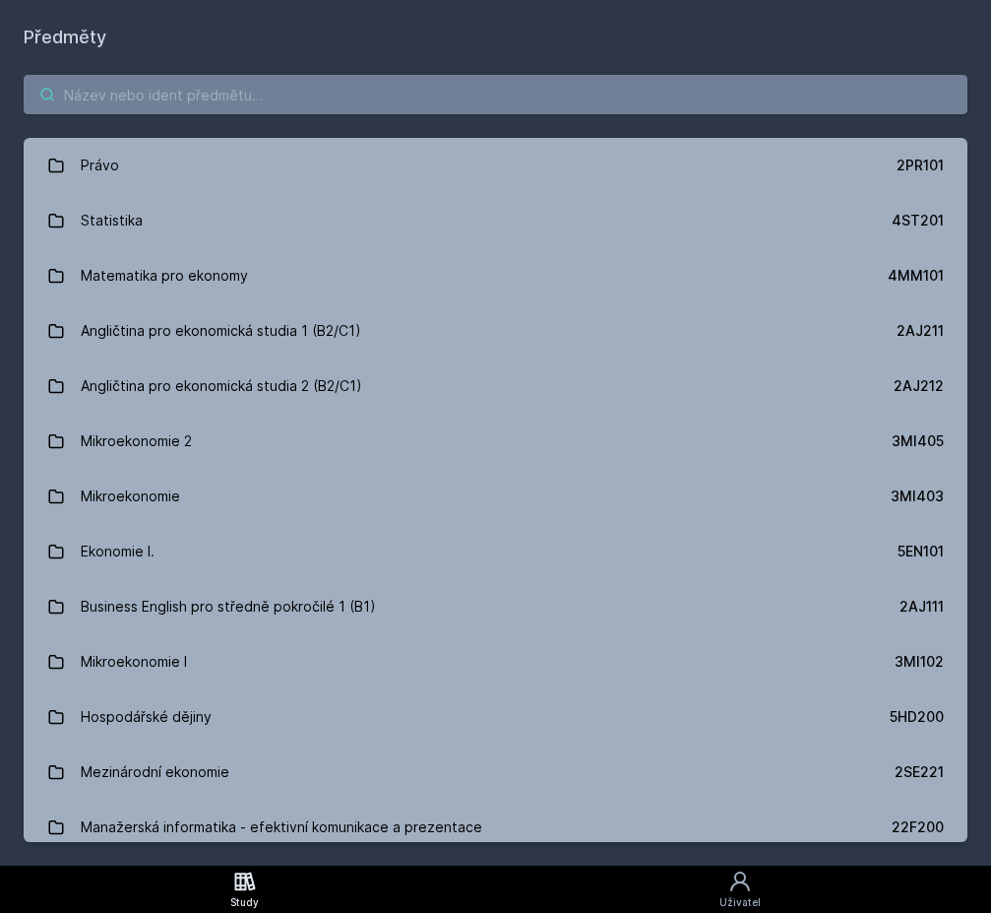
click at [673, 107] on input "search" at bounding box center [496, 94] width 944 height 39
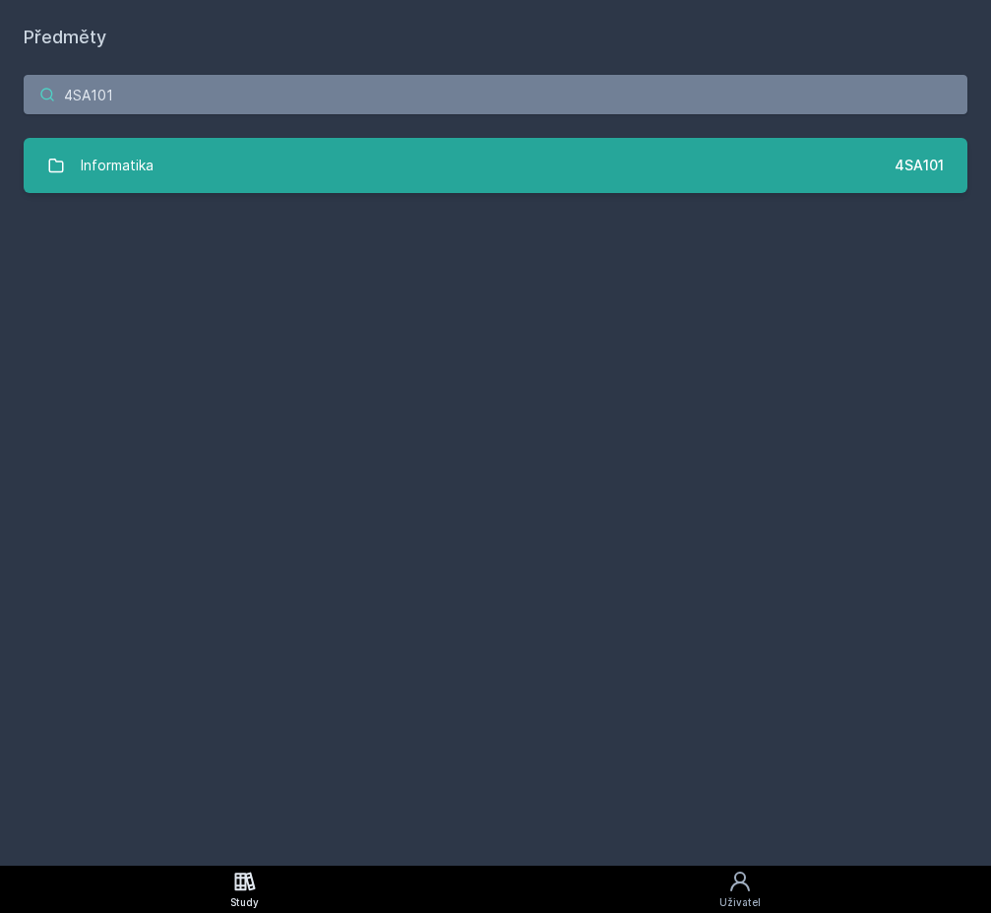
type input "4SA101"
click at [527, 175] on link "Informatika 4SA101" at bounding box center [496, 165] width 944 height 55
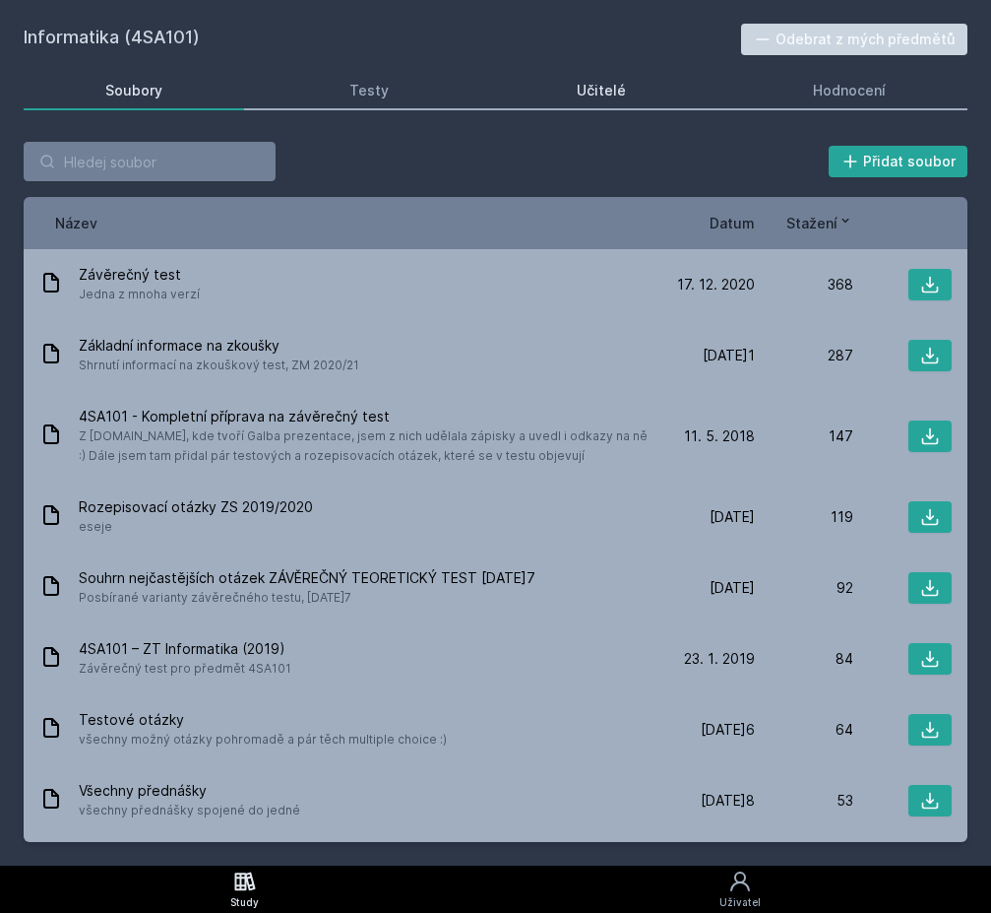
click at [580, 92] on div "Učitelé" at bounding box center [601, 91] width 49 height 20
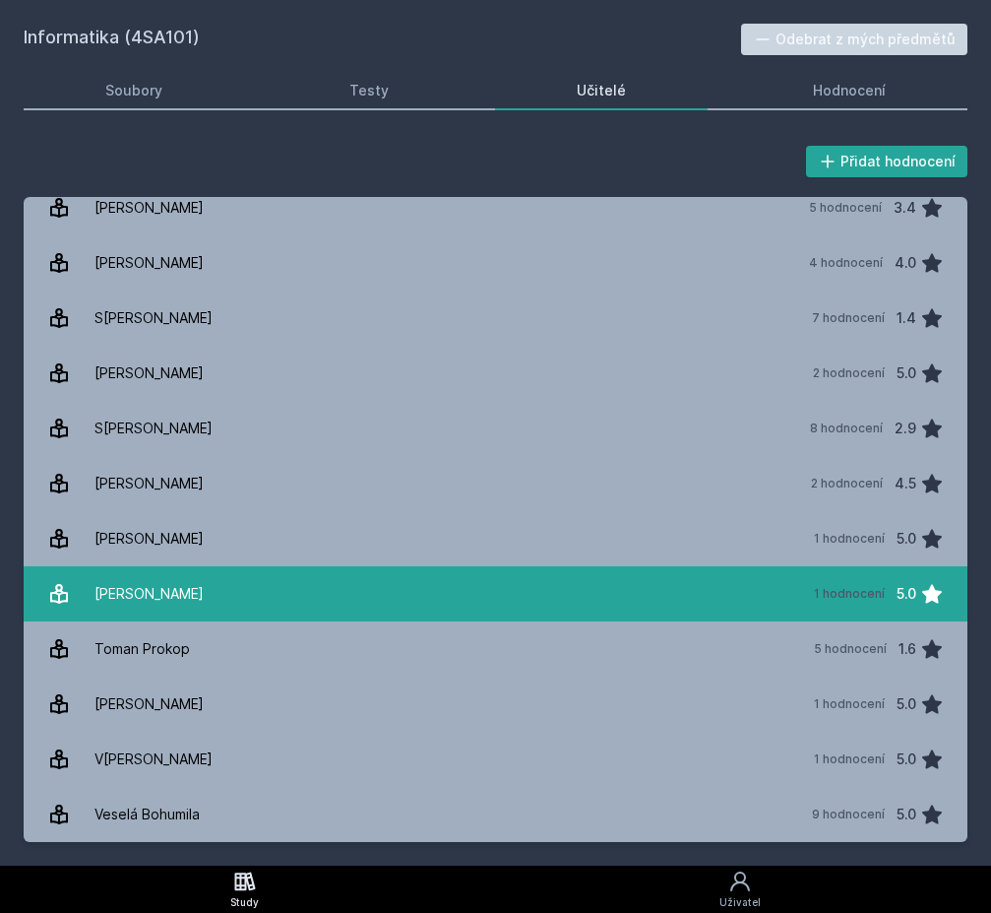
scroll to position [1064, 0]
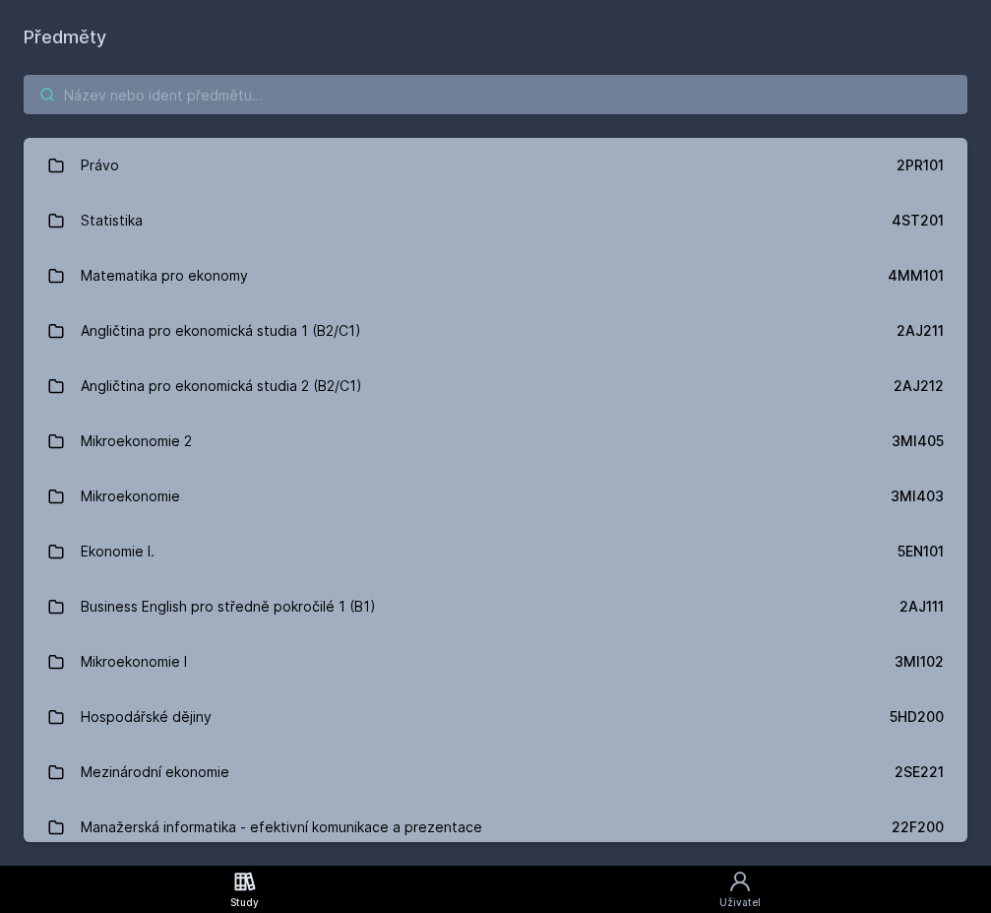
click at [307, 98] on input "search" at bounding box center [496, 94] width 944 height 39
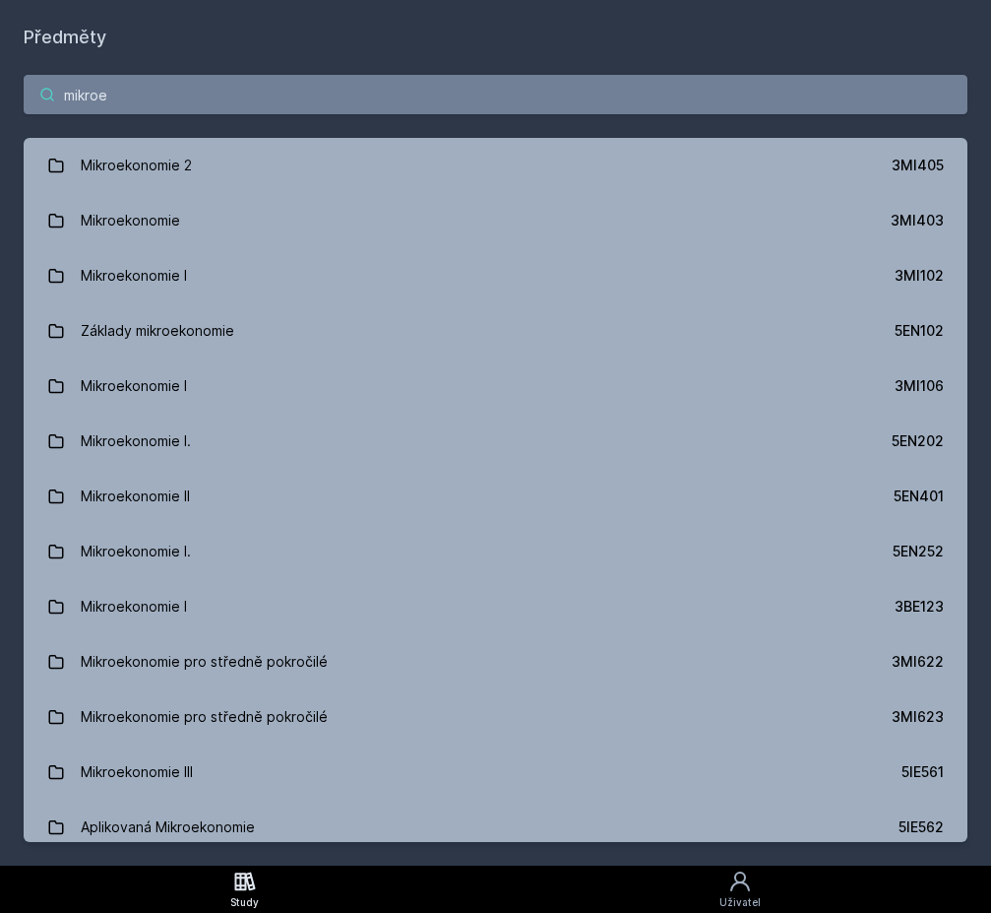
type input "mikro"
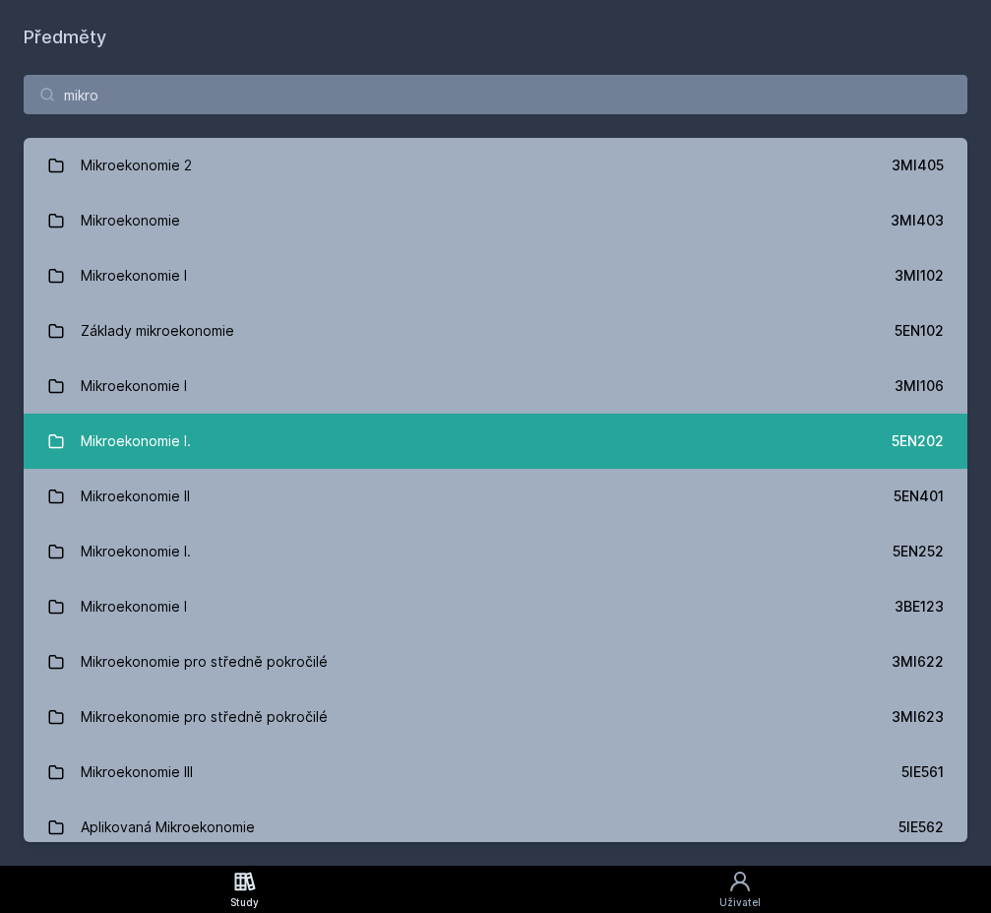
drag, startPoint x: 307, startPoint y: 98, endPoint x: 203, endPoint y: 439, distance: 356.2
click at [203, 439] on link "Mikroekonomie I. 5EN202" at bounding box center [496, 440] width 944 height 55
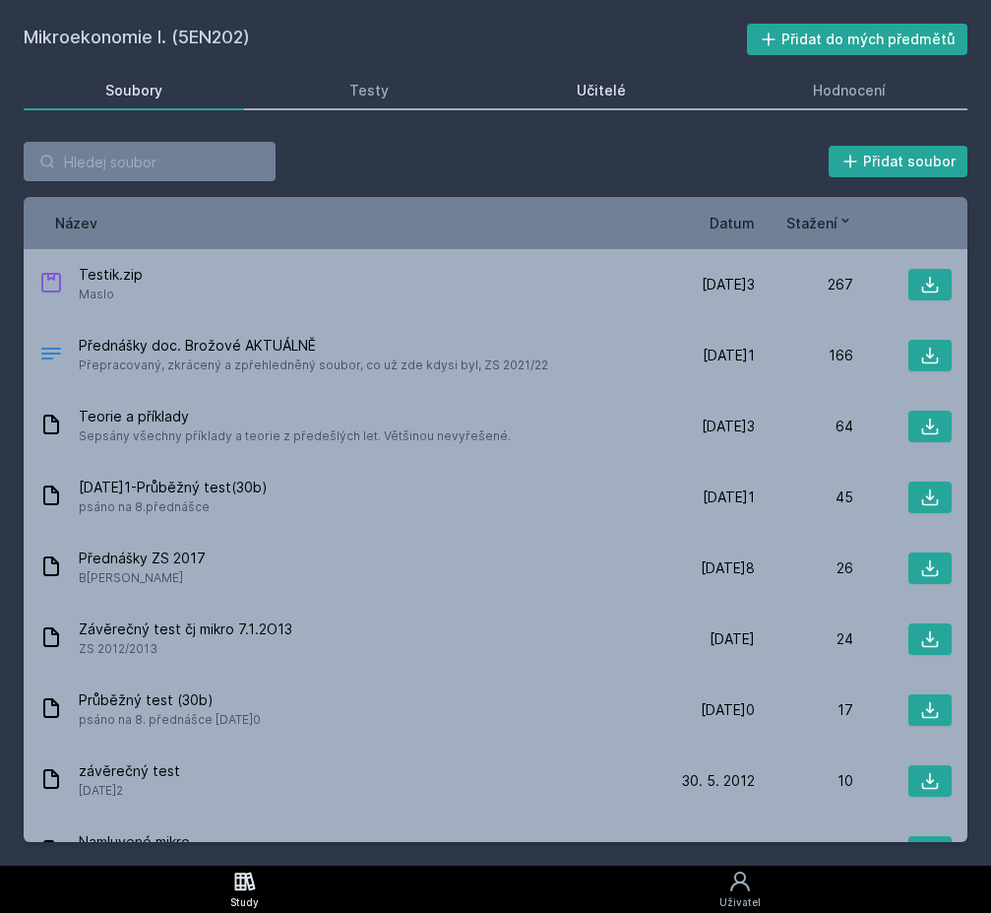
click at [570, 90] on link "Učitelé" at bounding box center [601, 90] width 213 height 39
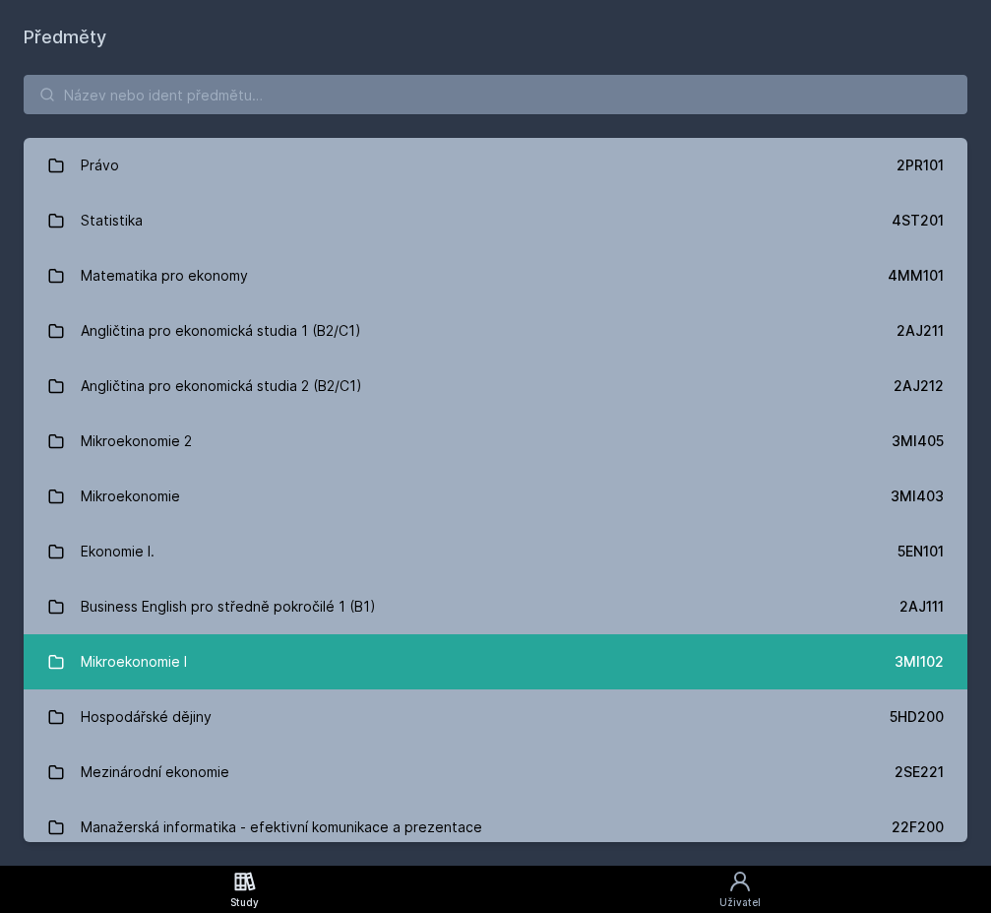
click at [212, 662] on link "Mikroekonomie I 3MI102" at bounding box center [496, 661] width 944 height 55
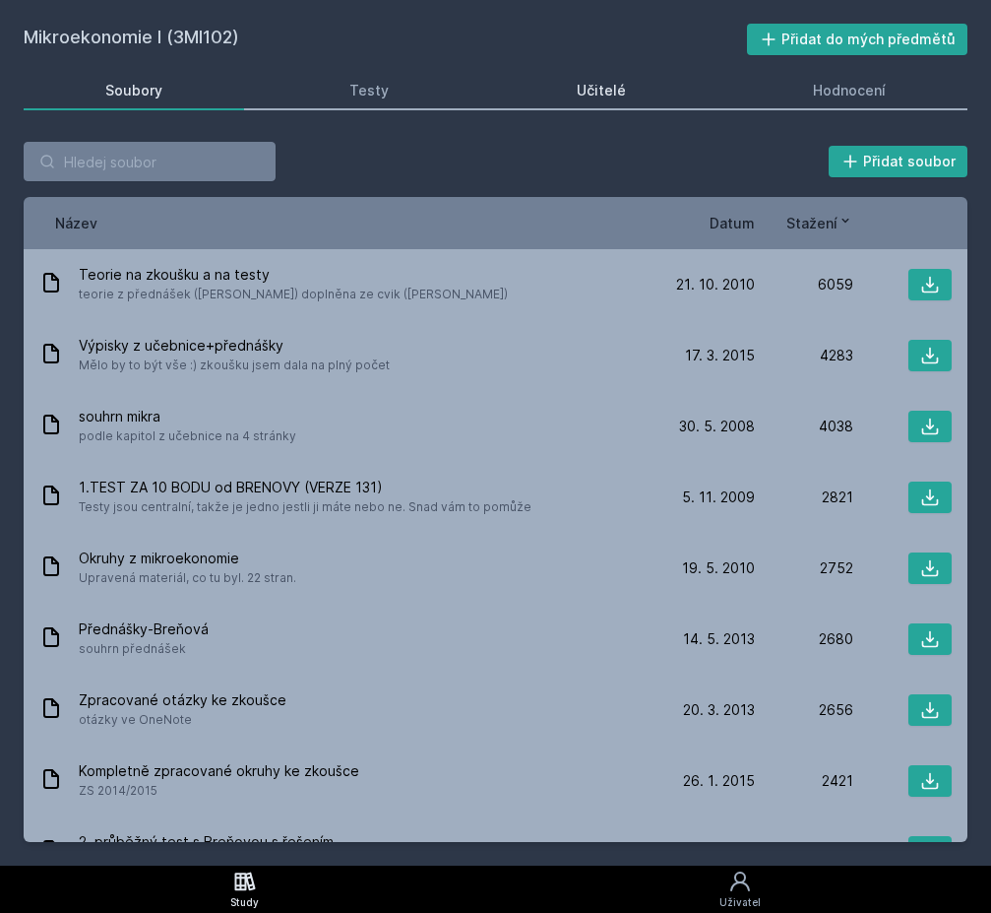
click at [597, 101] on link "Učitelé" at bounding box center [601, 90] width 213 height 39
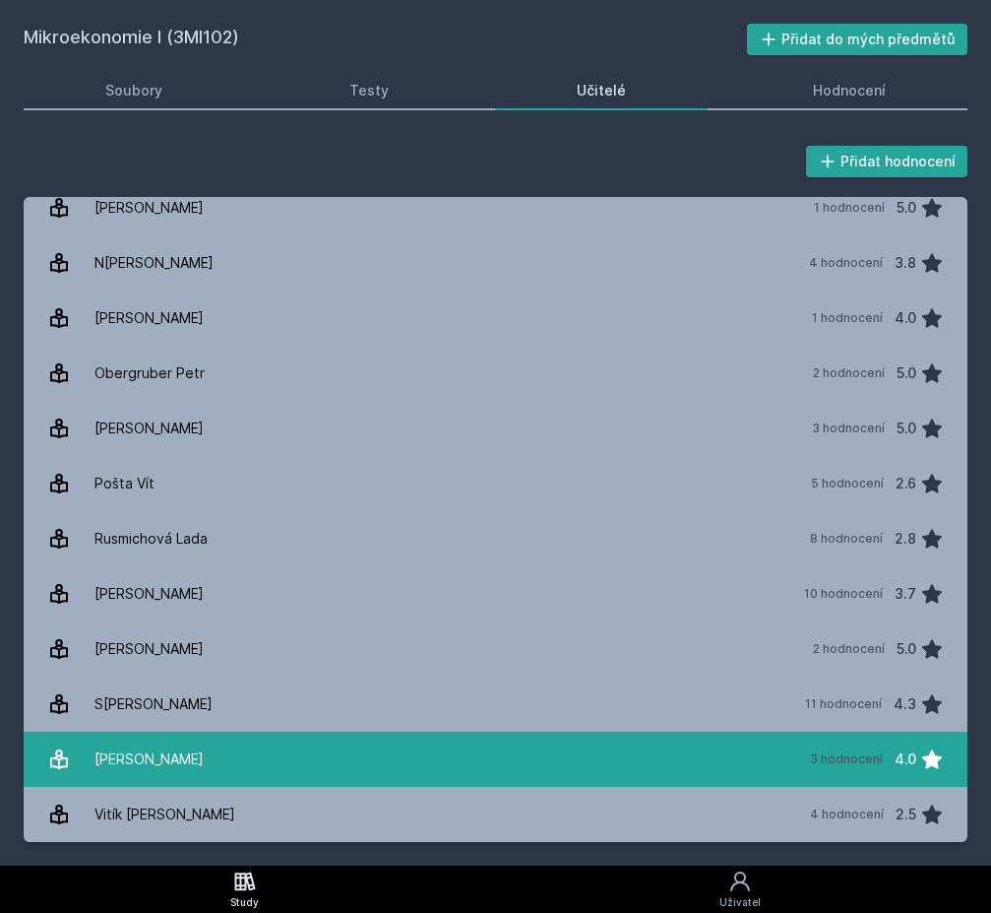
scroll to position [1119, 0]
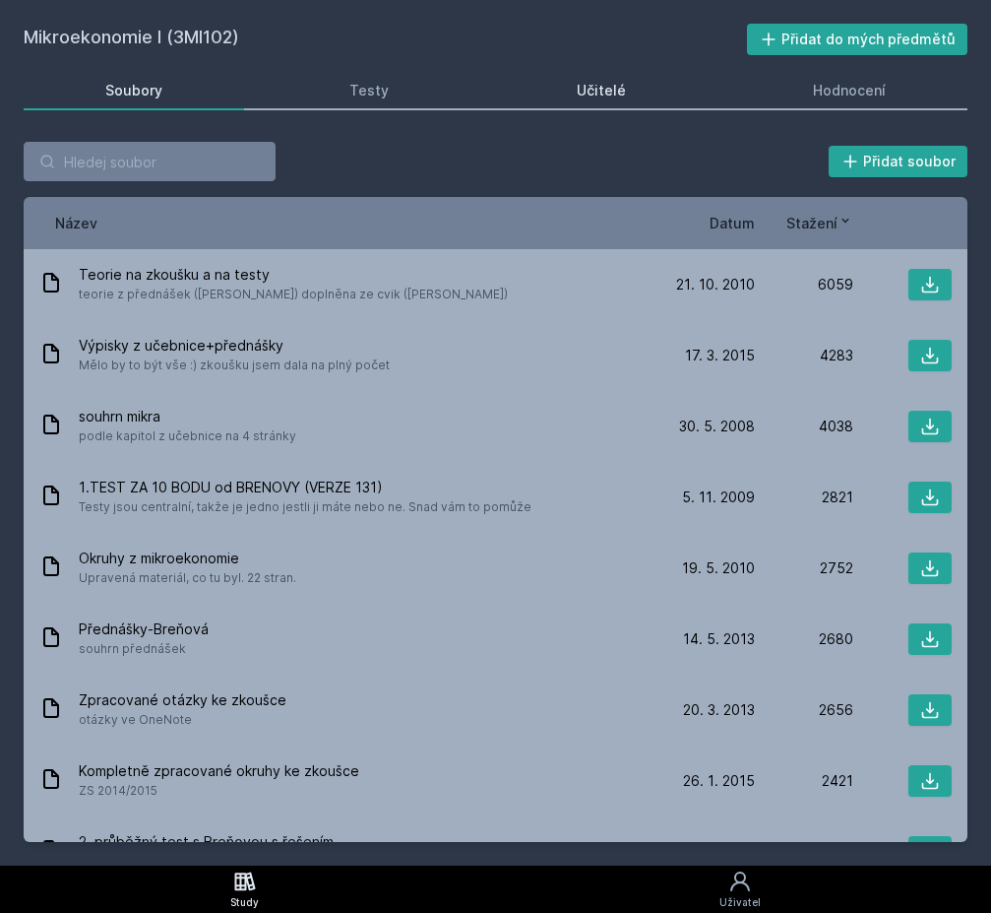
click at [610, 94] on div "Učitelé" at bounding box center [601, 91] width 49 height 20
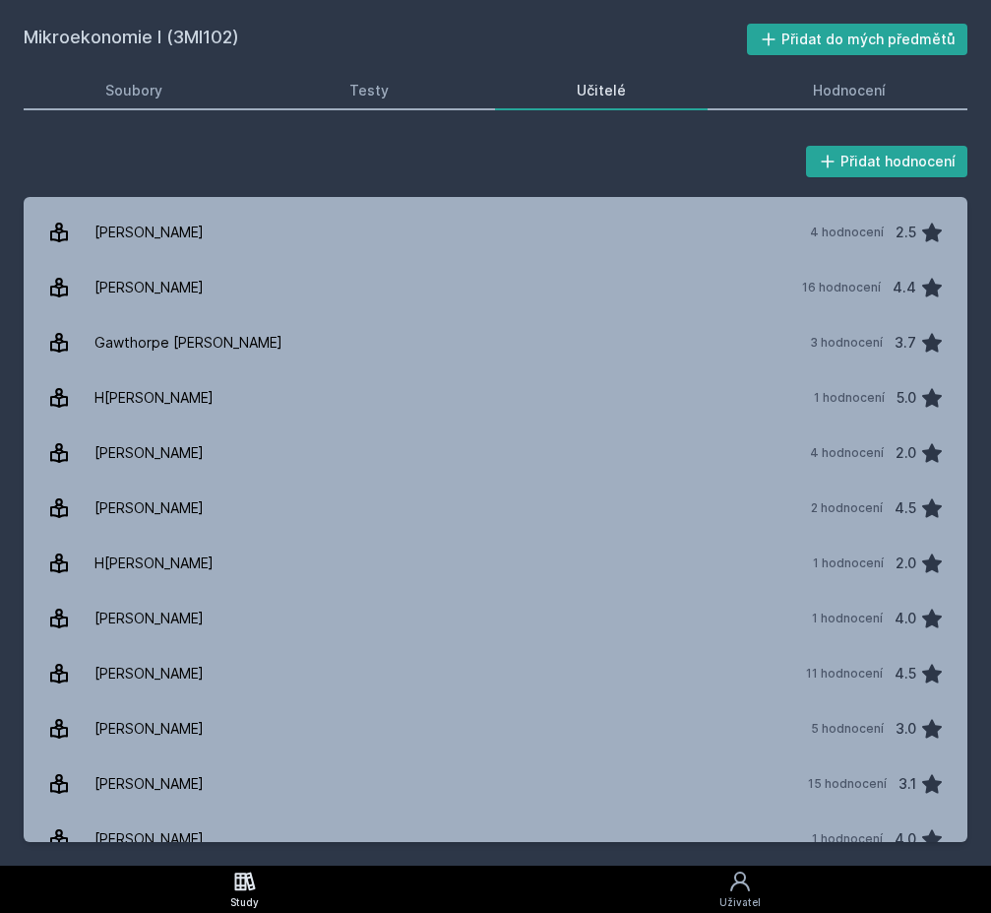
scroll to position [211, 0]
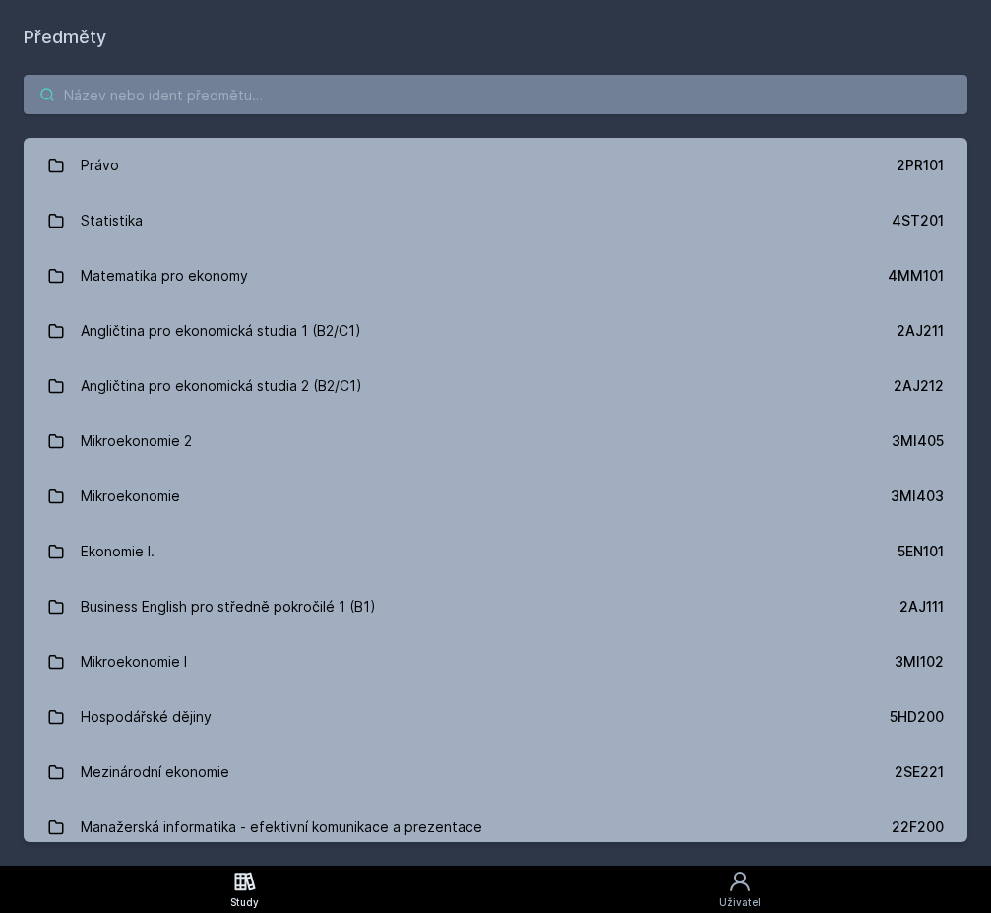
click at [321, 94] on input "search" at bounding box center [496, 94] width 944 height 39
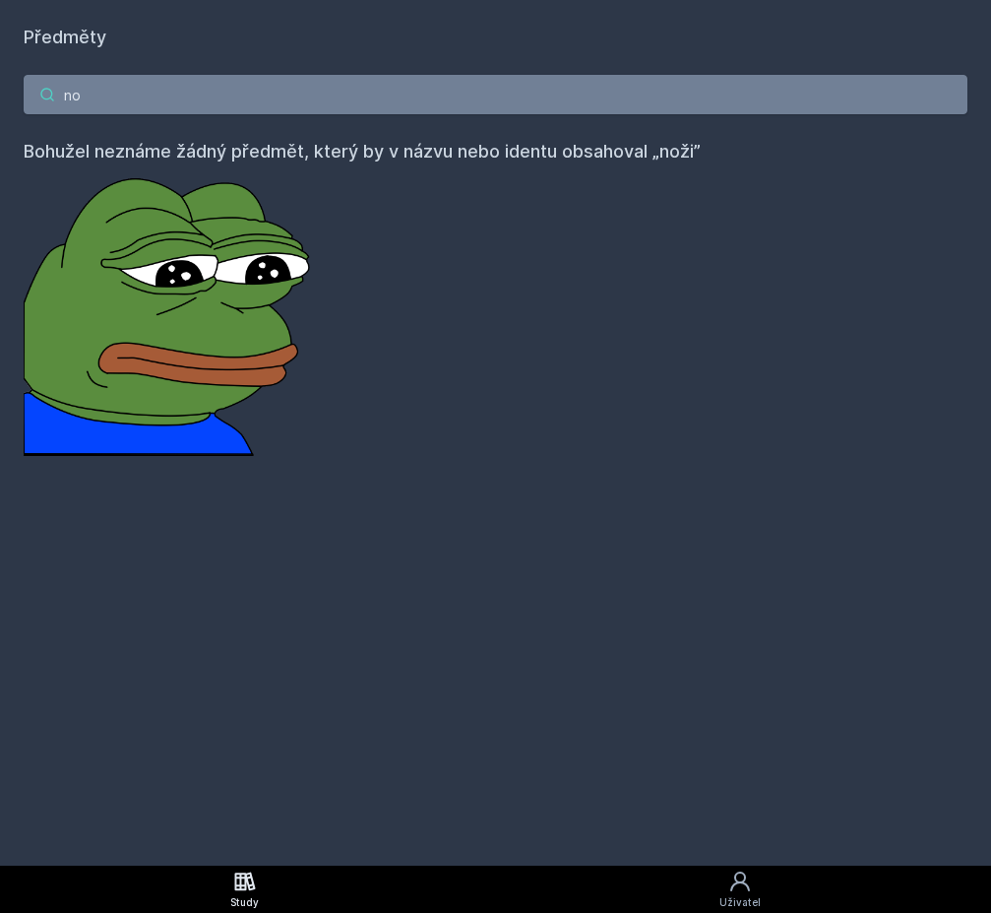
type input "n"
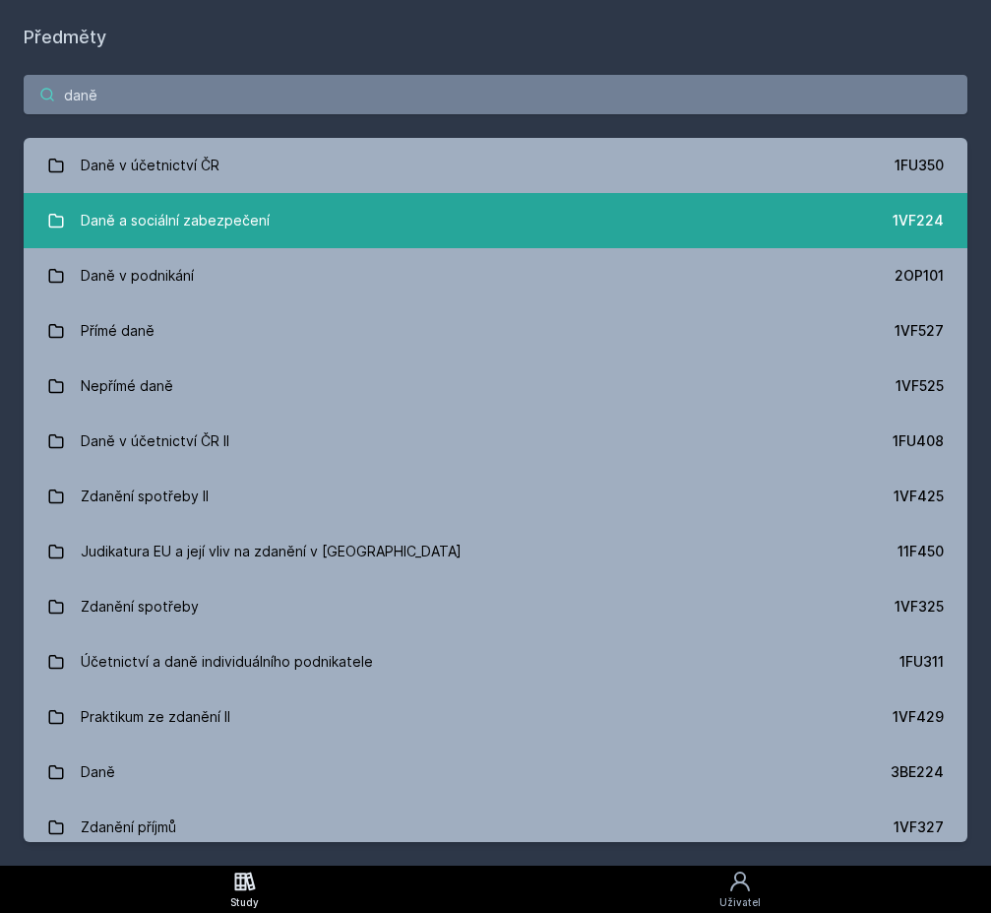
type input "daně"
click at [318, 207] on link "Daně a sociální zabezpečení 1VF224" at bounding box center [496, 220] width 944 height 55
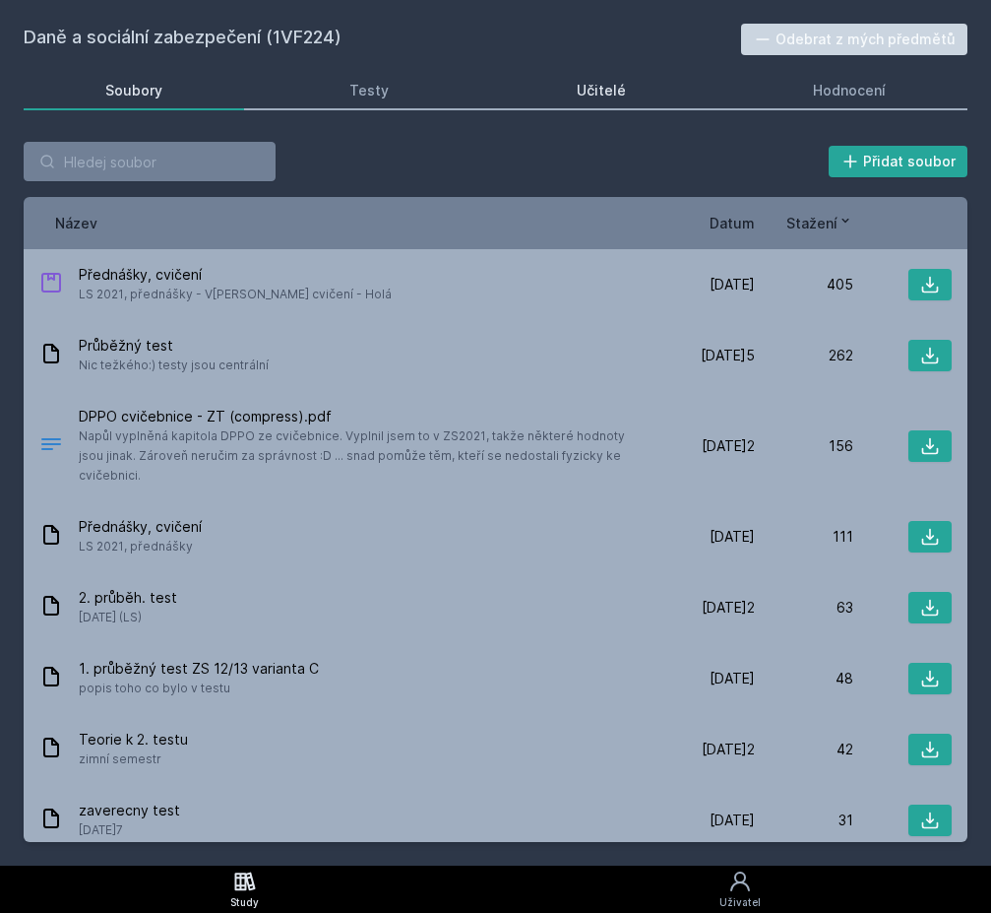
click at [587, 86] on div "Učitelé" at bounding box center [601, 91] width 49 height 20
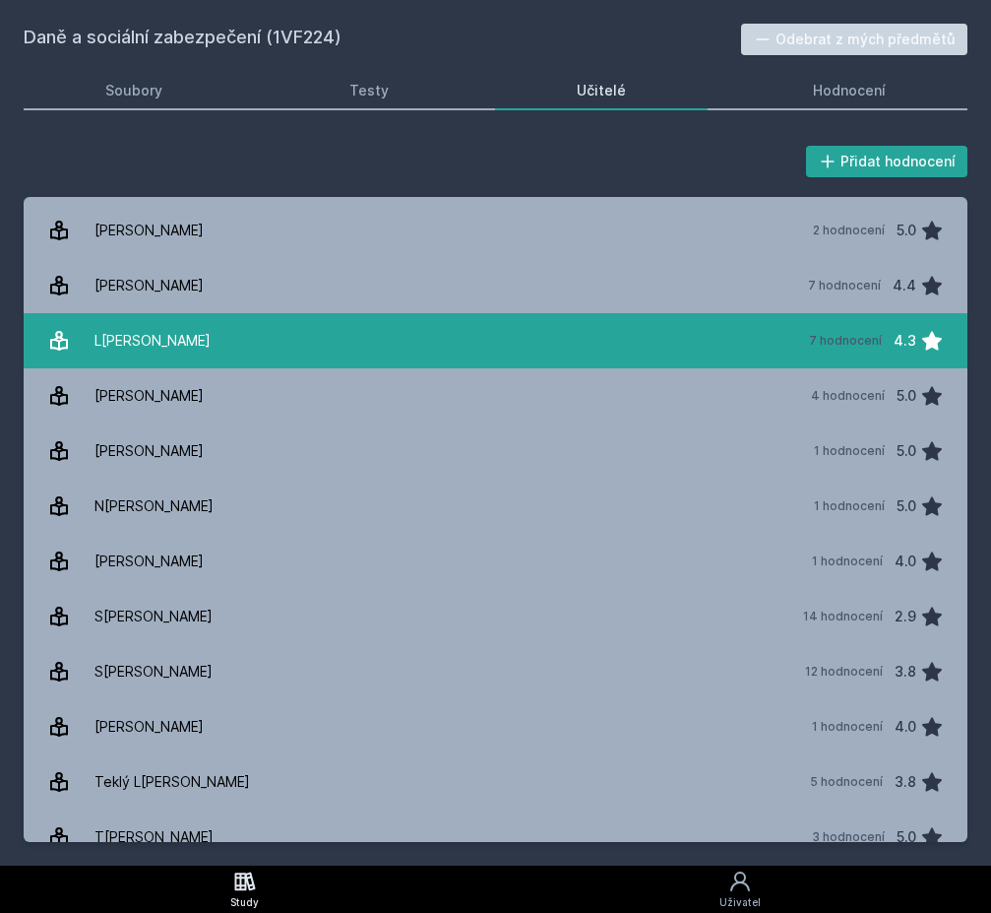
scroll to position [714, 0]
